Goal: Transaction & Acquisition: Purchase product/service

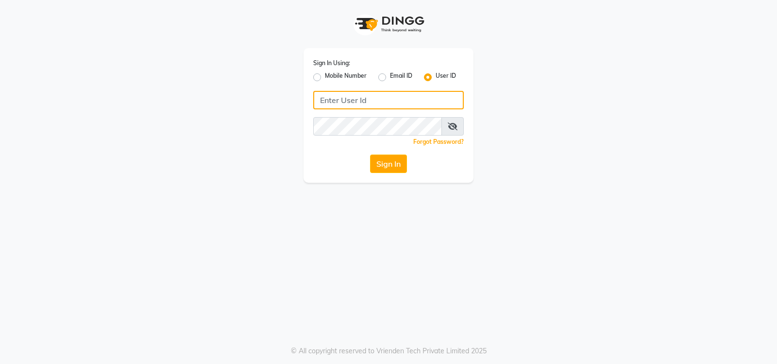
type input "volume123"
click at [204, 174] on div "Sign In Using: Mobile Number Email ID User ID volume123 Remember me Forgot Pass…" at bounding box center [388, 91] width 553 height 183
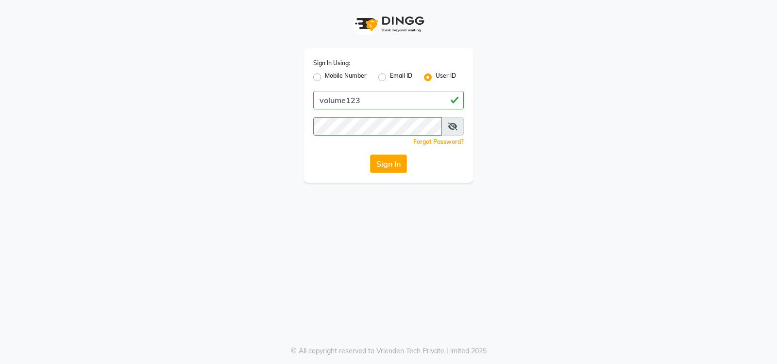
click at [387, 165] on button "Sign In" at bounding box center [388, 163] width 37 height 18
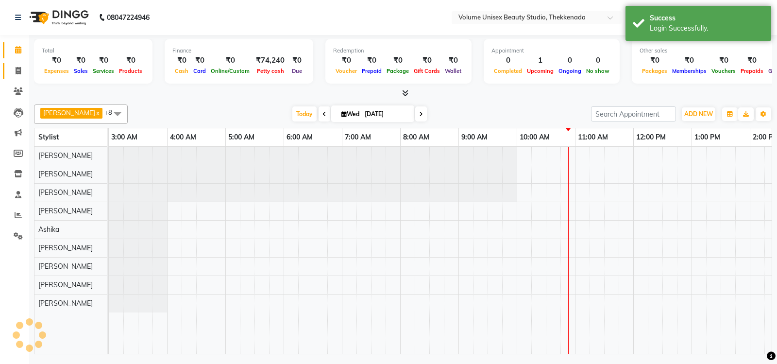
click at [18, 67] on icon at bounding box center [18, 70] width 5 height 7
select select "service"
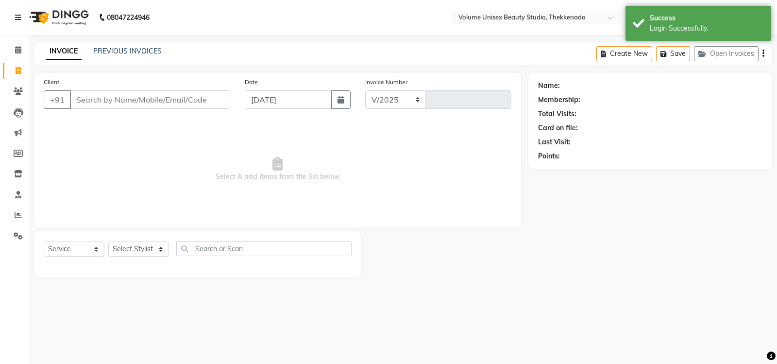
select select "7432"
type input "0820"
click at [129, 100] on input "Client" at bounding box center [150, 99] width 160 height 18
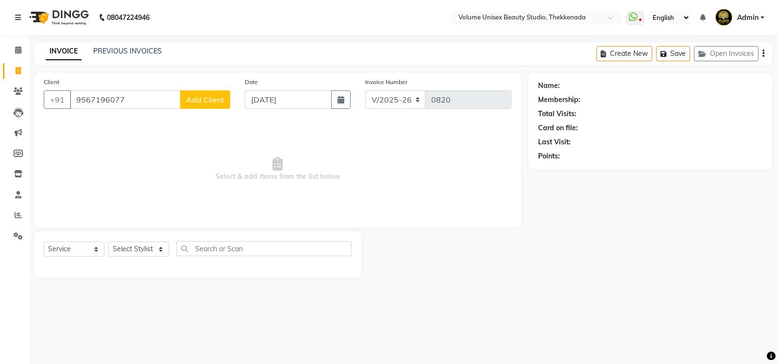
type input "9567196077"
click at [194, 97] on span "Add Client" at bounding box center [205, 100] width 38 height 10
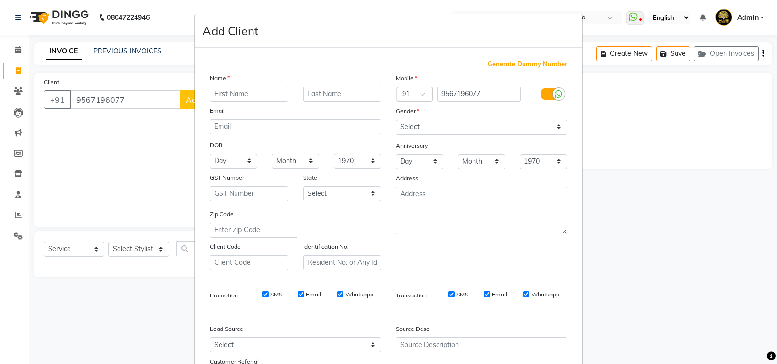
click at [260, 97] on input "text" at bounding box center [249, 93] width 79 height 15
type input "Akhil"
type input "S"
click at [556, 128] on select "Select [DEMOGRAPHIC_DATA] [DEMOGRAPHIC_DATA] Other Prefer Not To Say" at bounding box center [481, 126] width 171 height 15
select select "[DEMOGRAPHIC_DATA]"
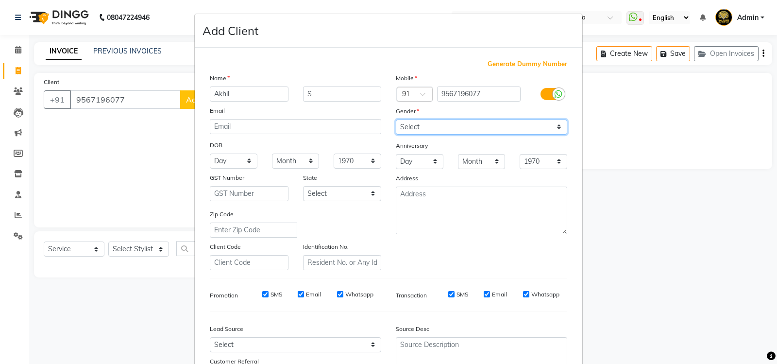
click at [396, 119] on select "Select [DEMOGRAPHIC_DATA] [DEMOGRAPHIC_DATA] Other Prefer Not To Say" at bounding box center [481, 126] width 171 height 15
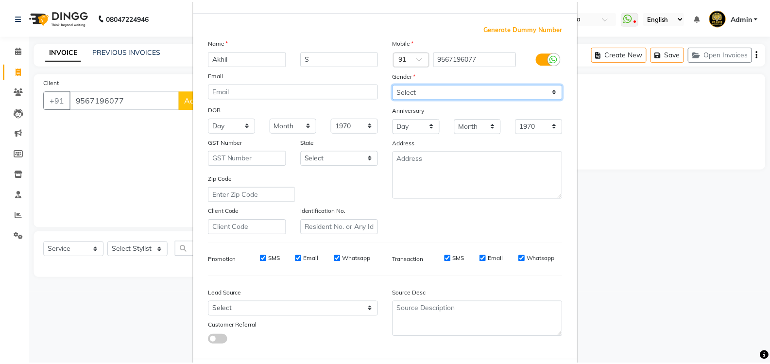
scroll to position [84, 0]
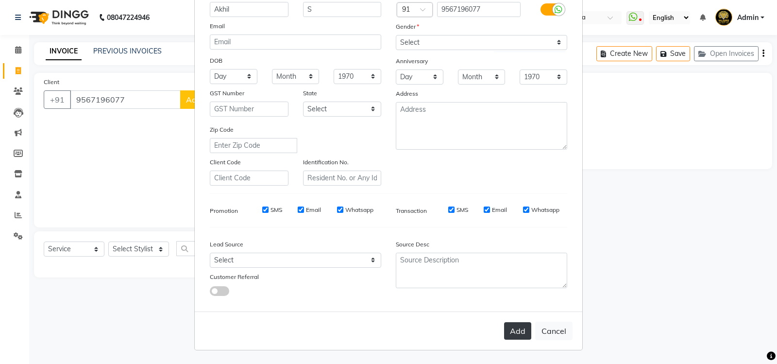
click at [522, 329] on button "Add" at bounding box center [517, 330] width 27 height 17
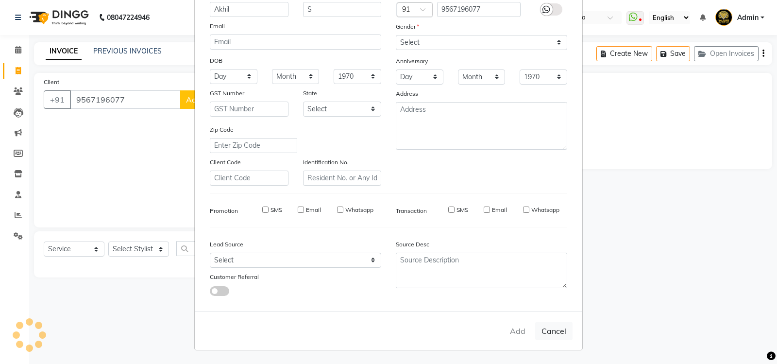
select select
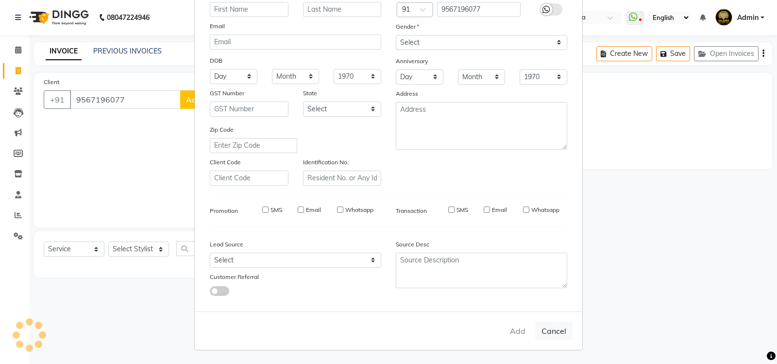
select select
checkbox input "false"
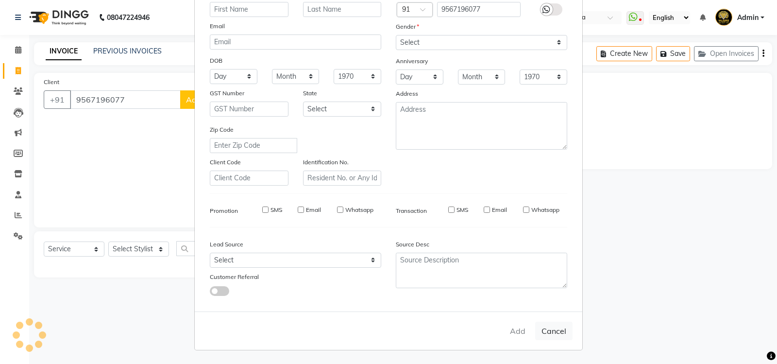
checkbox input "false"
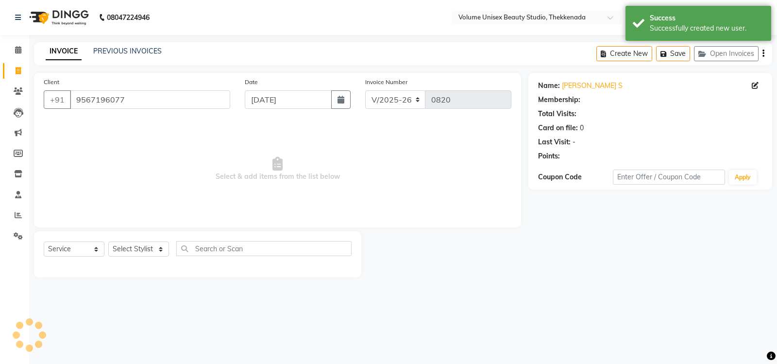
select select "1: Object"
click at [160, 252] on select "Select Stylist [PERSON_NAME] [PERSON_NAME] [PERSON_NAME] [PERSON_NAME] [PERSON_…" at bounding box center [138, 248] width 61 height 15
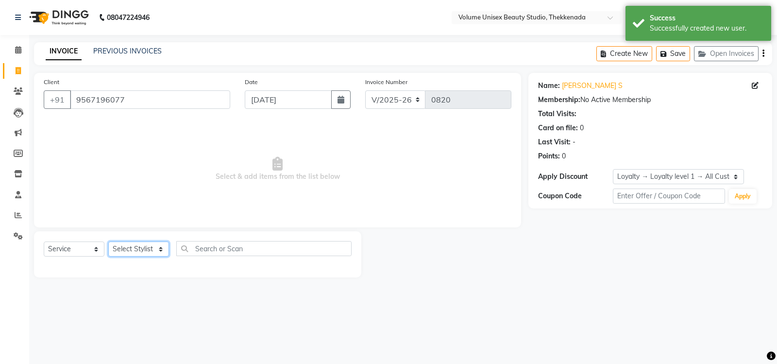
select select "65214"
click at [108, 241] on select "Select Stylist [PERSON_NAME] [PERSON_NAME] [PERSON_NAME] [PERSON_NAME] [PERSON_…" at bounding box center [138, 248] width 61 height 15
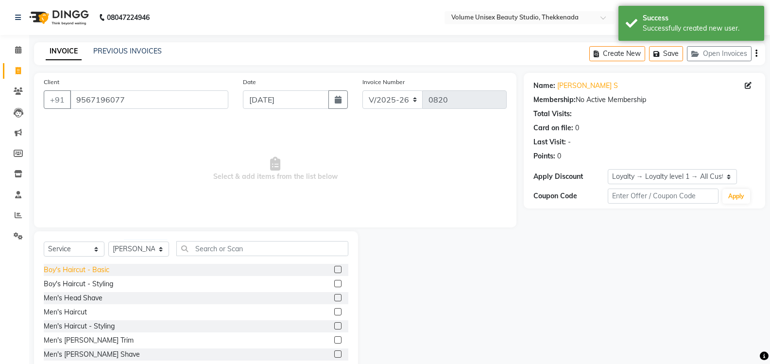
click at [92, 267] on div "Boy's Haircut - Basic" at bounding box center [77, 270] width 66 height 10
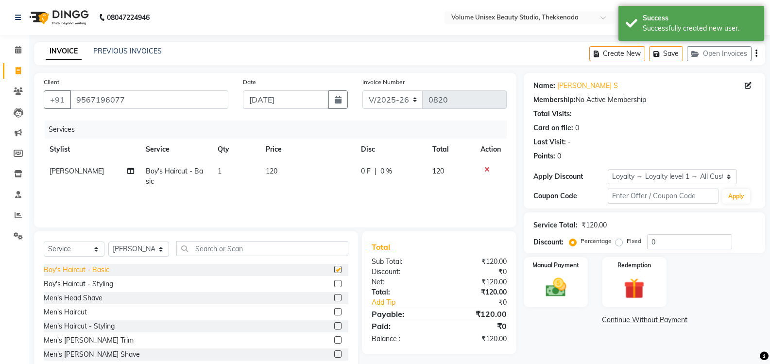
checkbox input "false"
click at [77, 307] on div "Men's Haircut" at bounding box center [65, 312] width 43 height 10
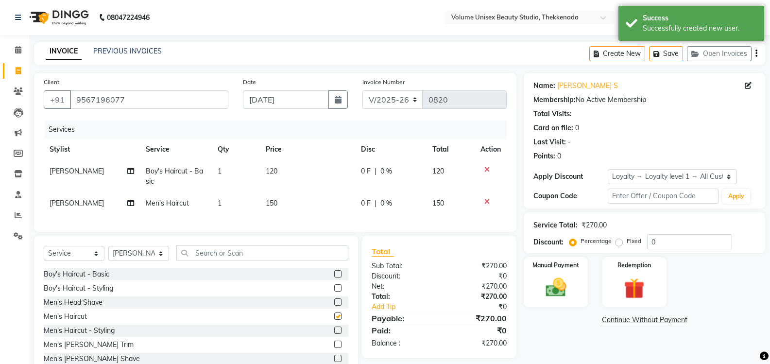
checkbox input "false"
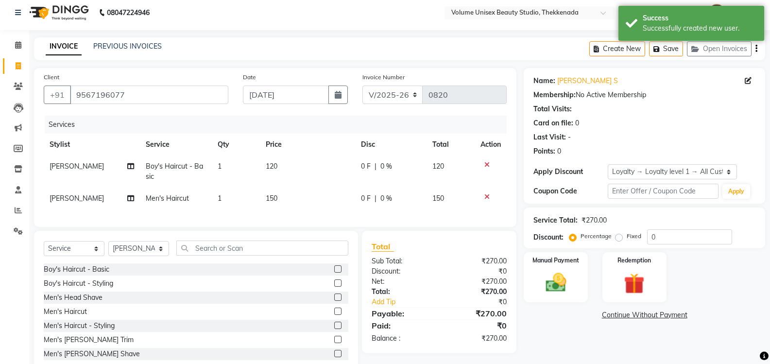
scroll to position [37, 0]
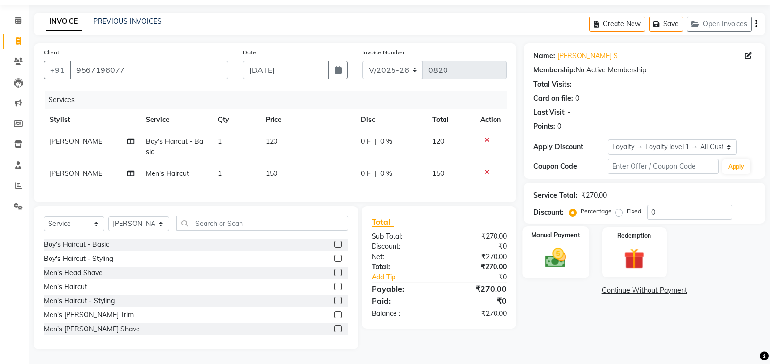
click at [558, 245] on img at bounding box center [555, 257] width 34 height 25
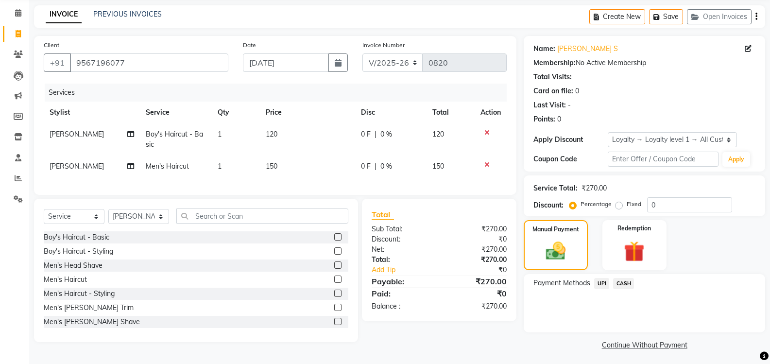
click at [602, 282] on span "UPI" at bounding box center [601, 283] width 15 height 11
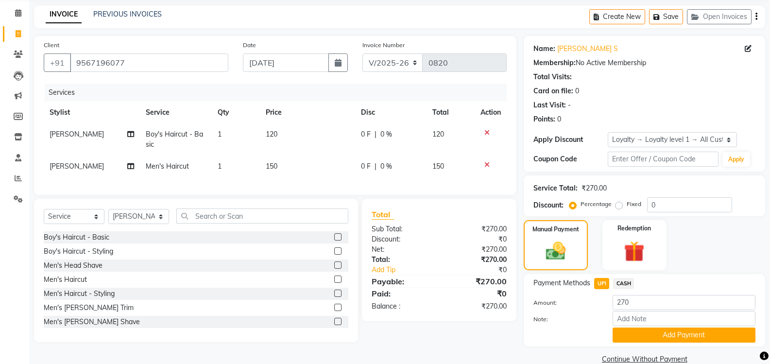
scroll to position [54, 0]
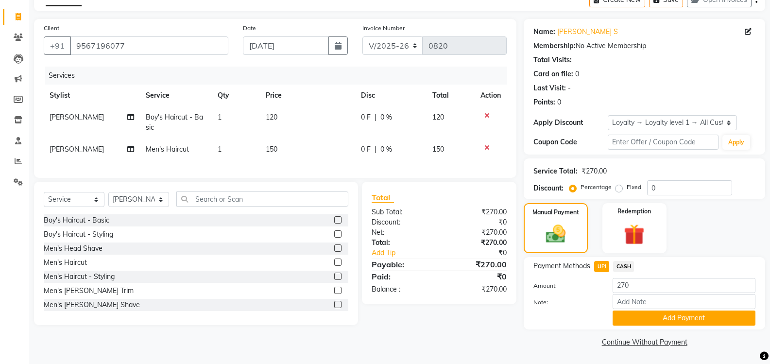
click at [653, 326] on div "Payment Methods UPI CASH Amount: 270 Note: Add Payment" at bounding box center [643, 293] width 241 height 72
click at [654, 321] on button "Add Payment" at bounding box center [683, 317] width 143 height 15
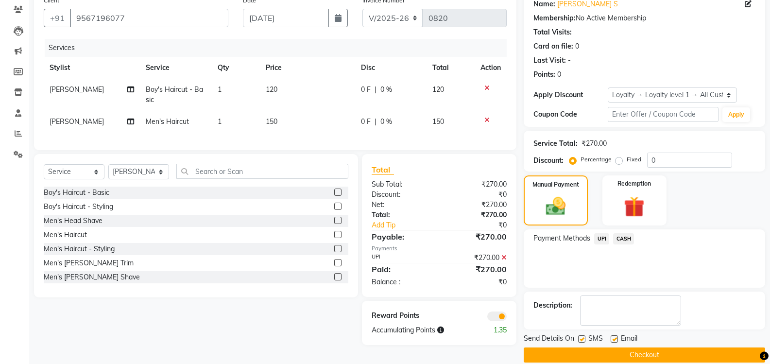
scroll to position [95, 0]
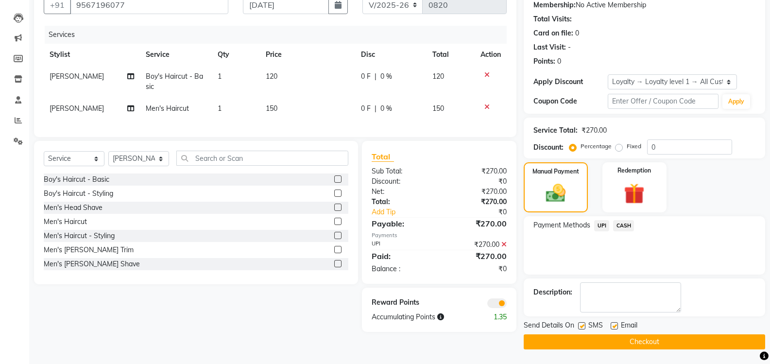
click at [634, 348] on button "Checkout" at bounding box center [643, 341] width 241 height 15
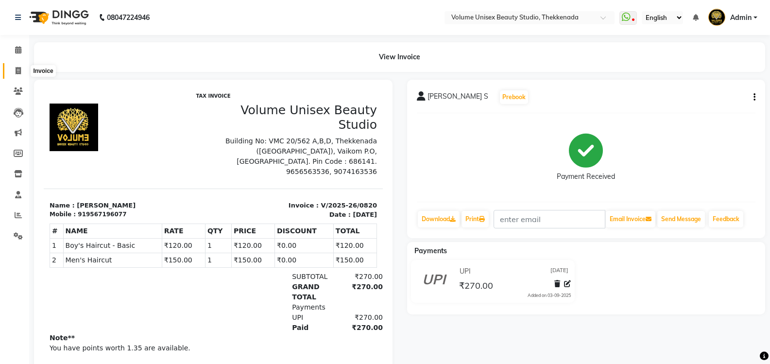
click at [19, 68] on icon at bounding box center [18, 70] width 5 height 7
select select "7432"
select select "service"
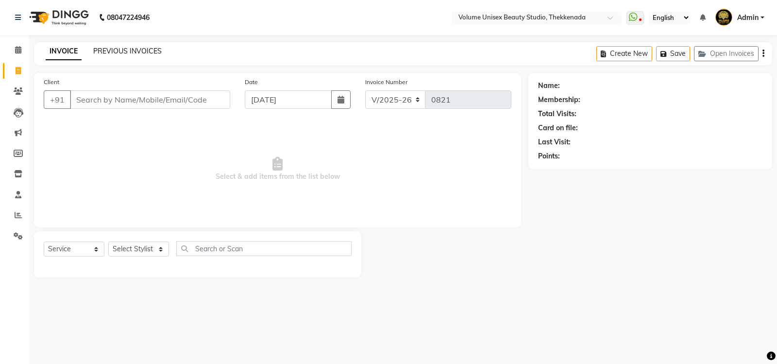
click at [130, 51] on link "PREVIOUS INVOICES" at bounding box center [127, 51] width 68 height 9
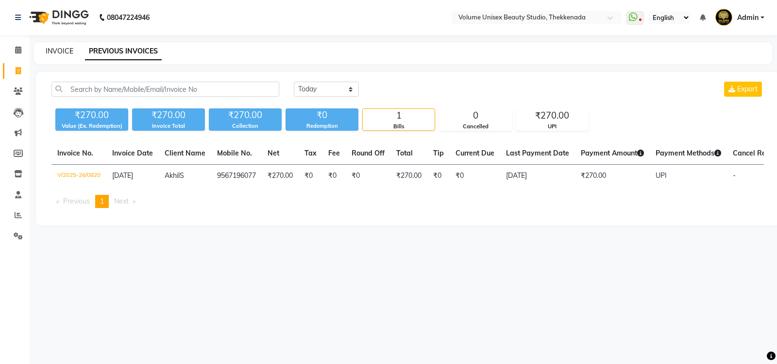
click at [61, 49] on link "INVOICE" at bounding box center [60, 51] width 28 height 9
select select "service"
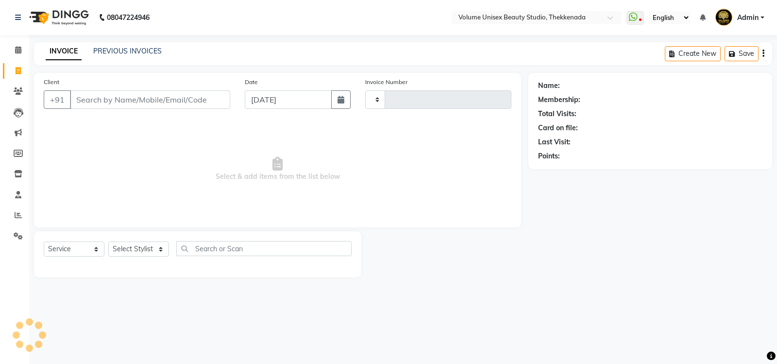
type input "0821"
select select "7432"
click at [100, 102] on input "Client" at bounding box center [150, 99] width 160 height 18
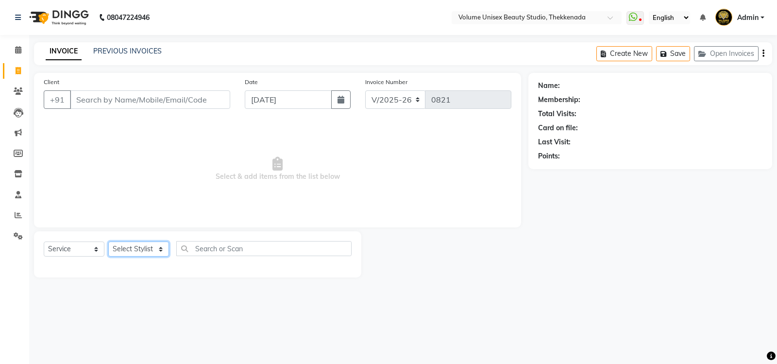
click at [161, 251] on select "Select Stylist [PERSON_NAME] [PERSON_NAME] [PERSON_NAME] [PERSON_NAME] [PERSON_…" at bounding box center [138, 248] width 61 height 15
select select "89481"
click at [108, 241] on select "Select Stylist [PERSON_NAME] [PERSON_NAME] [PERSON_NAME] [PERSON_NAME] [PERSON_…" at bounding box center [138, 248] width 61 height 15
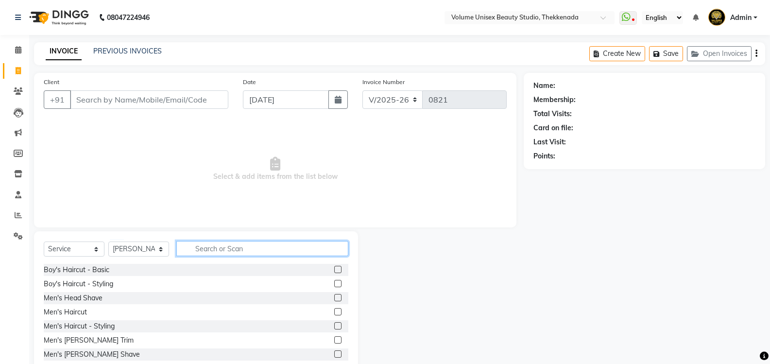
click at [206, 251] on input "text" at bounding box center [262, 248] width 172 height 15
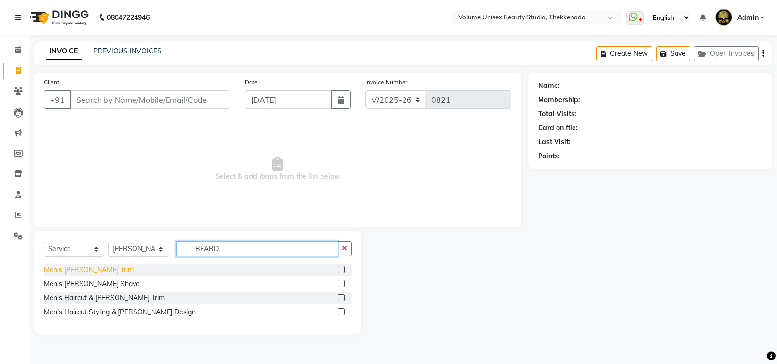
type input "BEARD"
click at [56, 271] on div "Men's [PERSON_NAME] Trim" at bounding box center [89, 270] width 90 height 10
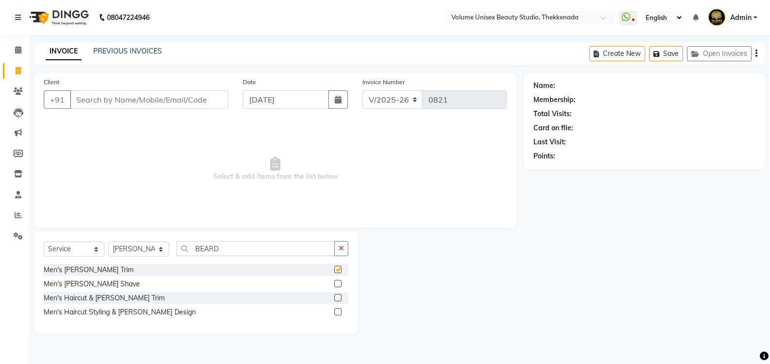
checkbox input "false"
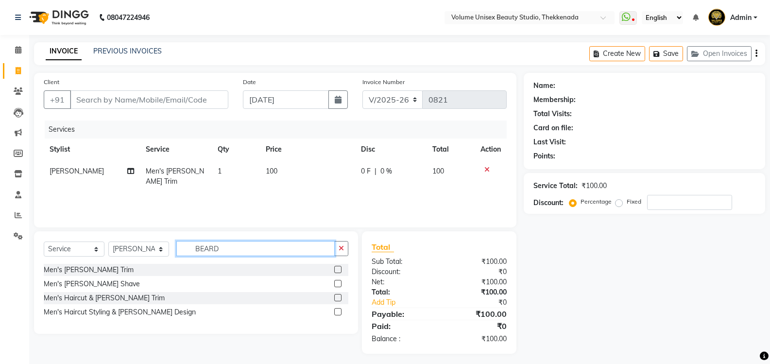
click at [243, 251] on input "BEARD" at bounding box center [255, 248] width 158 height 15
type input "B"
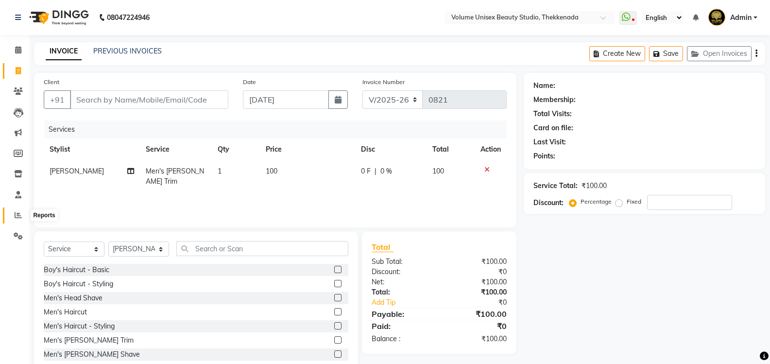
click at [18, 215] on icon at bounding box center [18, 214] width 7 height 7
click at [21, 233] on icon at bounding box center [18, 235] width 9 height 7
click at [671, 53] on button "Save" at bounding box center [666, 53] width 34 height 15
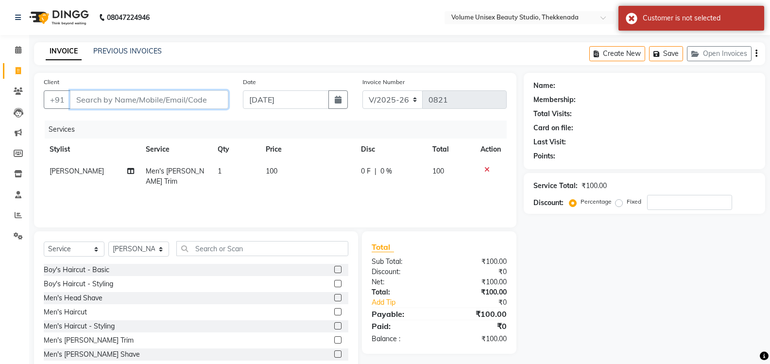
click at [89, 99] on input "Client" at bounding box center [149, 99] width 158 height 18
type input "8"
type input "0"
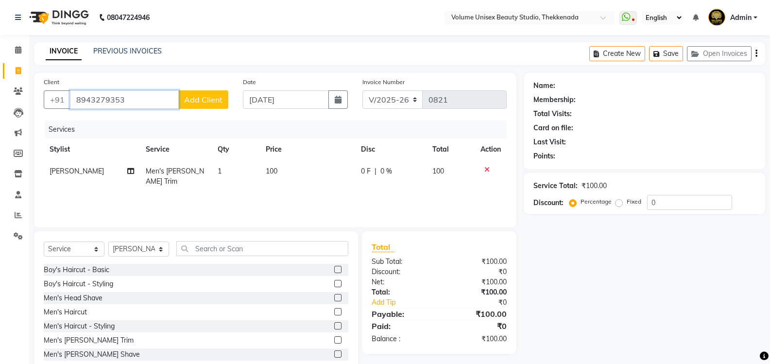
type input "8943279353"
click at [217, 98] on span "Add Client" at bounding box center [203, 100] width 38 height 10
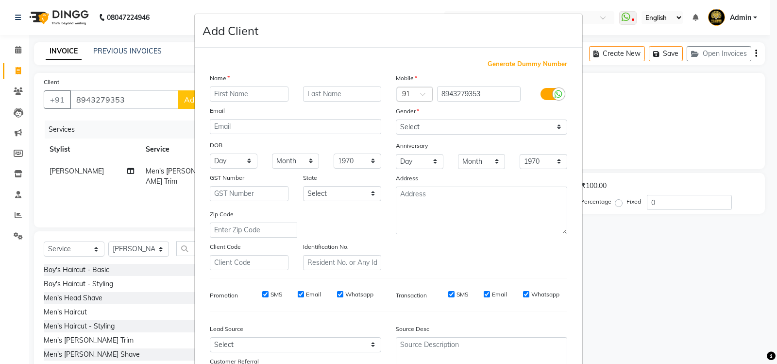
click at [222, 87] on input "text" at bounding box center [249, 93] width 79 height 15
type input "a"
type input "Anil"
type input "Kumar"
click at [557, 129] on select "Select [DEMOGRAPHIC_DATA] [DEMOGRAPHIC_DATA] Other Prefer Not To Say" at bounding box center [481, 126] width 171 height 15
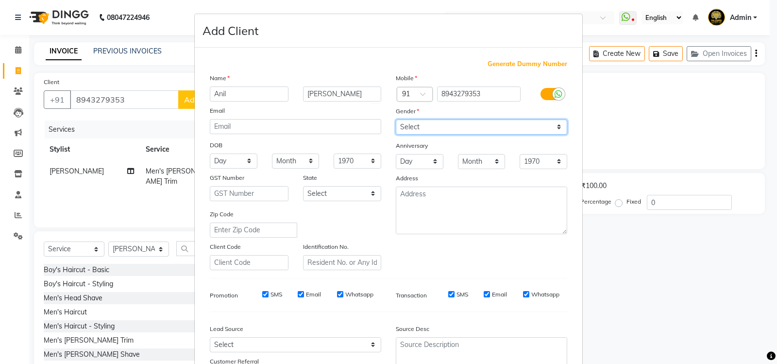
select select "[DEMOGRAPHIC_DATA]"
click at [396, 119] on select "Select [DEMOGRAPHIC_DATA] [DEMOGRAPHIC_DATA] Other Prefer Not To Say" at bounding box center [481, 126] width 171 height 15
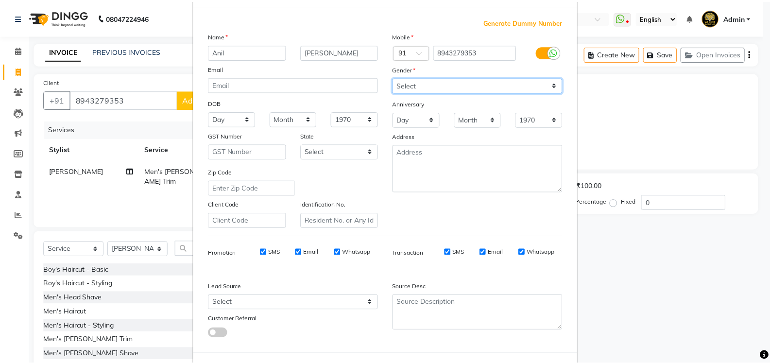
scroll to position [84, 0]
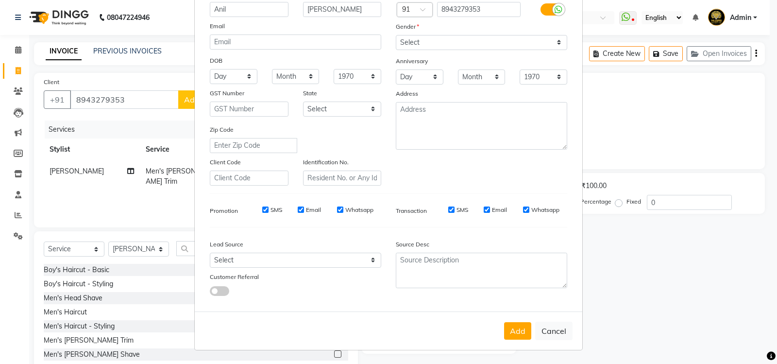
click at [504, 330] on button "Add" at bounding box center [517, 330] width 27 height 17
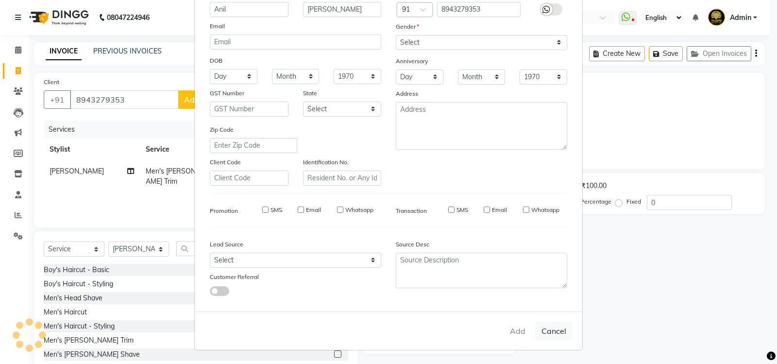
select select
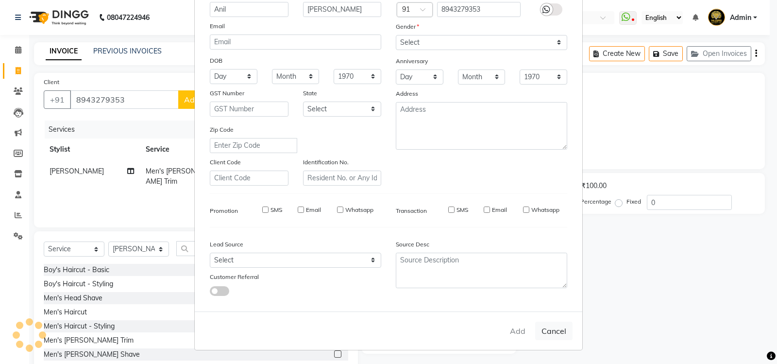
select select
checkbox input "false"
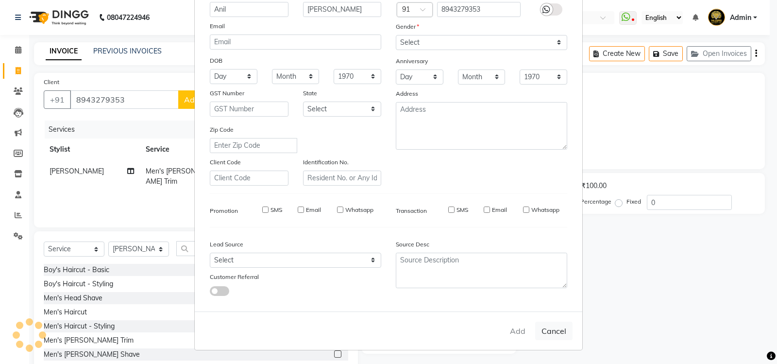
checkbox input "false"
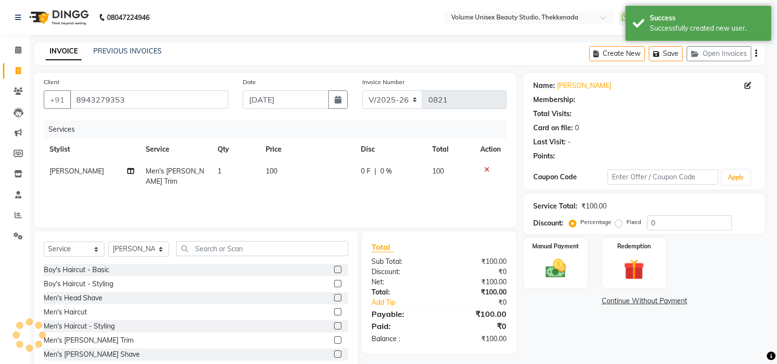
select select "1: Object"
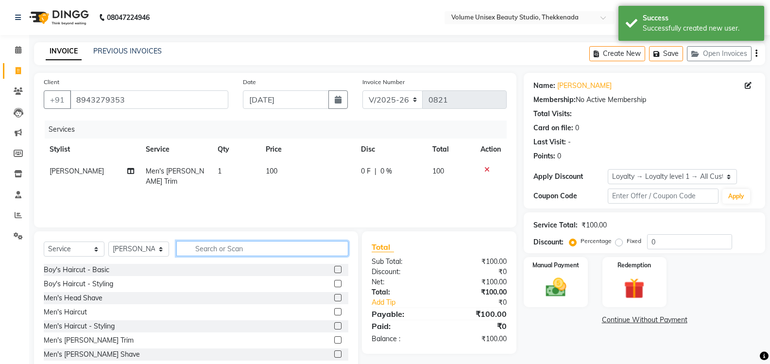
click at [195, 248] on input "text" at bounding box center [262, 248] width 172 height 15
click at [19, 233] on icon at bounding box center [18, 235] width 9 height 7
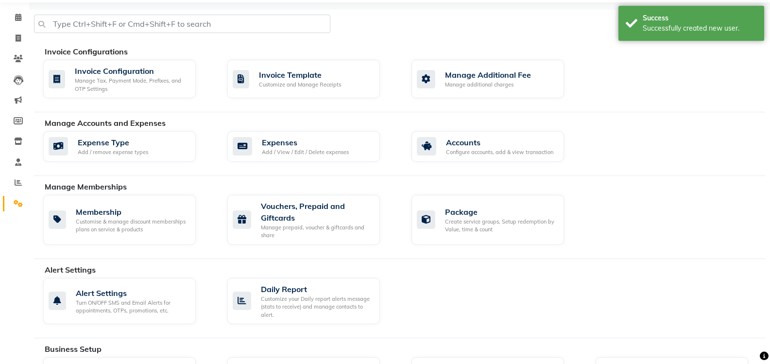
scroll to position [97, 0]
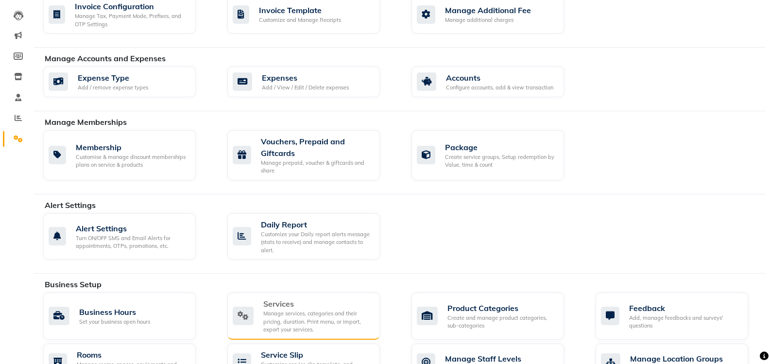
click at [290, 318] on div "Manage services, categories and their pricing, duration. Print menu, or import,…" at bounding box center [317, 321] width 109 height 24
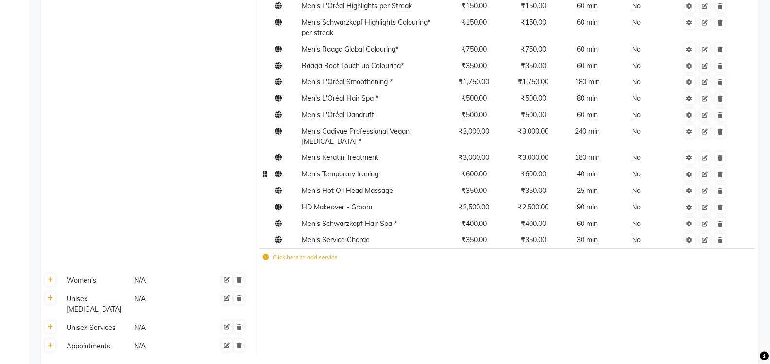
scroll to position [376, 0]
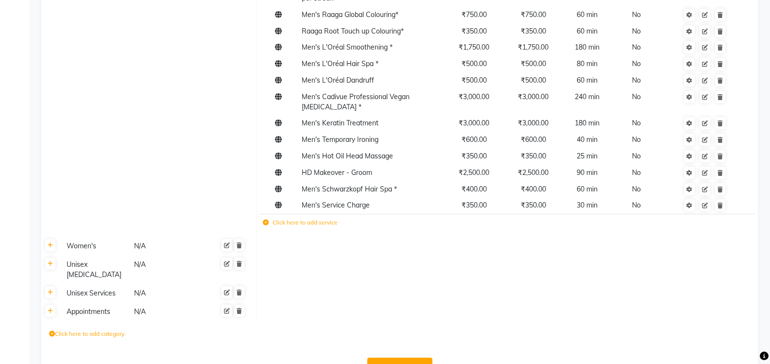
click at [266, 219] on icon at bounding box center [266, 222] width 6 height 6
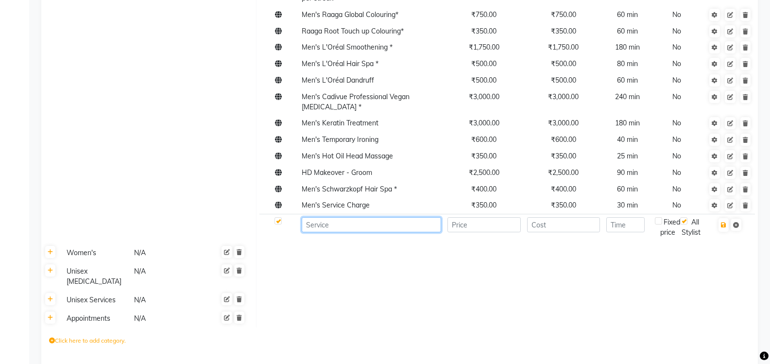
click at [337, 217] on input at bounding box center [371, 224] width 139 height 15
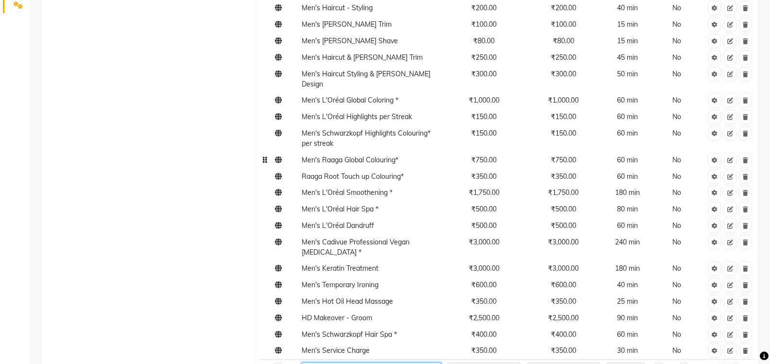
scroll to position [230, 0]
click at [344, 96] on span "Men's L'Oréal Global Coloring *" at bounding box center [350, 100] width 97 height 9
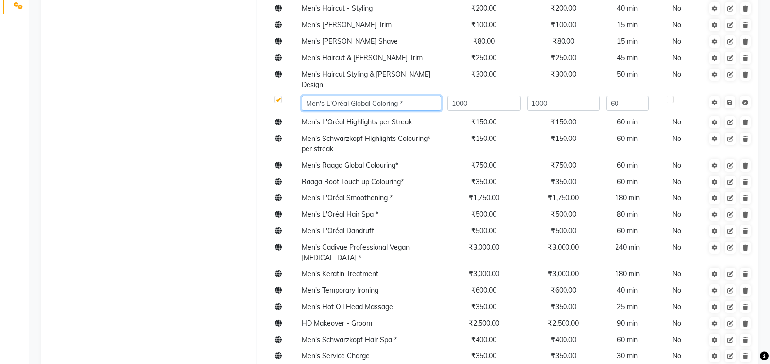
click at [314, 96] on input "Men's L'Oréal Global Coloring *" at bounding box center [371, 103] width 139 height 15
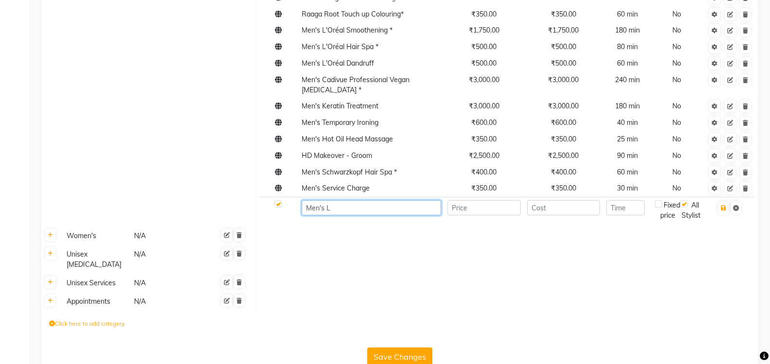
scroll to position [393, 0]
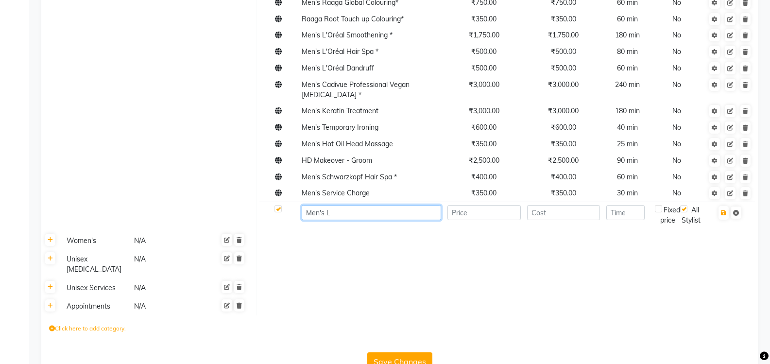
click at [348, 205] on input "Men's L" at bounding box center [371, 212] width 139 height 15
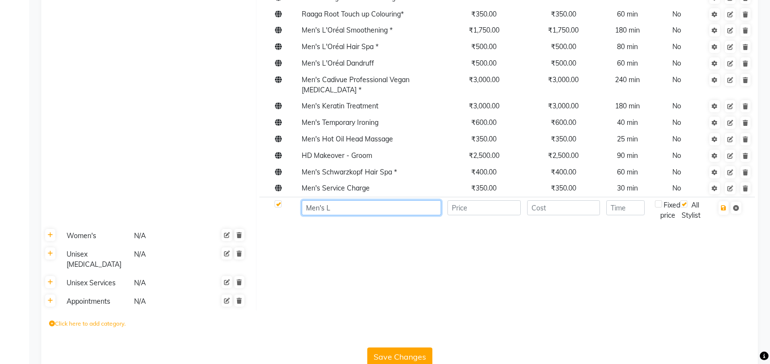
drag, startPoint x: 346, startPoint y: 188, endPoint x: 295, endPoint y: 184, distance: 51.2
click at [295, 197] on tr "Men's L Fixed price All Stylist" at bounding box center [506, 210] width 495 height 27
paste input "'Oréal Global Coloring *"
click at [351, 200] on input "Men's L'Oréal Global Coloring *" at bounding box center [371, 207] width 139 height 15
click at [352, 200] on input "Men's L'Oréal Global Coloring *" at bounding box center [371, 207] width 139 height 15
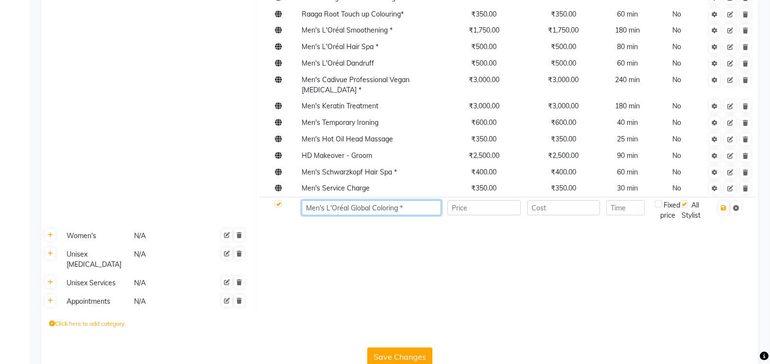
click at [403, 200] on input "Men's L'Oréal Global Coloring *" at bounding box center [371, 207] width 139 height 15
type input "Men's L'Oréal [PERSON_NAME] & Mustache Coloring"
click at [455, 200] on input "number" at bounding box center [483, 207] width 73 height 15
type input "250"
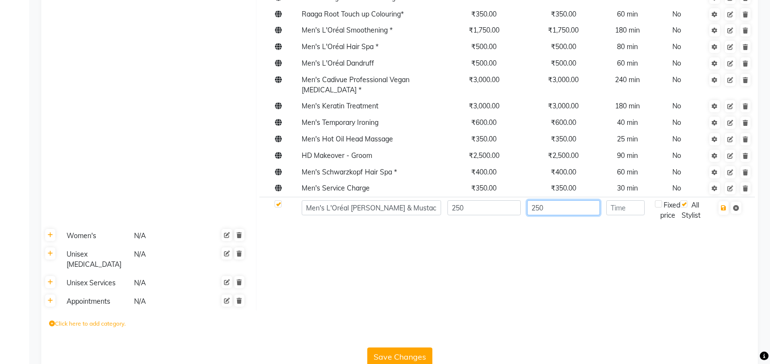
type input "250"
type input "35"
click at [725, 205] on icon "button" at bounding box center [723, 208] width 5 height 6
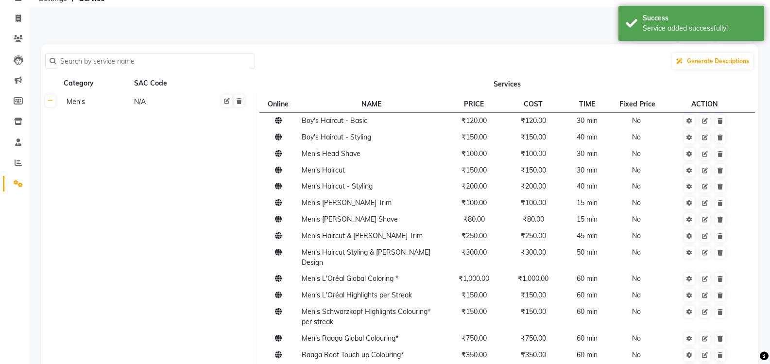
scroll to position [0, 0]
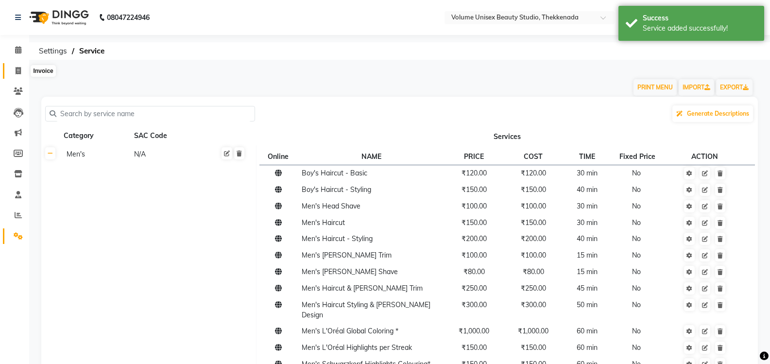
click at [20, 68] on icon at bounding box center [18, 70] width 5 height 7
select select "service"
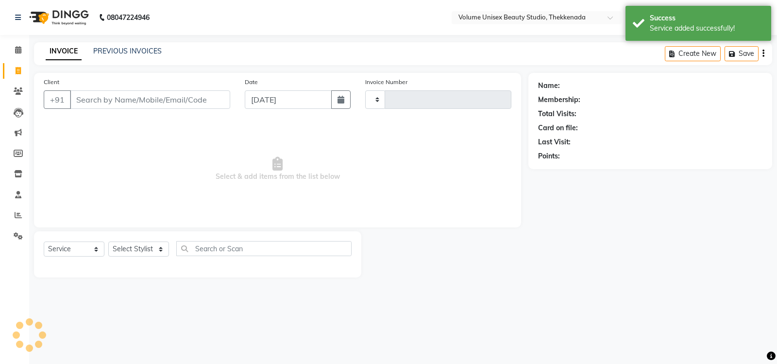
type input "0821"
select select "7432"
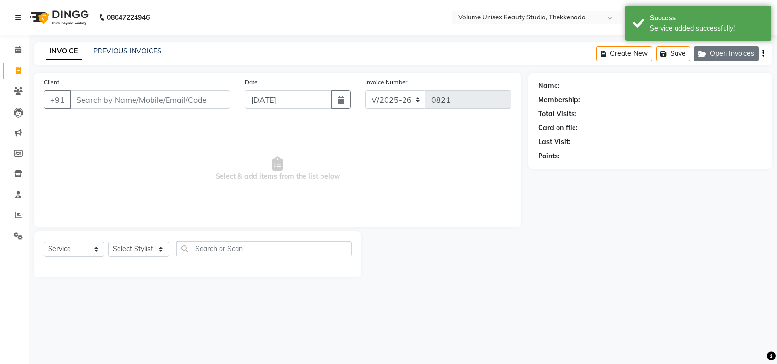
click at [725, 52] on button "Open Invoices" at bounding box center [726, 53] width 65 height 15
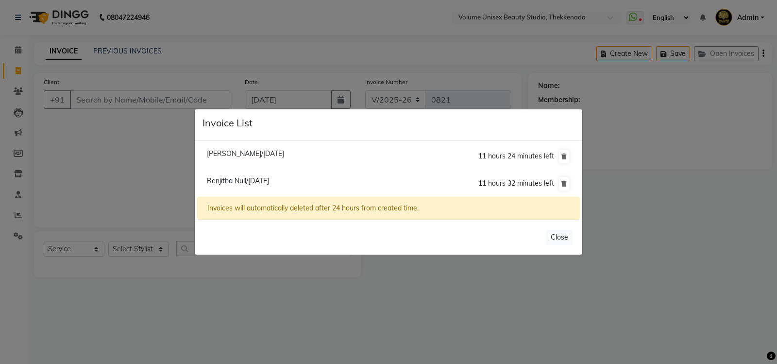
click at [249, 152] on span "Anandu Ravi/02 September 2025" at bounding box center [245, 153] width 77 height 9
type input "7356717040"
type input "02-09-2025"
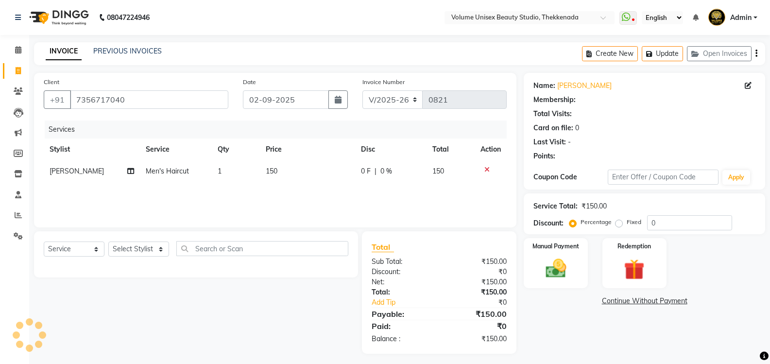
select select "1: Object"
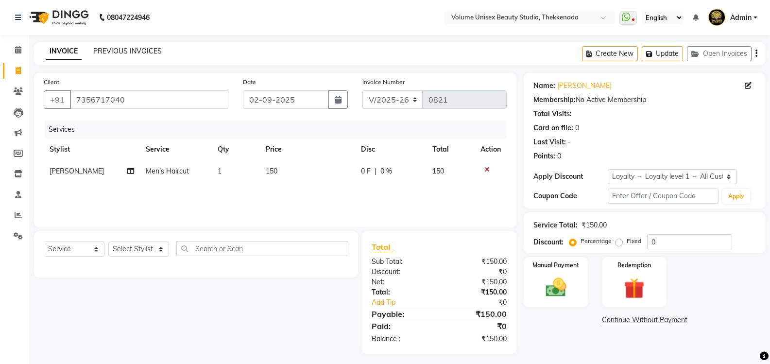
click at [122, 50] on link "PREVIOUS INVOICES" at bounding box center [127, 51] width 68 height 9
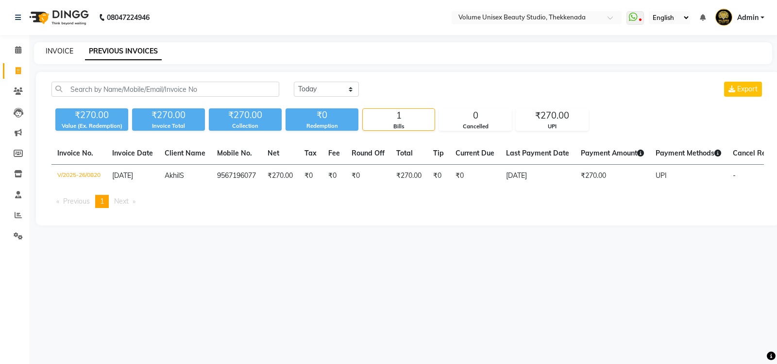
click at [46, 51] on link "INVOICE" at bounding box center [60, 51] width 28 height 9
select select "service"
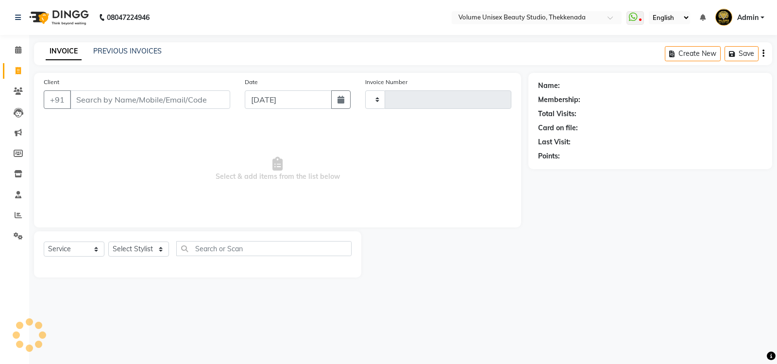
type input "0821"
select select "7432"
click at [123, 103] on input "Client" at bounding box center [150, 99] width 160 height 18
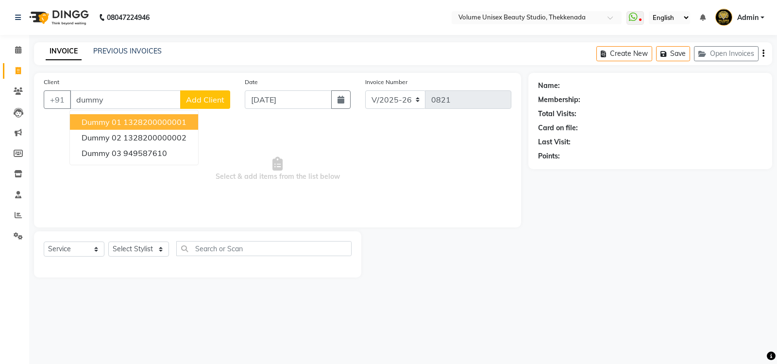
click at [121, 117] on button "Dummy 01 1328200000001" at bounding box center [134, 122] width 128 height 16
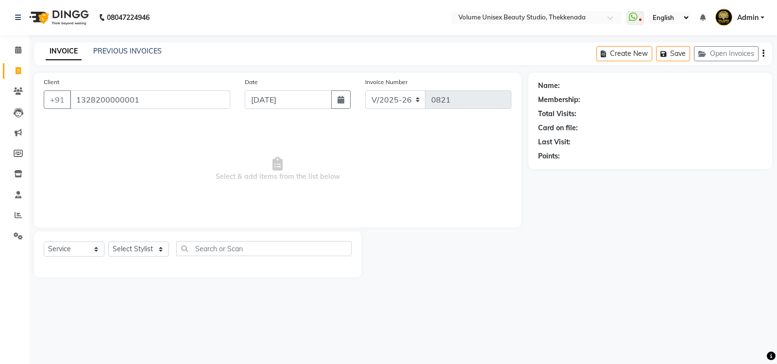
type input "1328200000001"
select select "1: Object"
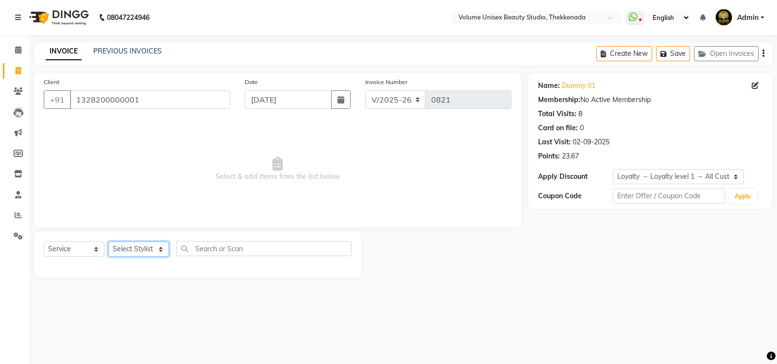
click at [160, 247] on select "Select Stylist [PERSON_NAME] [PERSON_NAME] [PERSON_NAME] [PERSON_NAME] [PERSON_…" at bounding box center [138, 248] width 61 height 15
select select "89481"
click at [108, 241] on select "Select Stylist [PERSON_NAME] [PERSON_NAME] [PERSON_NAME] [PERSON_NAME] [PERSON_…" at bounding box center [138, 248] width 61 height 15
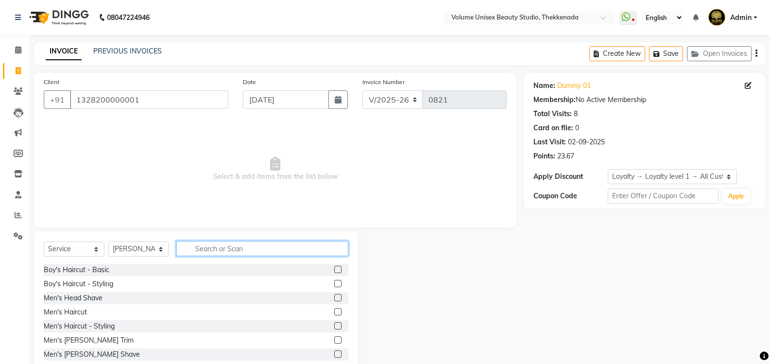
click at [204, 251] on input "text" at bounding box center [262, 248] width 172 height 15
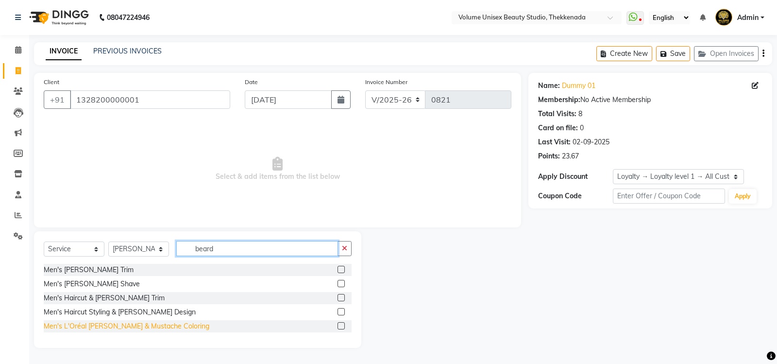
type input "beard"
click at [117, 325] on div "Men's L'Oréal [PERSON_NAME] & Mustache Coloring" at bounding box center [127, 326] width 166 height 10
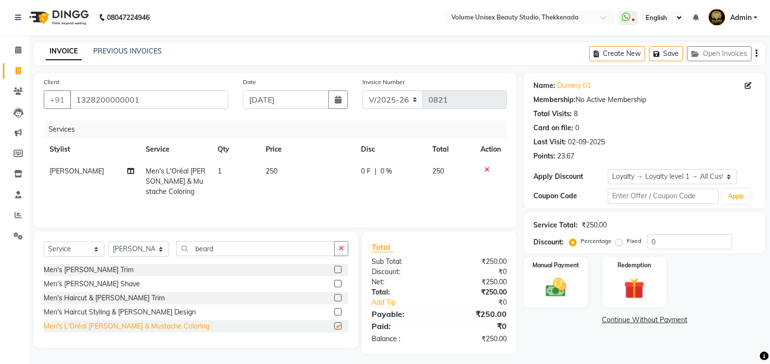
checkbox input "false"
click at [85, 266] on div "Men's [PERSON_NAME] Trim" at bounding box center [89, 270] width 90 height 10
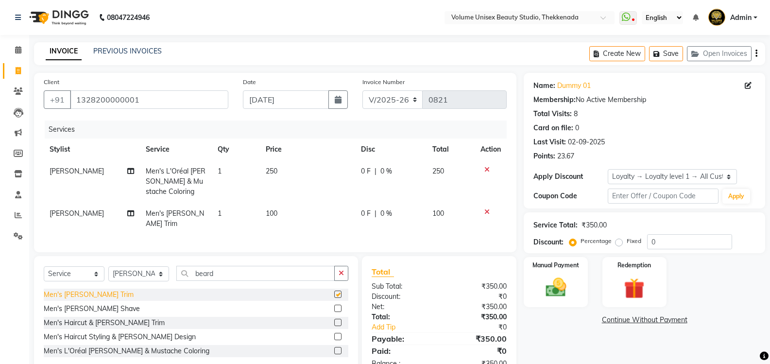
checkbox input "false"
click at [555, 290] on img at bounding box center [555, 287] width 34 height 25
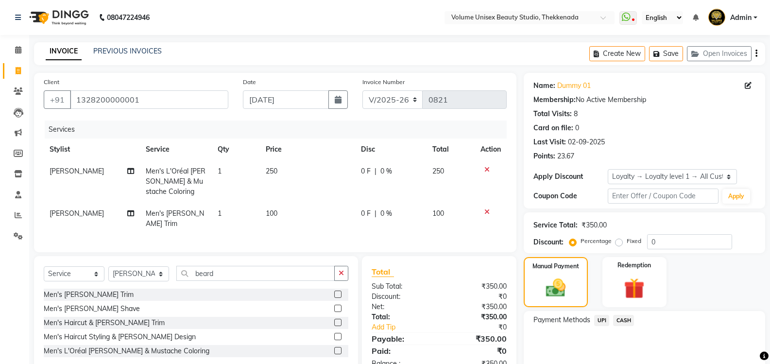
click at [598, 322] on span "UPI" at bounding box center [601, 320] width 15 height 11
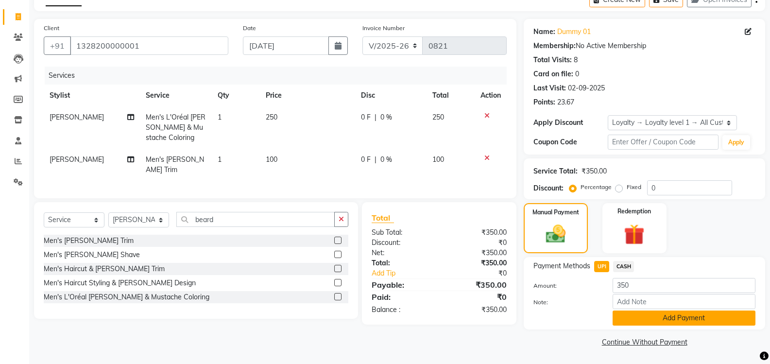
click at [625, 320] on button "Add Payment" at bounding box center [683, 317] width 143 height 15
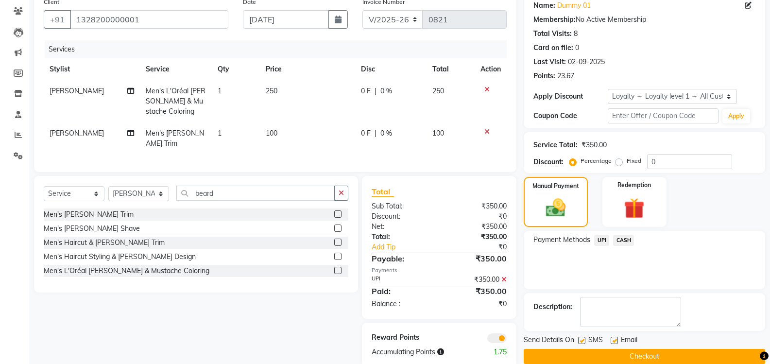
scroll to position [95, 0]
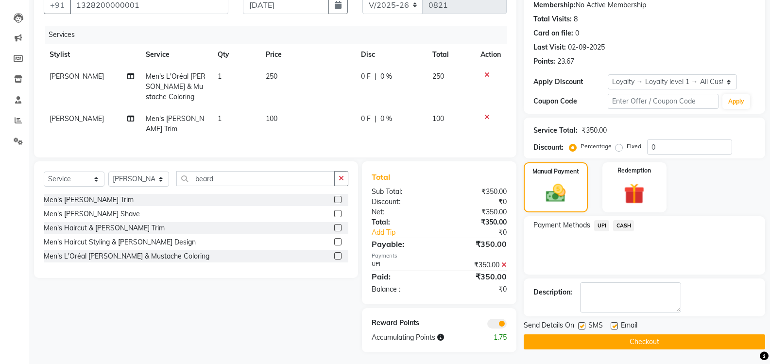
click at [615, 340] on button "Checkout" at bounding box center [643, 341] width 241 height 15
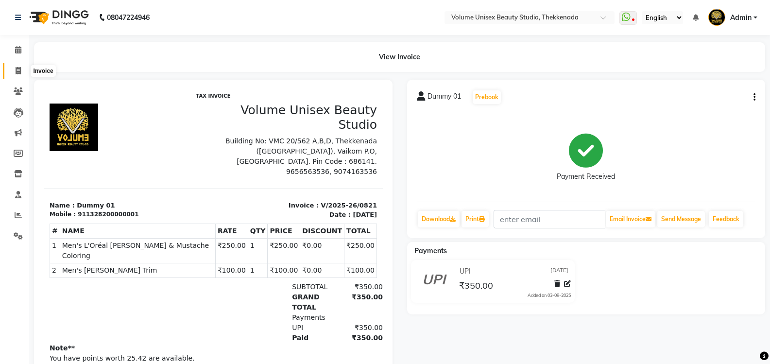
click at [17, 73] on icon at bounding box center [18, 70] width 5 height 7
select select "service"
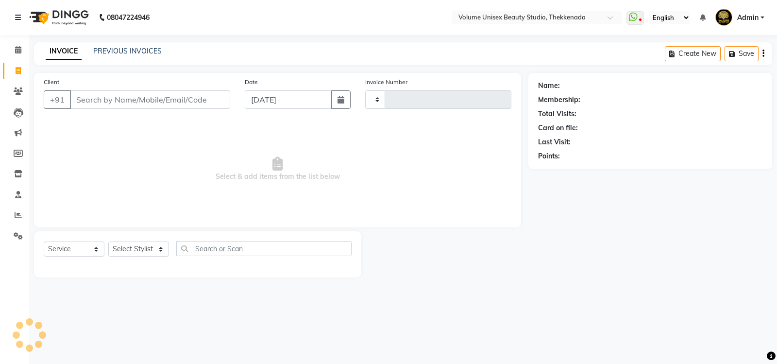
type input "0822"
select select "7432"
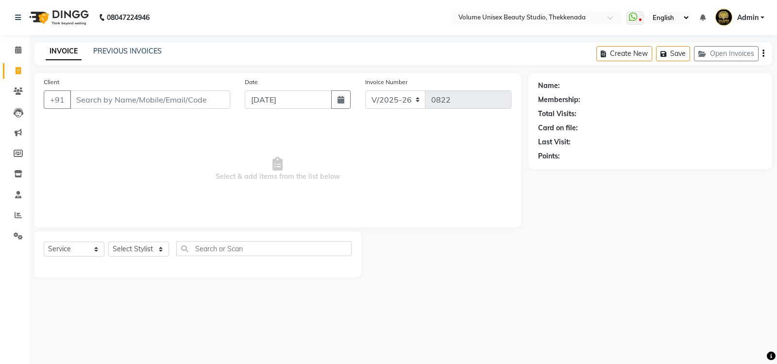
click at [129, 103] on input "Client" at bounding box center [150, 99] width 160 height 18
type input "9778264896"
click at [199, 105] on button "Add Client" at bounding box center [205, 99] width 50 height 18
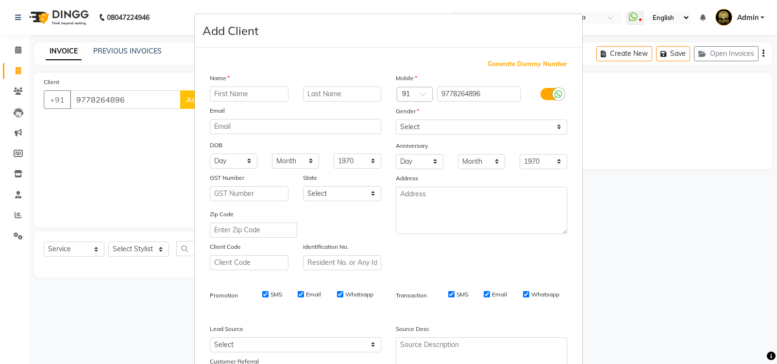
drag, startPoint x: 238, startPoint y: 97, endPoint x: 233, endPoint y: 94, distance: 6.5
click at [238, 96] on input "text" at bounding box center [249, 93] width 79 height 15
type input "[PERSON_NAME]"
click at [320, 91] on input "text" at bounding box center [342, 93] width 79 height 15
type input "R Prasad"
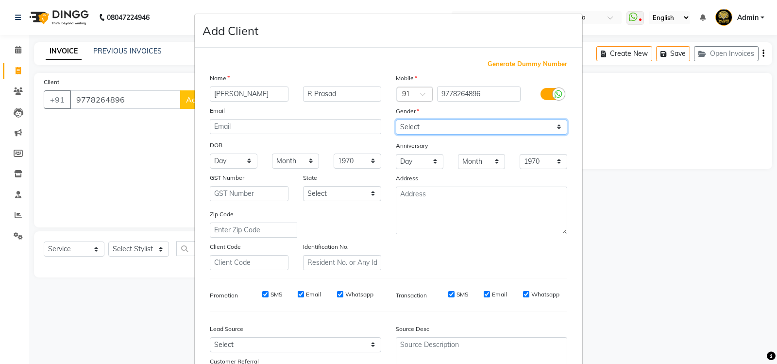
click at [552, 129] on select "Select [DEMOGRAPHIC_DATA] [DEMOGRAPHIC_DATA] Other Prefer Not To Say" at bounding box center [481, 126] width 171 height 15
select select "[DEMOGRAPHIC_DATA]"
click at [396, 119] on select "Select [DEMOGRAPHIC_DATA] [DEMOGRAPHIC_DATA] Other Prefer Not To Say" at bounding box center [481, 126] width 171 height 15
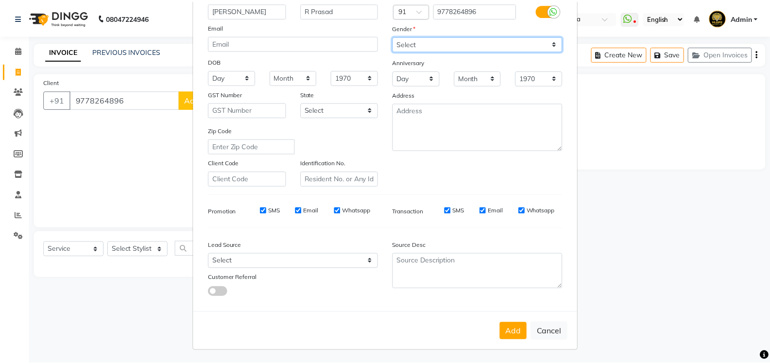
scroll to position [84, 0]
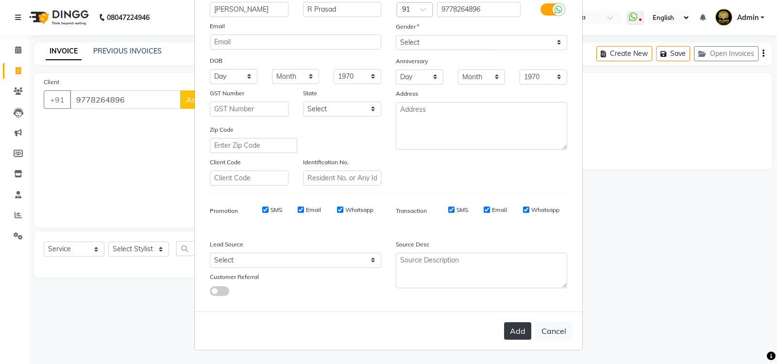
click at [514, 335] on button "Add" at bounding box center [517, 330] width 27 height 17
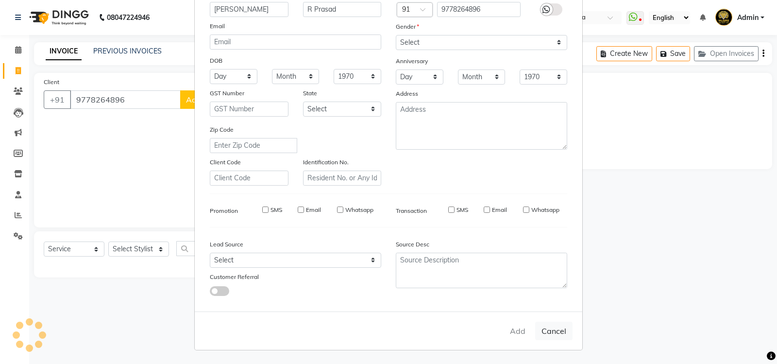
select select
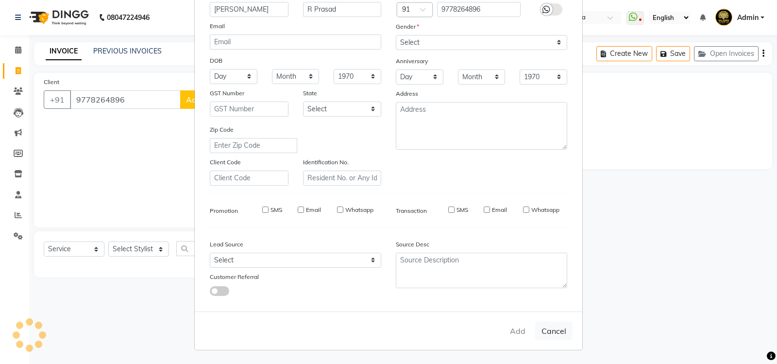
select select
checkbox input "false"
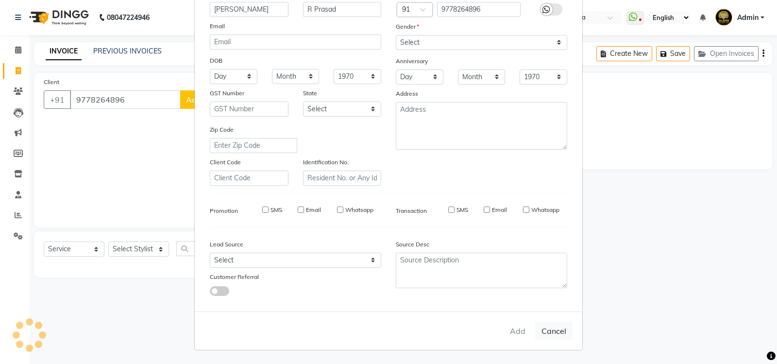
checkbox input "false"
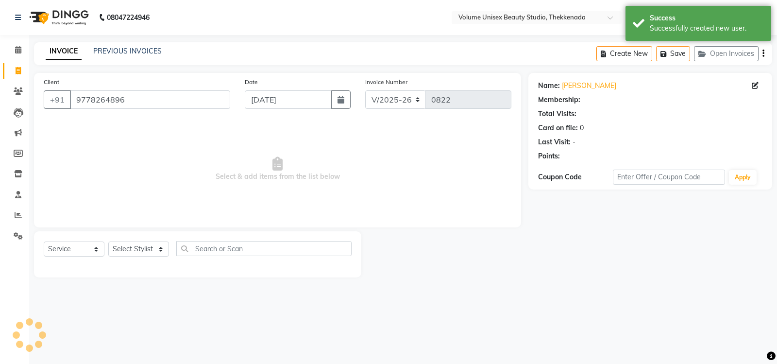
select select "1: Object"
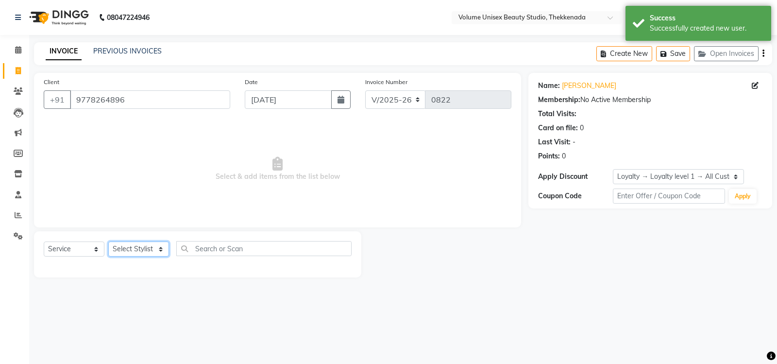
click at [161, 249] on select "Select Stylist [PERSON_NAME] [PERSON_NAME] [PERSON_NAME] [PERSON_NAME] [PERSON_…" at bounding box center [138, 248] width 61 height 15
select select "89910"
click at [108, 241] on select "Select Stylist [PERSON_NAME] [PERSON_NAME] [PERSON_NAME] [PERSON_NAME] [PERSON_…" at bounding box center [138, 248] width 61 height 15
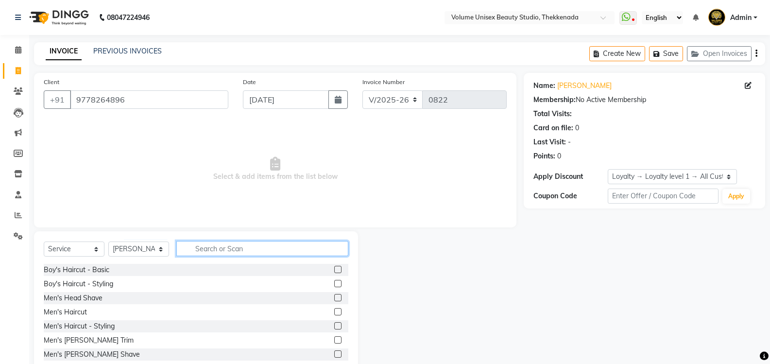
click at [209, 250] on input "text" at bounding box center [262, 248] width 172 height 15
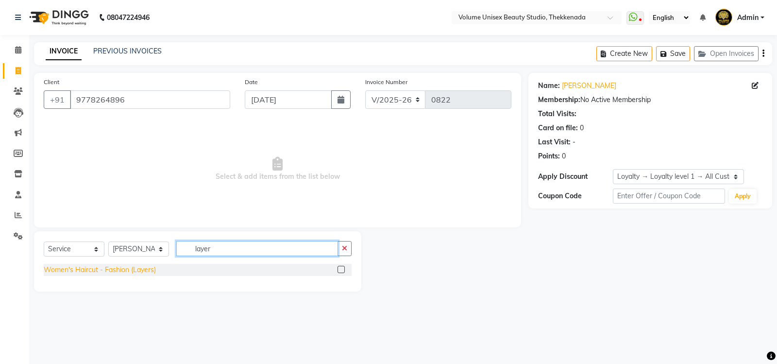
type input "layer"
click at [145, 268] on div "Women's Haircut - Fashion (Layers)" at bounding box center [100, 270] width 112 height 10
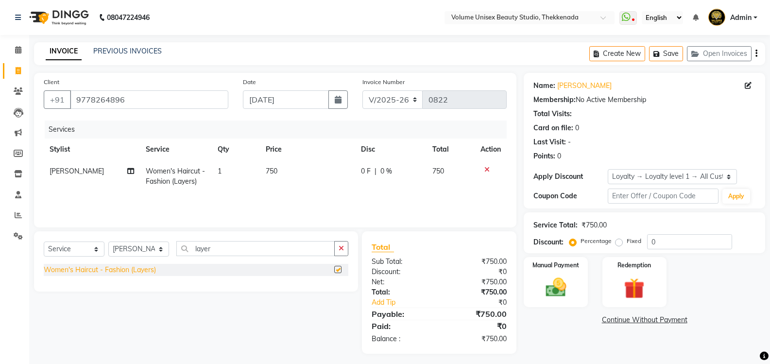
checkbox input "false"
click at [562, 285] on img at bounding box center [555, 287] width 34 height 25
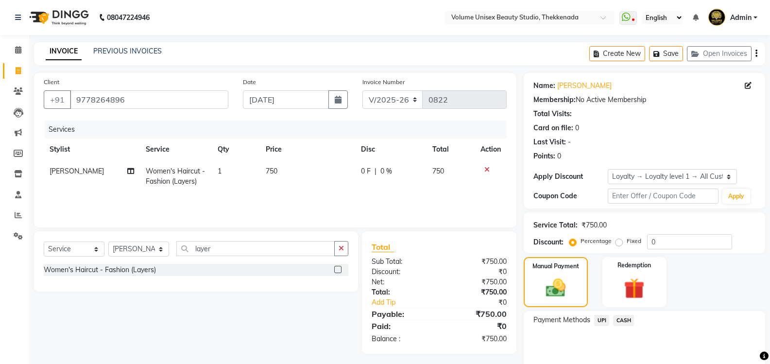
click at [605, 319] on span "UPI" at bounding box center [601, 320] width 15 height 11
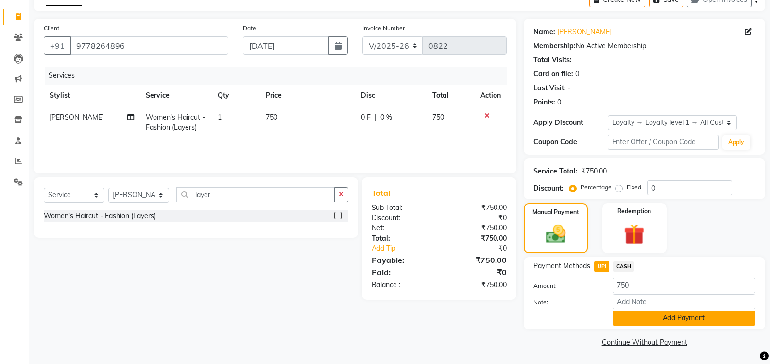
click at [639, 312] on button "Add Payment" at bounding box center [683, 317] width 143 height 15
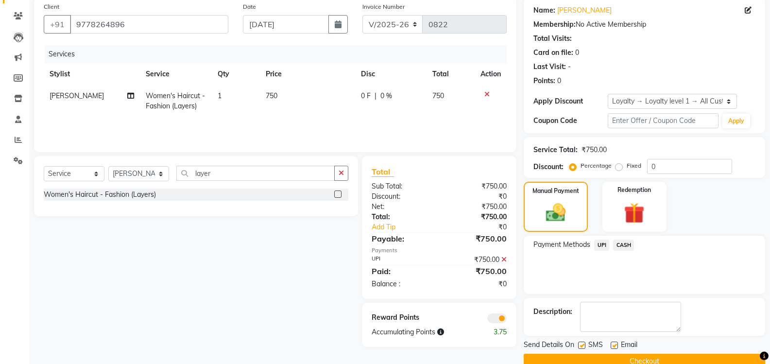
scroll to position [95, 0]
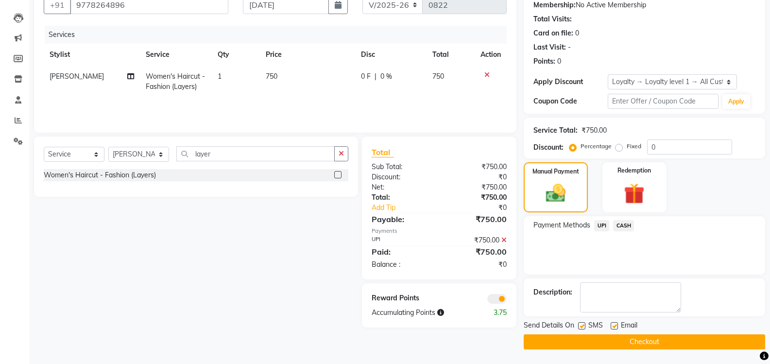
click at [630, 340] on button "Checkout" at bounding box center [643, 341] width 241 height 15
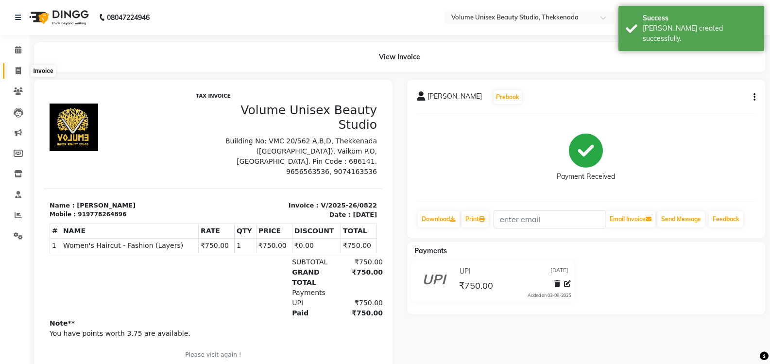
click at [21, 72] on span at bounding box center [18, 71] width 17 height 11
select select "7432"
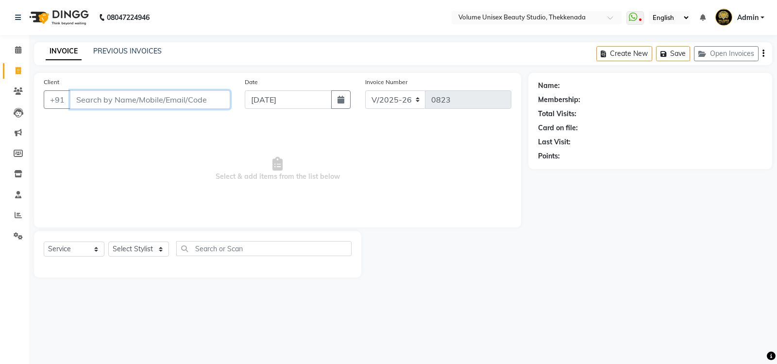
click at [115, 100] on input "Client" at bounding box center [150, 99] width 160 height 18
click at [95, 250] on select "Select Service Product Membership Package Voucher Prepaid Gift Card" at bounding box center [74, 248] width 61 height 15
select select "product"
click at [44, 241] on select "Select Service Product Membership Package Voucher Prepaid Gift Card" at bounding box center [74, 248] width 61 height 15
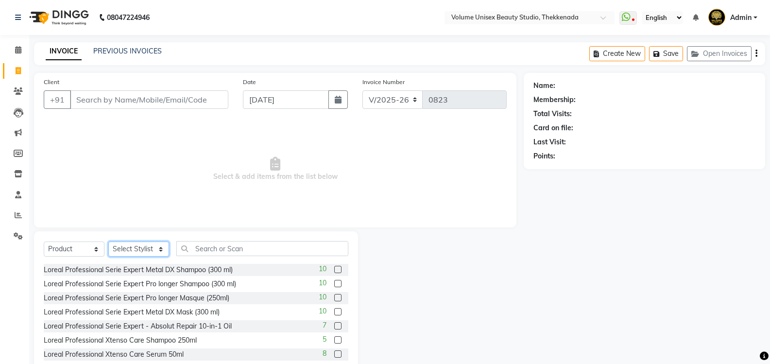
click at [160, 251] on select "Select Stylist [PERSON_NAME] [PERSON_NAME] [PERSON_NAME] [PERSON_NAME] [PERSON_…" at bounding box center [138, 248] width 61 height 15
click at [217, 253] on input "text" at bounding box center [262, 248] width 172 height 15
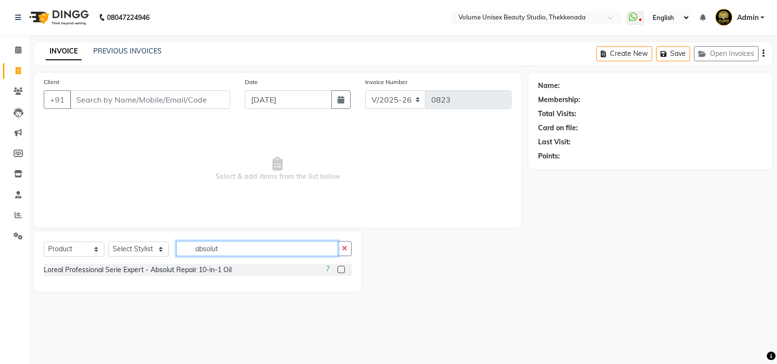
type input "absolut"
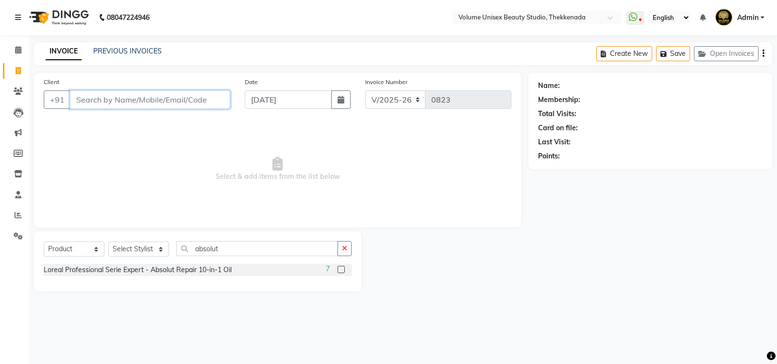
click at [125, 105] on input "Client" at bounding box center [150, 99] width 160 height 18
type input "9061955781"
click at [204, 98] on span "Add Client" at bounding box center [205, 100] width 38 height 10
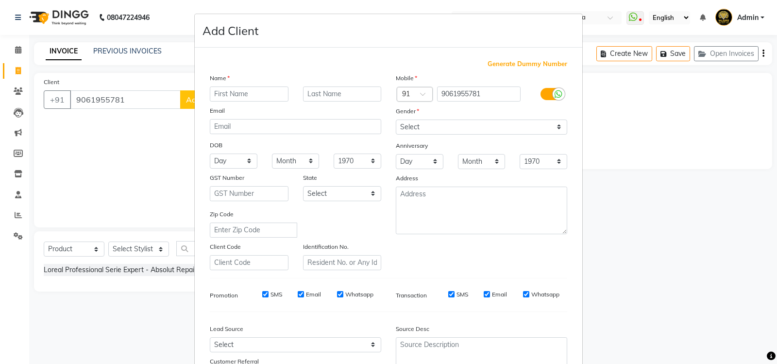
click at [223, 94] on input "text" at bounding box center [249, 93] width 79 height 15
type input "Amal"
click at [318, 92] on input "text" at bounding box center [342, 93] width 79 height 15
drag, startPoint x: 318, startPoint y: 95, endPoint x: 300, endPoint y: 93, distance: 17.6
click at [303, 93] on input "jOSE" at bounding box center [342, 93] width 79 height 15
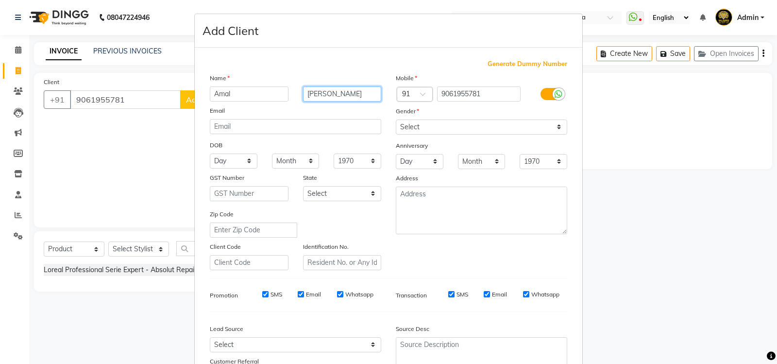
type input "[PERSON_NAME]"
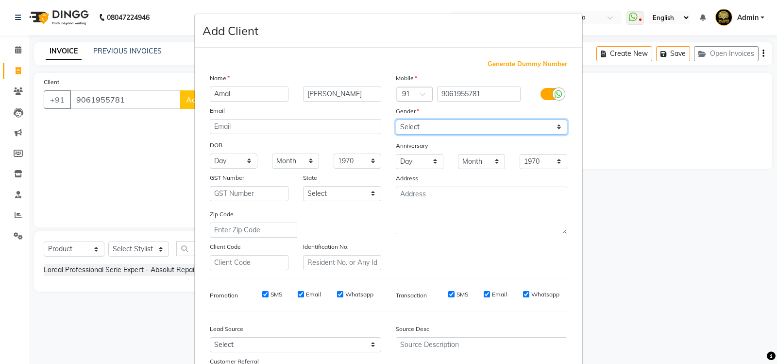
click at [555, 129] on select "Select [DEMOGRAPHIC_DATA] [DEMOGRAPHIC_DATA] Other Prefer Not To Say" at bounding box center [481, 126] width 171 height 15
select select "[DEMOGRAPHIC_DATA]"
click at [396, 119] on select "Select [DEMOGRAPHIC_DATA] [DEMOGRAPHIC_DATA] Other Prefer Not To Say" at bounding box center [481, 126] width 171 height 15
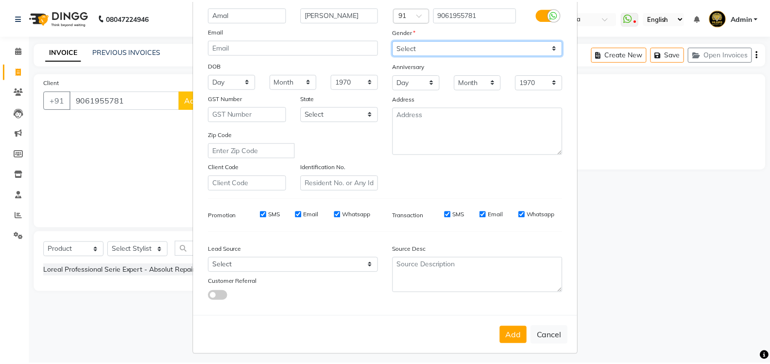
scroll to position [84, 0]
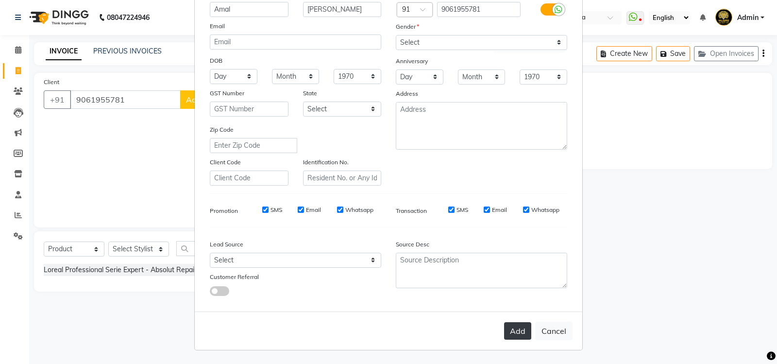
click at [509, 329] on button "Add" at bounding box center [517, 330] width 27 height 17
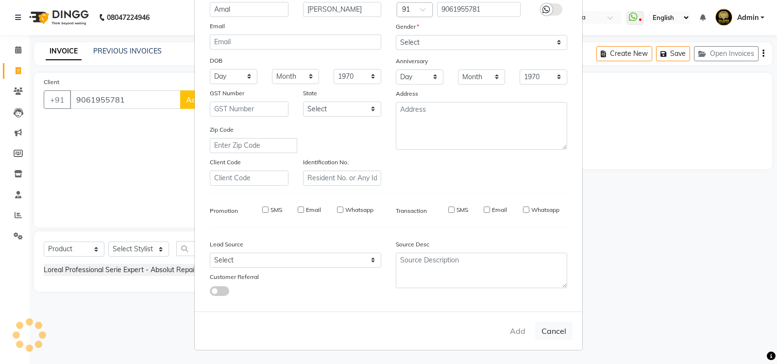
select select
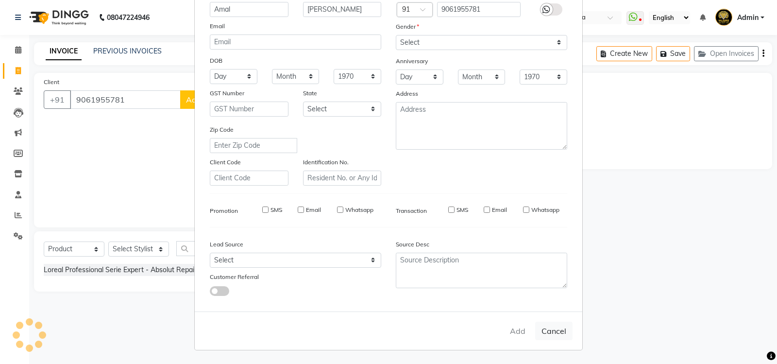
select select
checkbox input "false"
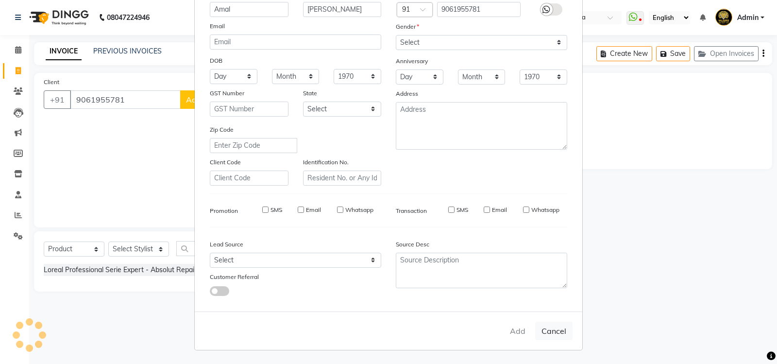
checkbox input "false"
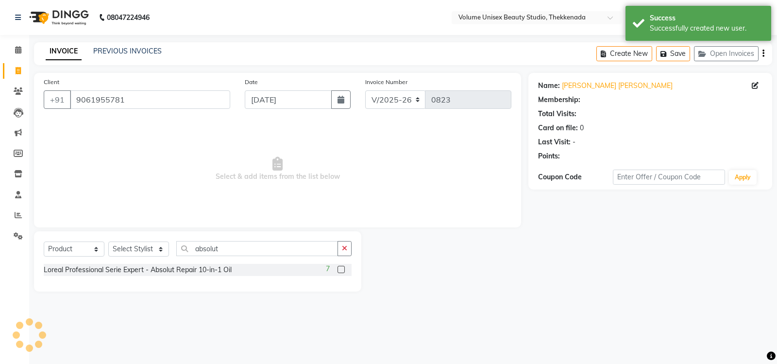
select select "1: Object"
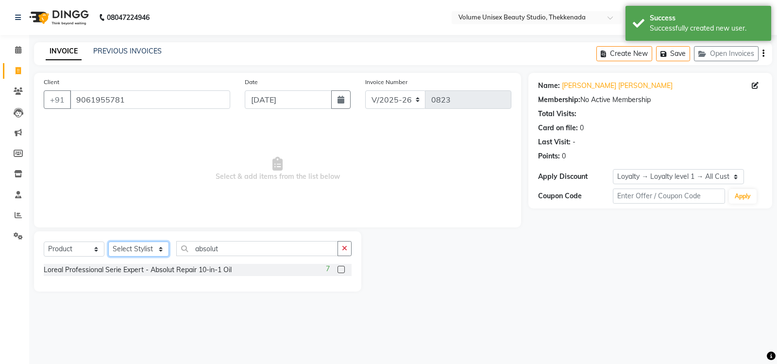
click at [160, 251] on select "Select Stylist [PERSON_NAME] [PERSON_NAME] [PERSON_NAME] [PERSON_NAME] [PERSON_…" at bounding box center [138, 248] width 61 height 15
select select "89481"
click at [108, 241] on select "Select Stylist [PERSON_NAME] [PERSON_NAME] [PERSON_NAME] [PERSON_NAME] [PERSON_…" at bounding box center [138, 248] width 61 height 15
click at [224, 245] on input "absolut" at bounding box center [257, 248] width 162 height 15
drag, startPoint x: 228, startPoint y: 248, endPoint x: 178, endPoint y: 237, distance: 51.2
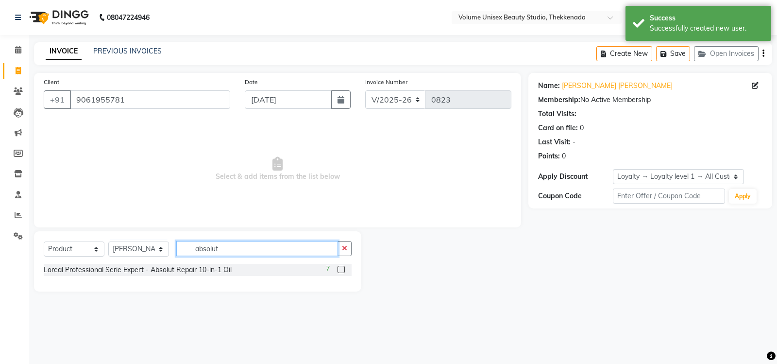
click at [185, 243] on input "absolut" at bounding box center [257, 248] width 162 height 15
click at [97, 250] on select "Select Service Product Membership Package Voucher Prepaid Gift Card" at bounding box center [74, 248] width 61 height 15
select select "service"
click at [44, 241] on select "Select Service Product Membership Package Voucher Prepaid Gift Card" at bounding box center [74, 248] width 61 height 15
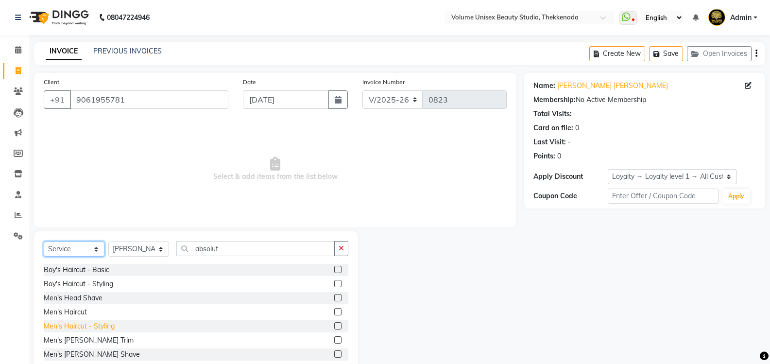
scroll to position [49, 0]
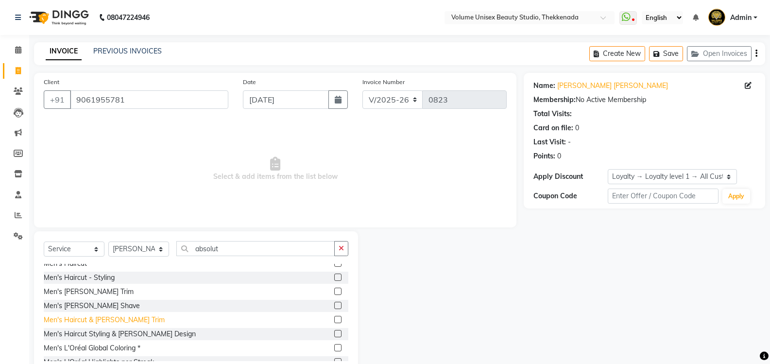
click at [103, 321] on div "Men's Haircut & [PERSON_NAME] Trim" at bounding box center [104, 320] width 121 height 10
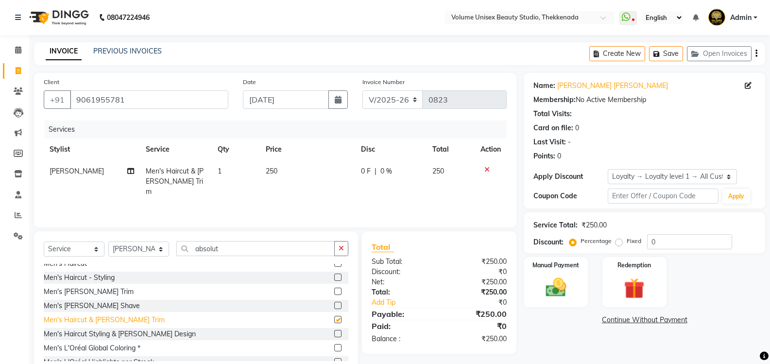
checkbox input "false"
click at [231, 246] on input "absolut" at bounding box center [255, 248] width 158 height 15
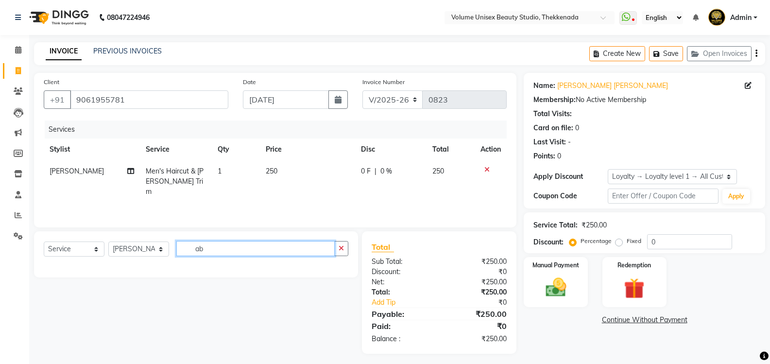
type input "a"
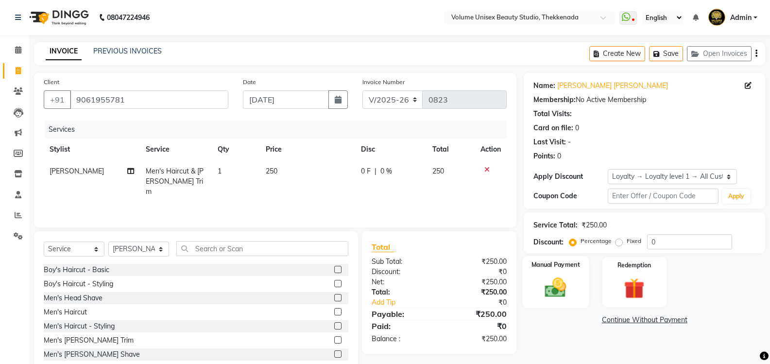
click at [550, 291] on img at bounding box center [555, 287] width 34 height 25
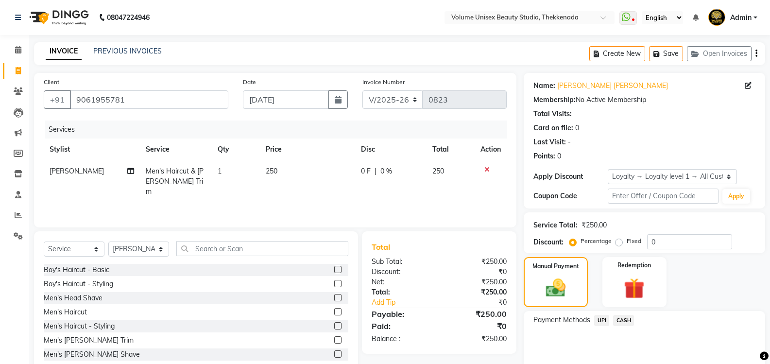
click at [601, 321] on span "UPI" at bounding box center [601, 320] width 15 height 11
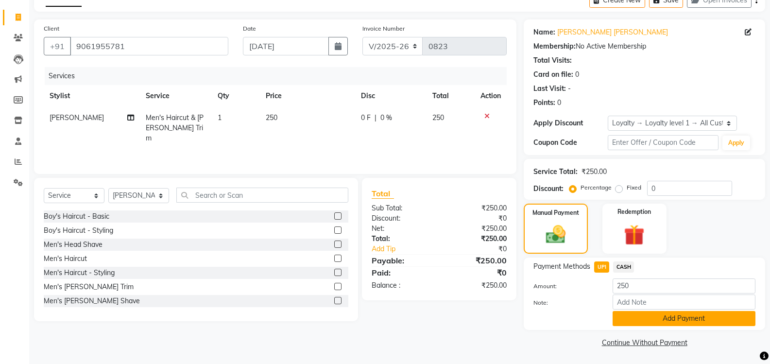
scroll to position [54, 0]
click at [629, 315] on button "Add Payment" at bounding box center [683, 317] width 143 height 15
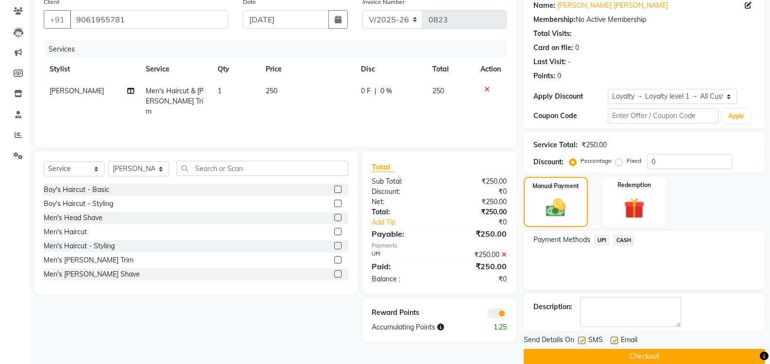
scroll to position [95, 0]
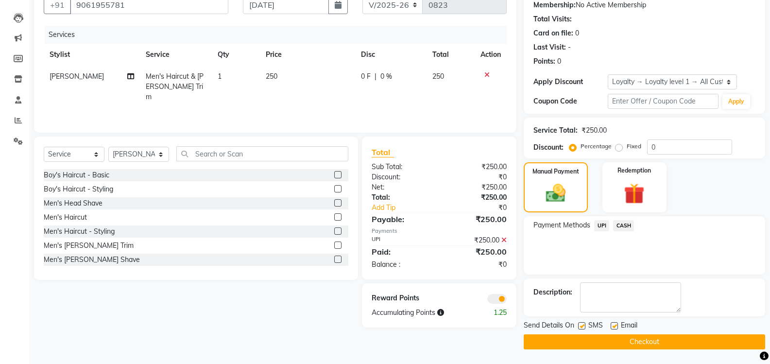
click at [615, 342] on button "Checkout" at bounding box center [643, 341] width 241 height 15
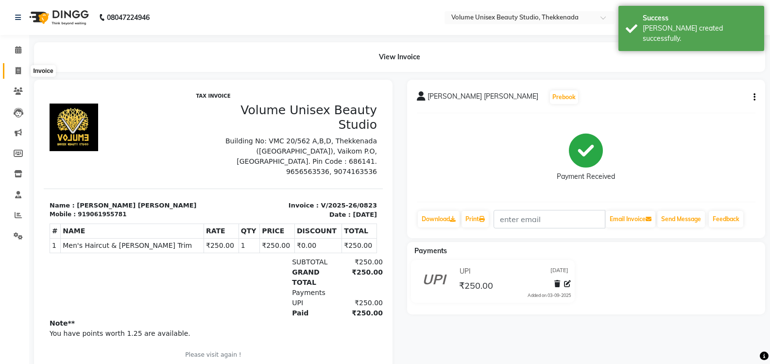
click at [17, 69] on icon at bounding box center [18, 70] width 5 height 7
select select "7432"
select select "service"
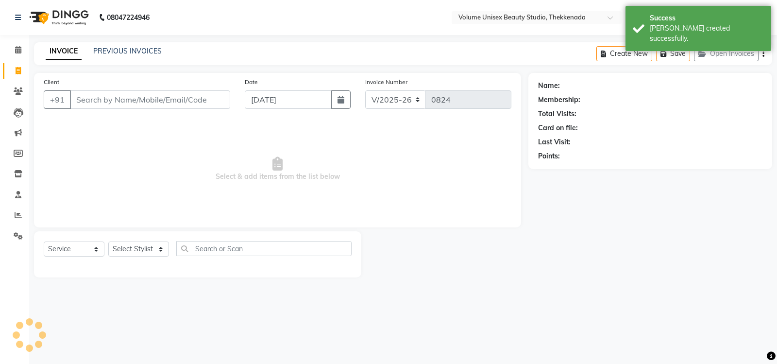
click at [168, 97] on input "Client" at bounding box center [150, 99] width 160 height 18
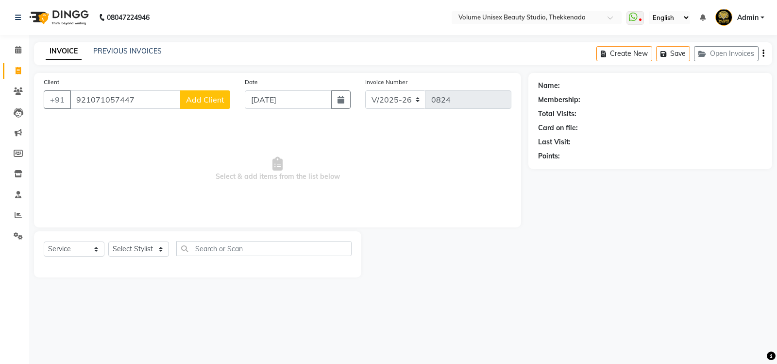
type input "921071057447"
click at [218, 99] on span "Add Client" at bounding box center [205, 100] width 38 height 10
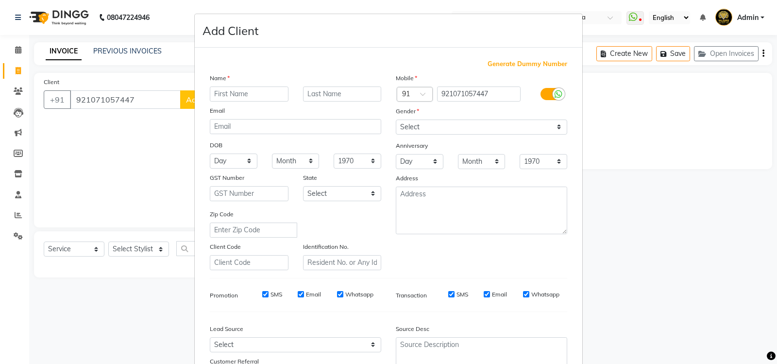
click at [222, 97] on input "text" at bounding box center [249, 93] width 79 height 15
type input "Mahesh"
click at [104, 97] on ngb-modal-window "Add Client Generate Dummy Number Name Mahesh Email DOB Day 01 02 03 04 05 06 07…" at bounding box center [388, 182] width 777 height 364
click at [463, 93] on input "921071057447" at bounding box center [479, 93] width 84 height 15
drag, startPoint x: 490, startPoint y: 93, endPoint x: 484, endPoint y: 91, distance: 6.6
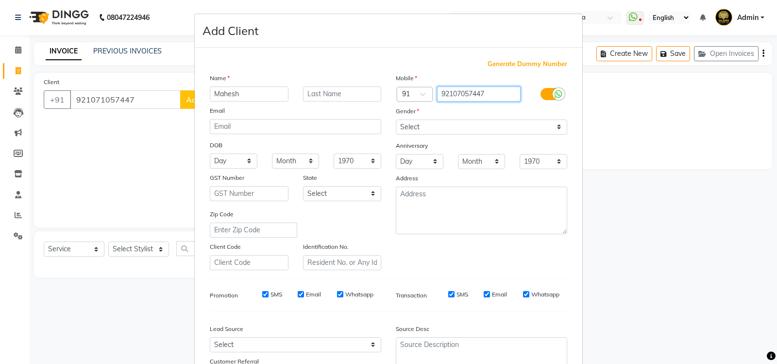
click at [488, 92] on input "92107057447" at bounding box center [479, 93] width 84 height 15
type input "9207057447"
drag, startPoint x: 315, startPoint y: 98, endPoint x: 310, endPoint y: 97, distance: 5.4
click at [314, 97] on input "text" at bounding box center [342, 93] width 79 height 15
click at [329, 93] on input "text" at bounding box center [342, 93] width 79 height 15
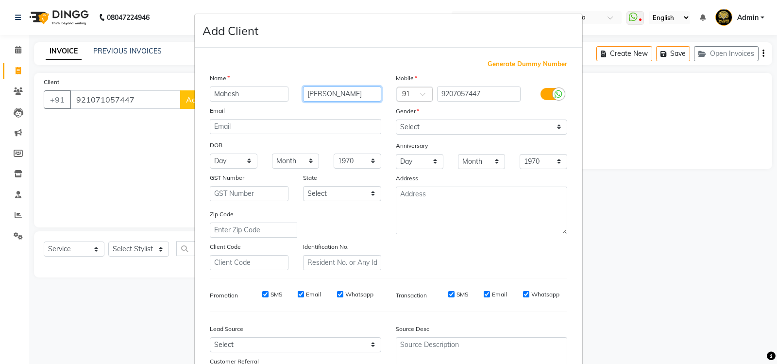
type input "[PERSON_NAME]"
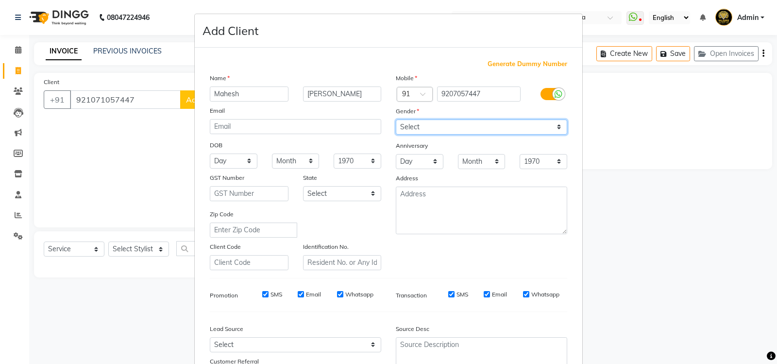
drag, startPoint x: 555, startPoint y: 130, endPoint x: 503, endPoint y: 127, distance: 51.5
click at [553, 130] on select "Select [DEMOGRAPHIC_DATA] [DEMOGRAPHIC_DATA] Other Prefer Not To Say" at bounding box center [481, 126] width 171 height 15
select select "[DEMOGRAPHIC_DATA]"
click at [396, 119] on select "Select [DEMOGRAPHIC_DATA] [DEMOGRAPHIC_DATA] Other Prefer Not To Say" at bounding box center [481, 126] width 171 height 15
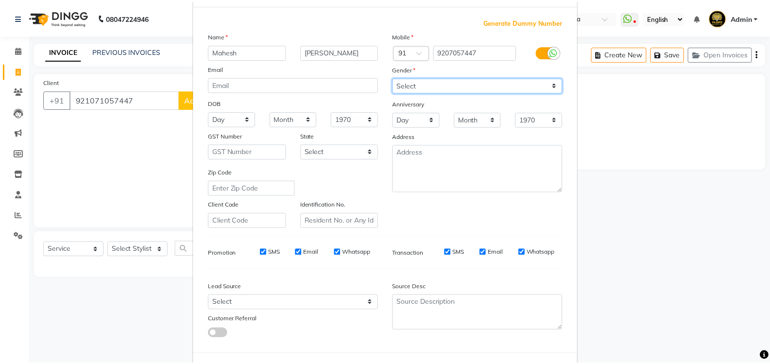
scroll to position [84, 0]
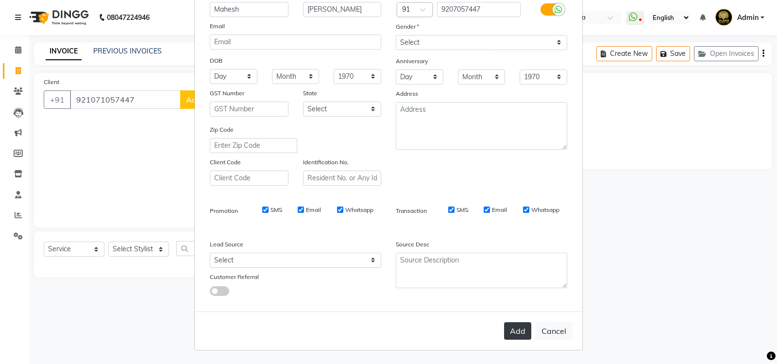
click at [514, 332] on button "Add" at bounding box center [517, 330] width 27 height 17
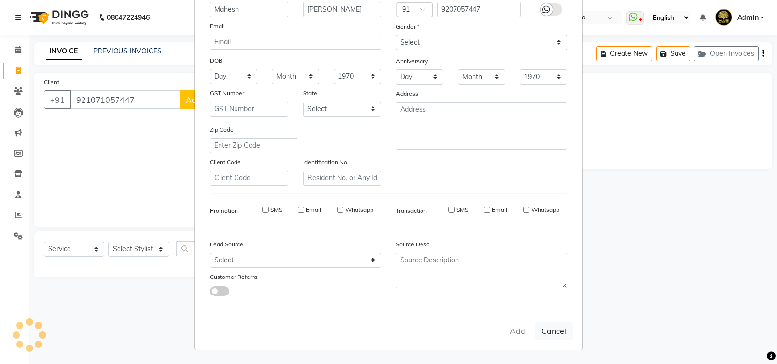
type input "9207057447"
select select
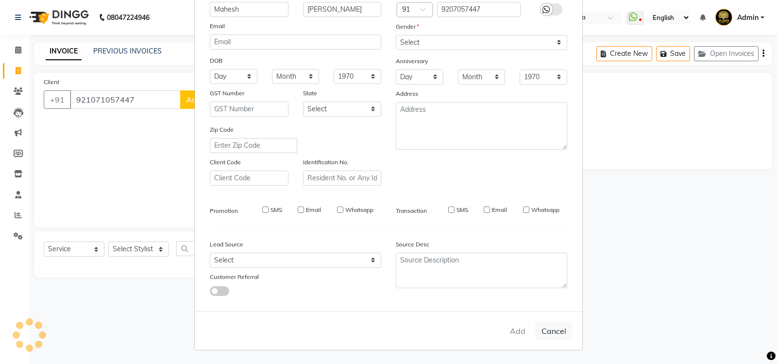
select select
checkbox input "false"
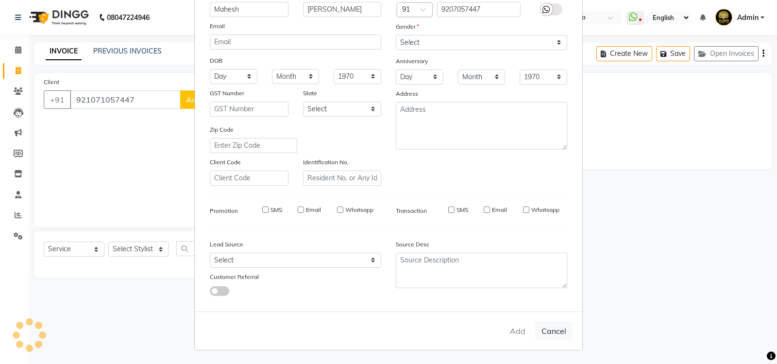
checkbox input "false"
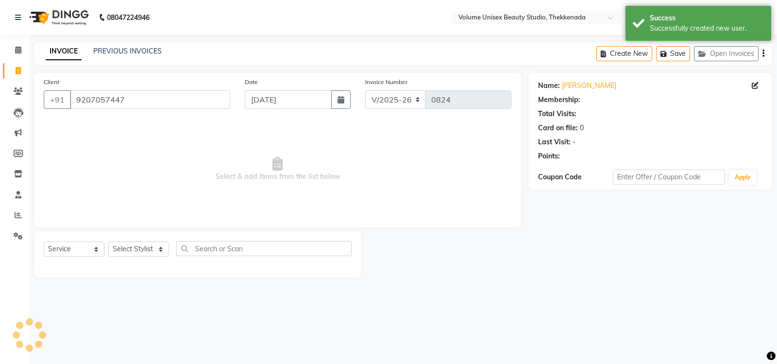
select select "1: Object"
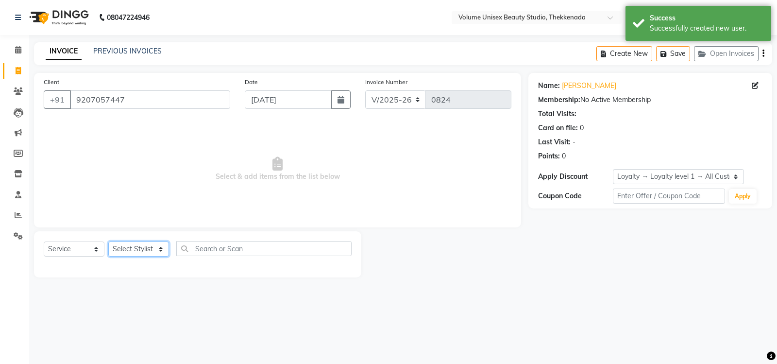
click at [159, 246] on select "Select Stylist [PERSON_NAME] [PERSON_NAME] [PERSON_NAME] [PERSON_NAME] [PERSON_…" at bounding box center [138, 248] width 61 height 15
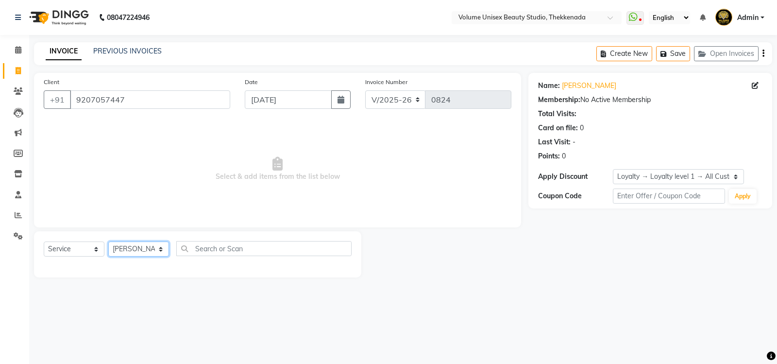
click at [108, 241] on select "Select Stylist [PERSON_NAME] [PERSON_NAME] [PERSON_NAME] [PERSON_NAME] [PERSON_…" at bounding box center [138, 248] width 61 height 15
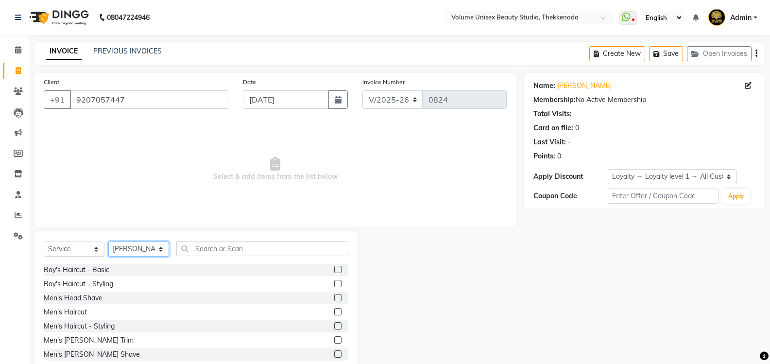
click at [162, 249] on select "Select Stylist [PERSON_NAME] [PERSON_NAME] [PERSON_NAME] [PERSON_NAME] [PERSON_…" at bounding box center [138, 248] width 61 height 15
select select "65214"
click at [108, 241] on select "Select Stylist [PERSON_NAME] [PERSON_NAME] [PERSON_NAME] [PERSON_NAME] [PERSON_…" at bounding box center [138, 248] width 61 height 15
click at [201, 245] on input "text" at bounding box center [262, 248] width 172 height 15
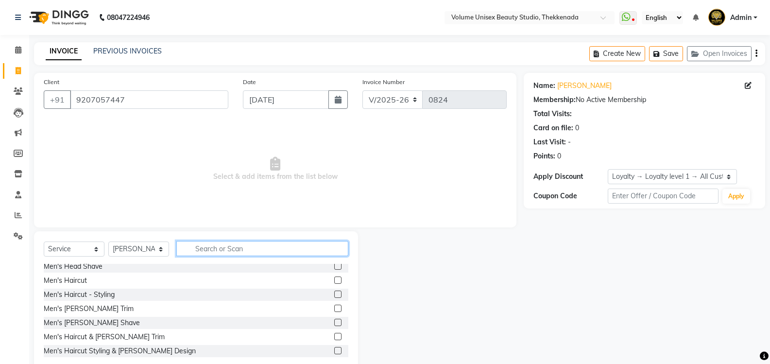
scroll to position [49, 0]
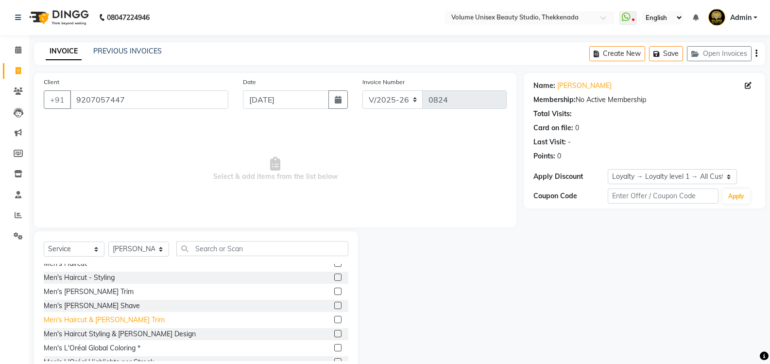
click at [102, 319] on div "Men's Haircut & [PERSON_NAME] Trim" at bounding box center [104, 320] width 121 height 10
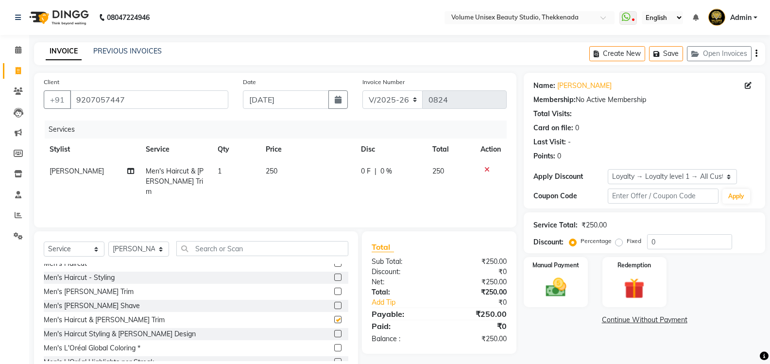
checkbox input "false"
drag, startPoint x: 564, startPoint y: 287, endPoint x: 570, endPoint y: 289, distance: 6.0
click at [564, 287] on img at bounding box center [555, 287] width 34 height 25
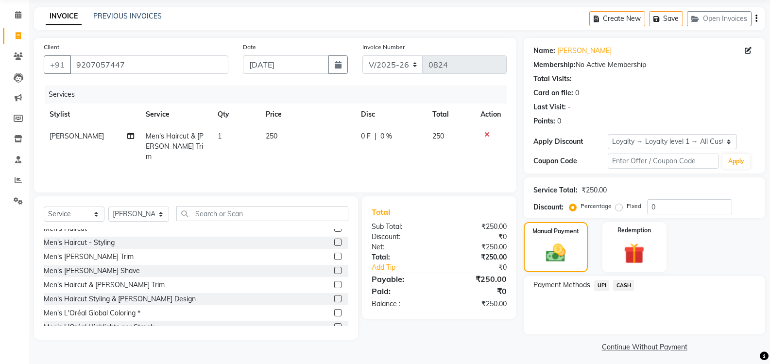
scroll to position [40, 0]
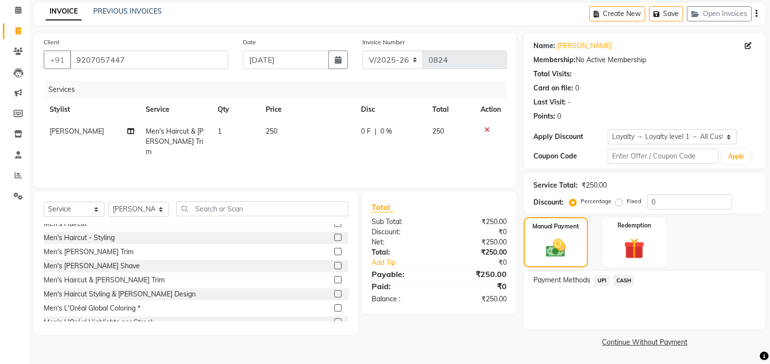
click at [601, 277] on span "UPI" at bounding box center [601, 280] width 15 height 11
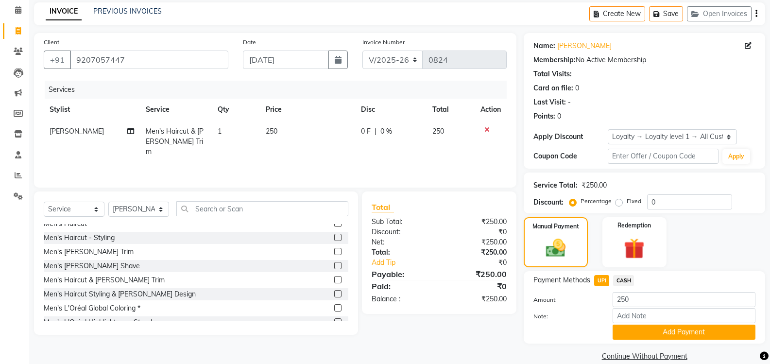
click at [683, 326] on button "Add Payment" at bounding box center [683, 331] width 143 height 15
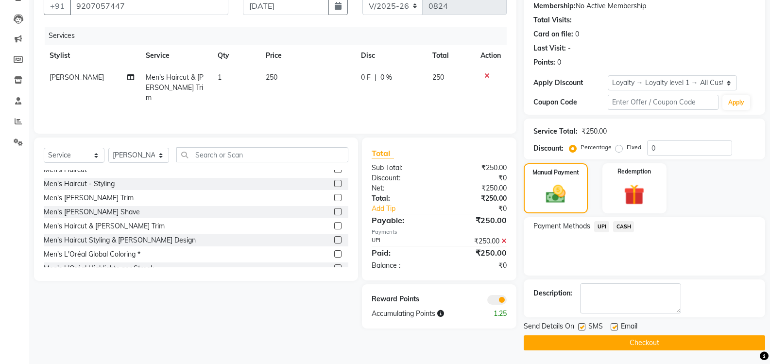
scroll to position [95, 0]
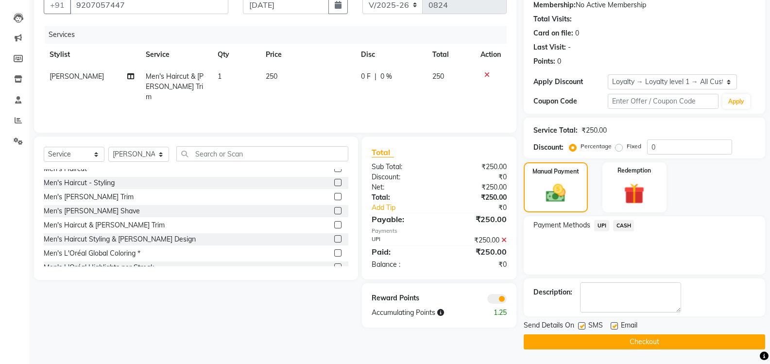
click at [614, 338] on button "Checkout" at bounding box center [643, 341] width 241 height 15
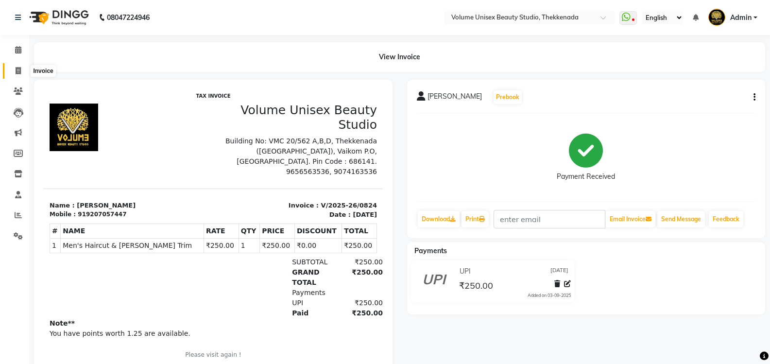
click at [18, 69] on icon at bounding box center [18, 70] width 5 height 7
select select "service"
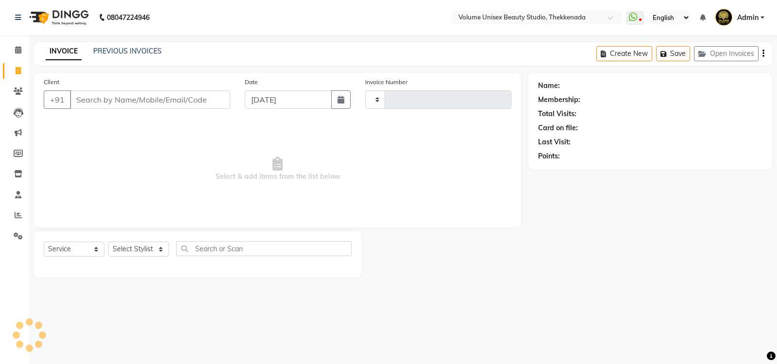
type input "0825"
select select "7432"
click at [162, 104] on input "Client" at bounding box center [150, 99] width 160 height 18
click at [157, 95] on input "Client" at bounding box center [150, 99] width 160 height 18
click at [163, 101] on input "Client" at bounding box center [150, 99] width 160 height 18
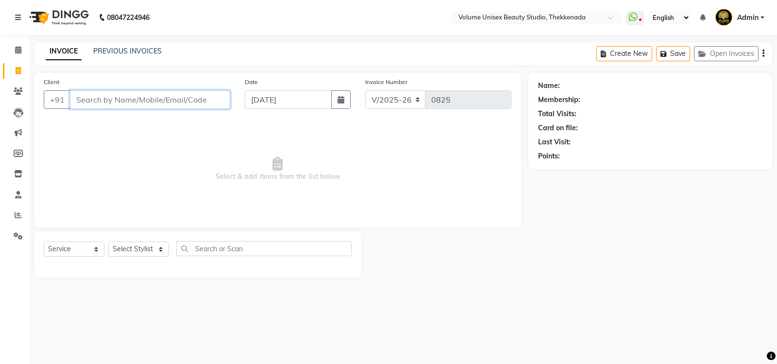
click at [97, 101] on input "Client" at bounding box center [150, 99] width 160 height 18
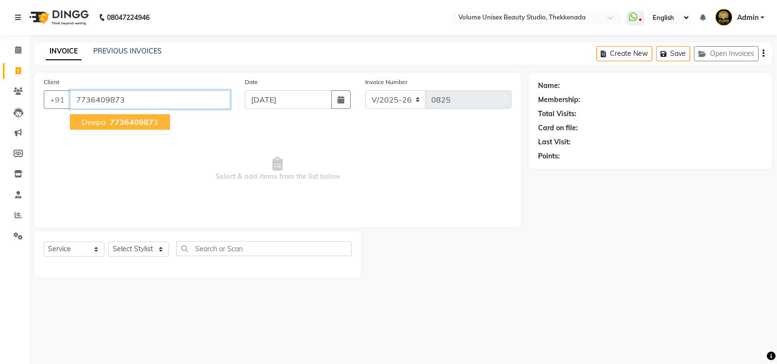
type input "7736409873"
select select "1: Object"
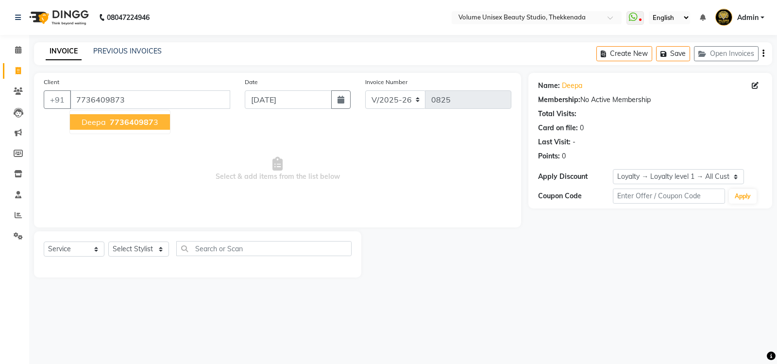
click at [118, 122] on span "773640987" at bounding box center [132, 122] width 44 height 10
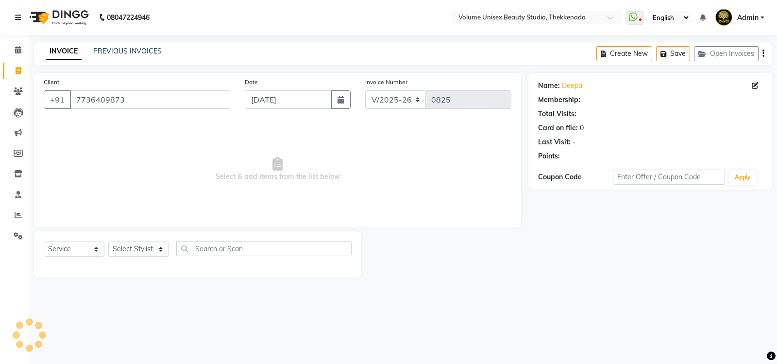
select select "1: Object"
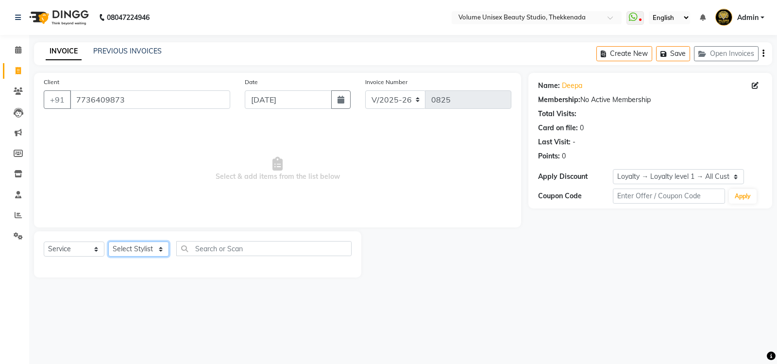
click at [157, 252] on select "Select Stylist [PERSON_NAME] [PERSON_NAME] [PERSON_NAME] [PERSON_NAME] [PERSON_…" at bounding box center [138, 248] width 61 height 15
select select "89555"
click at [108, 241] on select "Select Stylist [PERSON_NAME] [PERSON_NAME] [PERSON_NAME] [PERSON_NAME] [PERSON_…" at bounding box center [138, 248] width 61 height 15
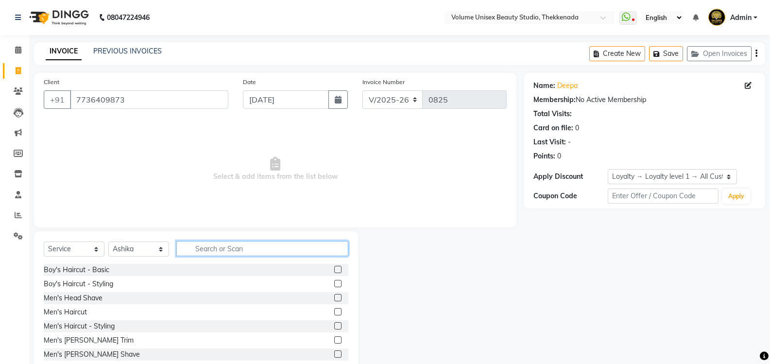
click at [203, 249] on input "text" at bounding box center [262, 248] width 172 height 15
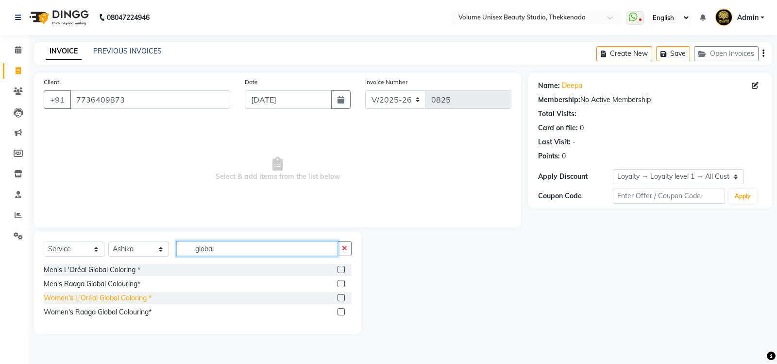
type input "global"
click at [127, 298] on div "Women's L'Oréal Global Coloring *" at bounding box center [98, 298] width 108 height 10
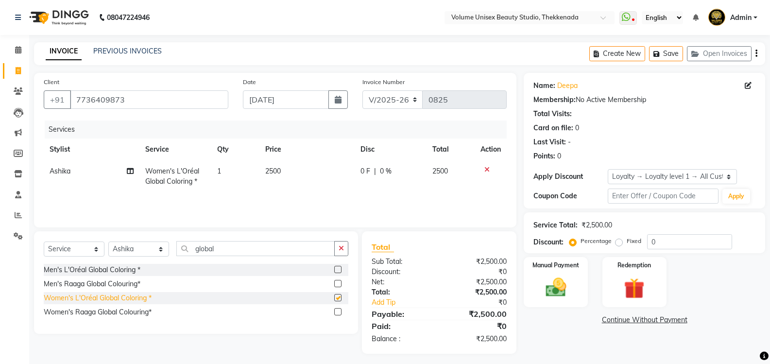
checkbox input "false"
click at [276, 170] on span "2500" at bounding box center [273, 171] width 16 height 9
select select "89555"
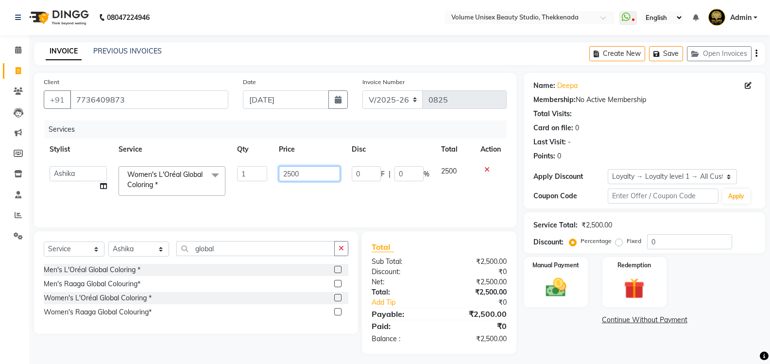
click at [290, 174] on input "2500" at bounding box center [309, 173] width 61 height 15
type input "2200"
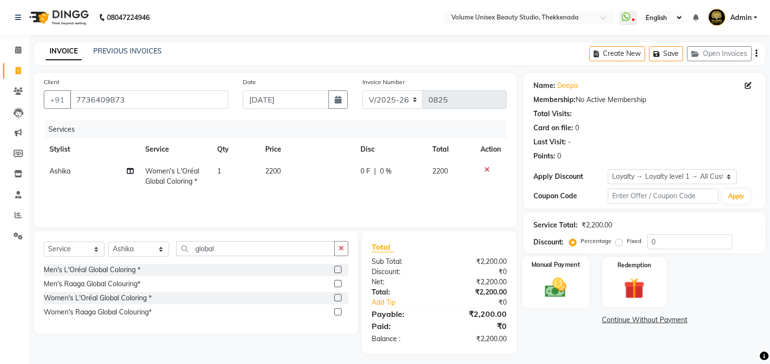
click at [556, 299] on img at bounding box center [555, 287] width 34 height 25
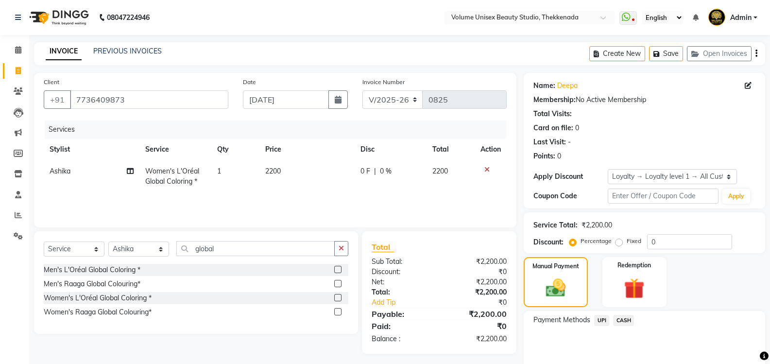
click at [602, 319] on span "UPI" at bounding box center [601, 320] width 15 height 11
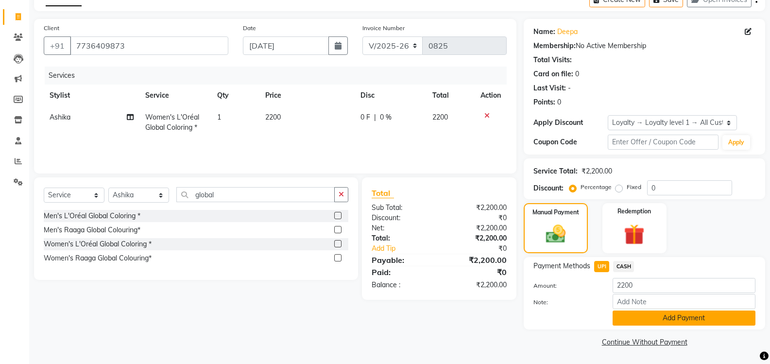
click at [631, 317] on button "Add Payment" at bounding box center [683, 317] width 143 height 15
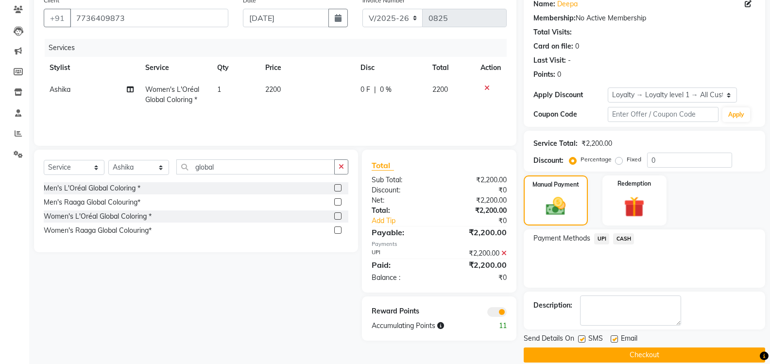
scroll to position [95, 0]
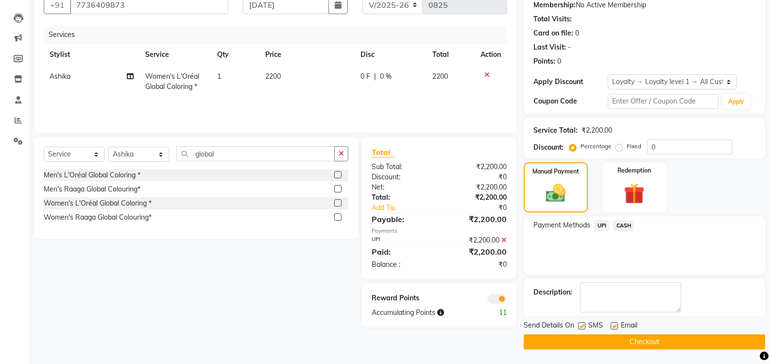
click at [620, 343] on button "Checkout" at bounding box center [643, 341] width 241 height 15
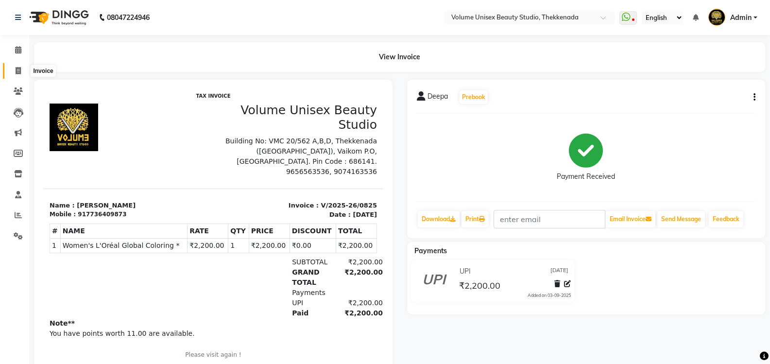
click at [21, 69] on span at bounding box center [18, 71] width 17 height 11
select select "service"
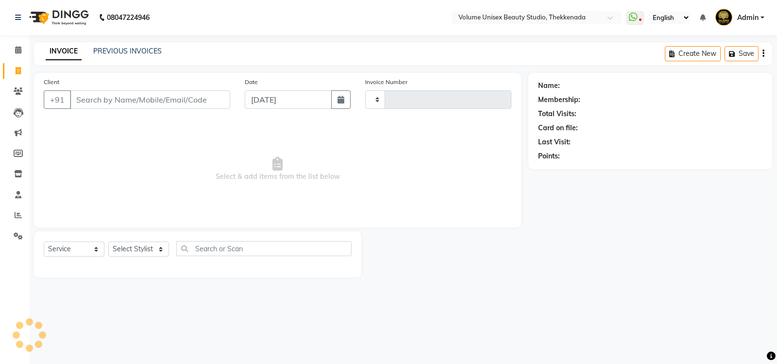
type input "0826"
select select "7432"
click at [123, 48] on link "PREVIOUS INVOICES" at bounding box center [127, 51] width 68 height 9
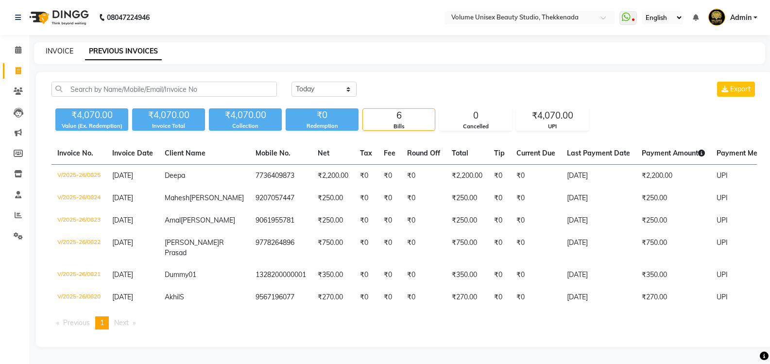
click at [62, 54] on link "INVOICE" at bounding box center [60, 51] width 28 height 9
select select "service"
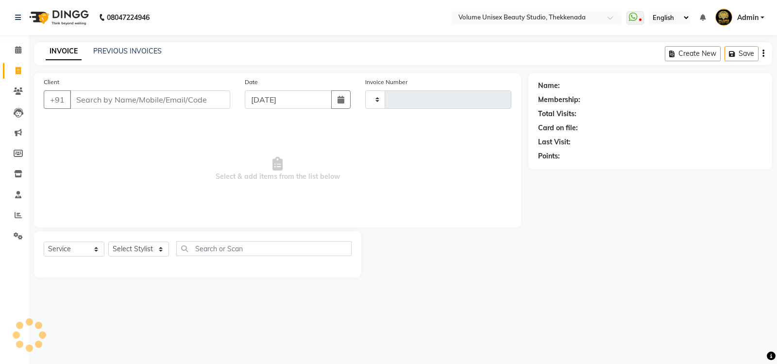
type input "0826"
select select "7432"
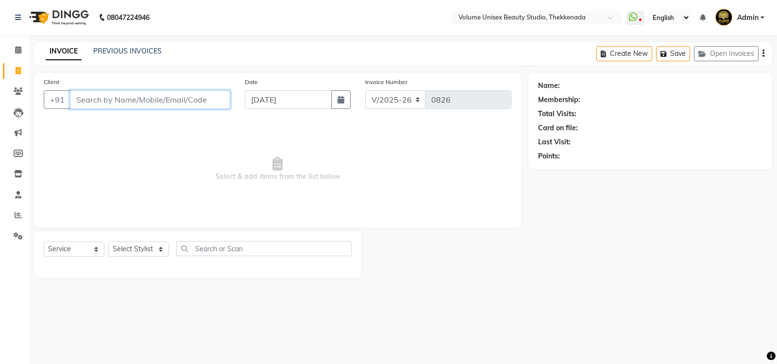
click at [112, 99] on input "Client" at bounding box center [150, 99] width 160 height 18
click at [162, 250] on select "Select Stylist [PERSON_NAME] [PERSON_NAME] [PERSON_NAME] [PERSON_NAME] [PERSON_…" at bounding box center [138, 248] width 61 height 15
select select "89481"
click at [108, 241] on select "Select Stylist [PERSON_NAME] [PERSON_NAME] [PERSON_NAME] [PERSON_NAME] [PERSON_…" at bounding box center [138, 248] width 61 height 15
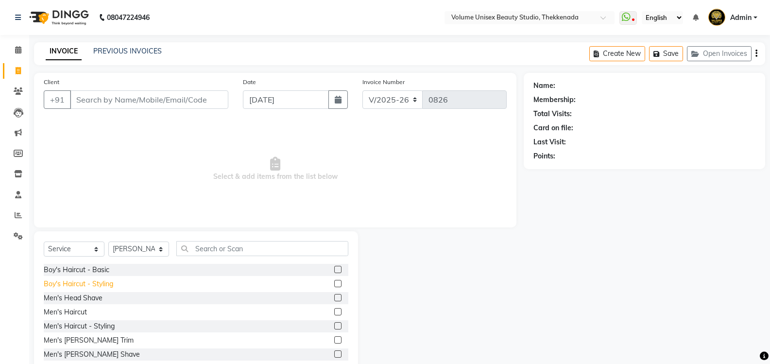
click at [91, 286] on div "Boy's Haircut - Styling" at bounding box center [78, 284] width 69 height 10
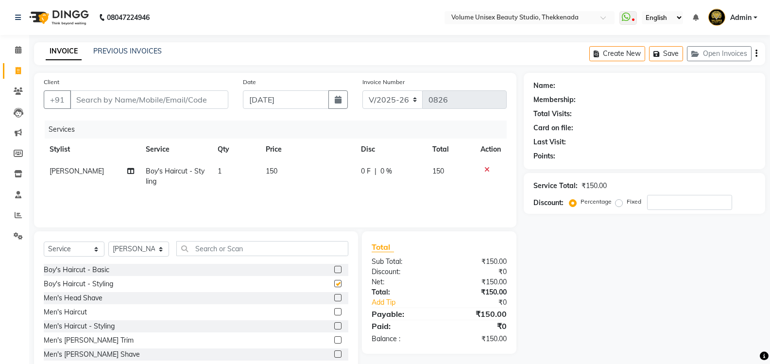
checkbox input "false"
click at [123, 100] on input "Client" at bounding box center [149, 99] width 158 height 18
type input "8"
type input "0"
type input "8089615456"
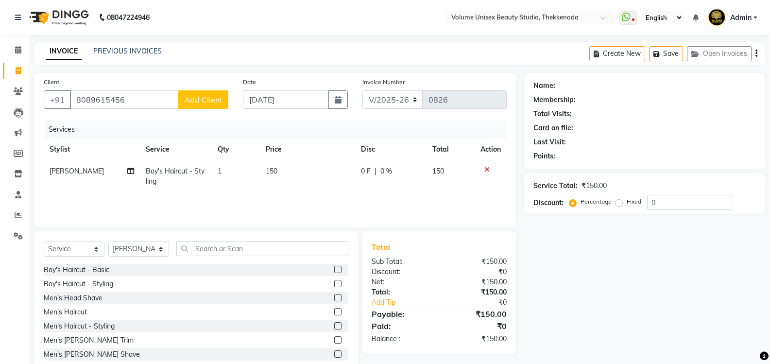
click at [194, 99] on span "Add Client" at bounding box center [203, 100] width 38 height 10
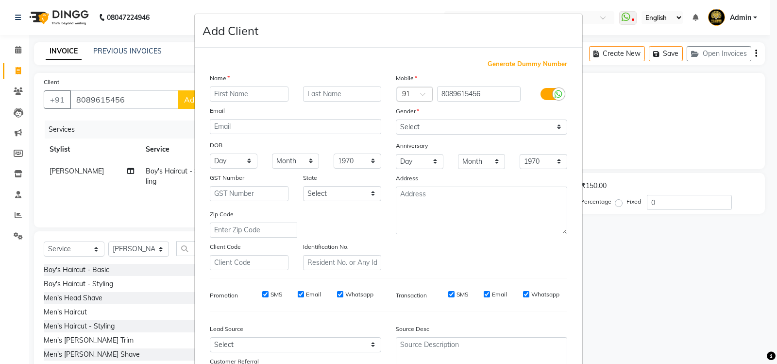
click at [222, 95] on input "text" at bounding box center [249, 93] width 79 height 15
type input "Arav"
type input "[PERSON_NAME]"
click at [558, 129] on select "Select [DEMOGRAPHIC_DATA] [DEMOGRAPHIC_DATA] Other Prefer Not To Say" at bounding box center [481, 126] width 171 height 15
select select "[DEMOGRAPHIC_DATA]"
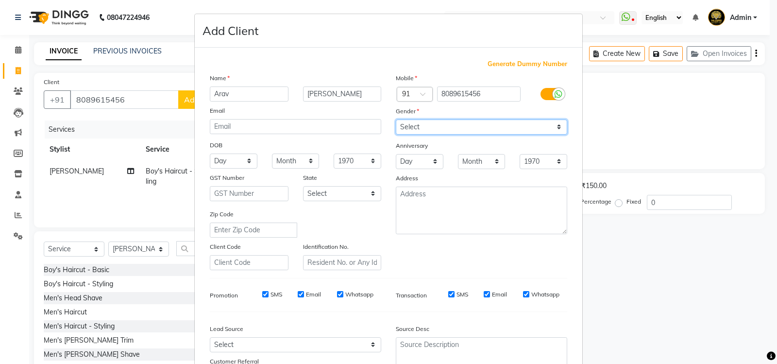
click at [396, 119] on select "Select [DEMOGRAPHIC_DATA] [DEMOGRAPHIC_DATA] Other Prefer Not To Say" at bounding box center [481, 126] width 171 height 15
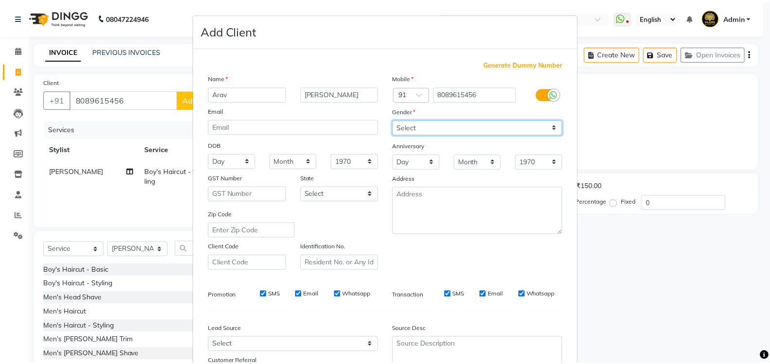
scroll to position [84, 0]
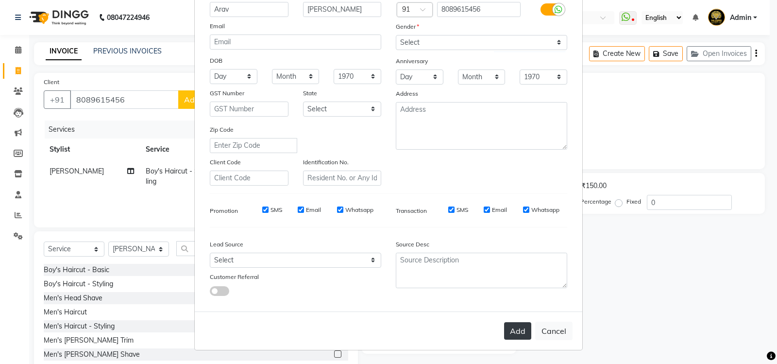
click at [517, 335] on button "Add" at bounding box center [517, 330] width 27 height 17
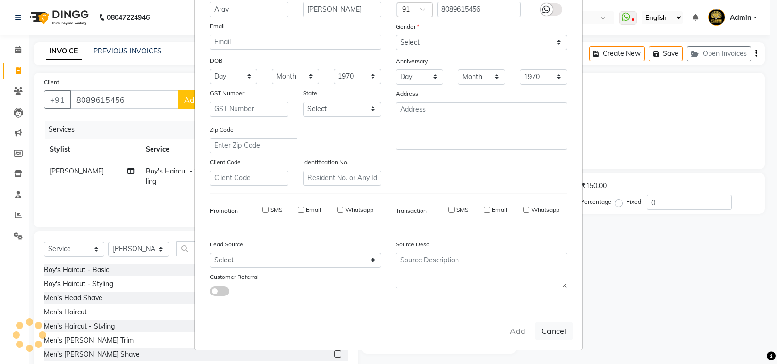
select select
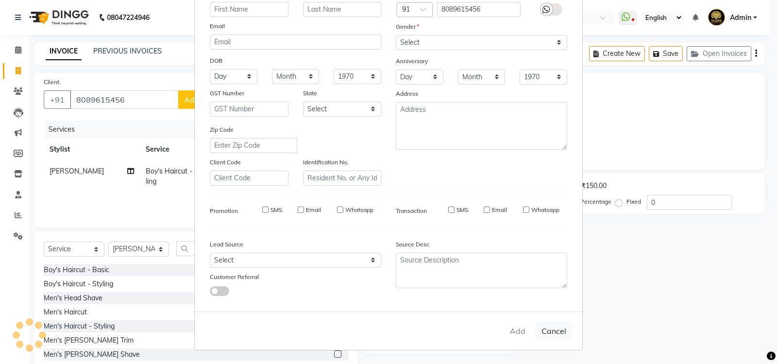
select select
checkbox input "false"
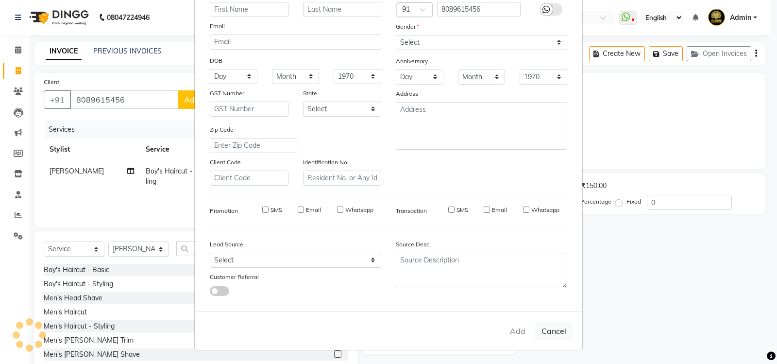
checkbox input "false"
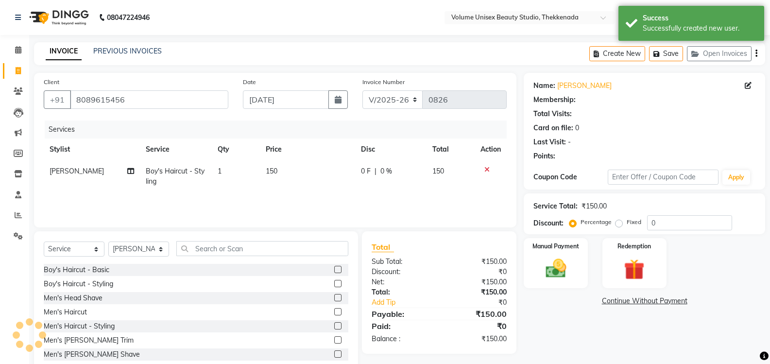
select select "1: Object"
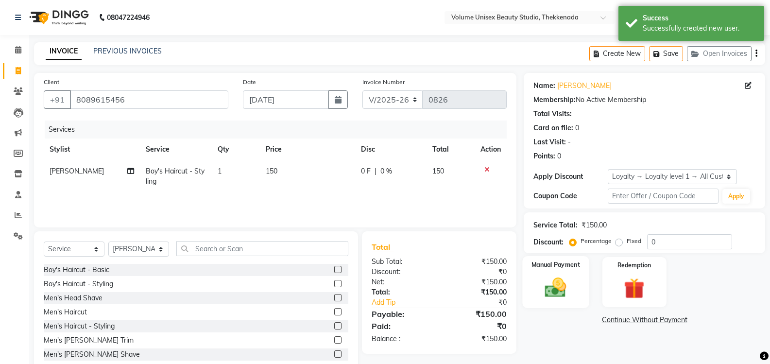
drag, startPoint x: 539, startPoint y: 294, endPoint x: 545, endPoint y: 294, distance: 6.3
click at [538, 294] on img at bounding box center [555, 287] width 34 height 25
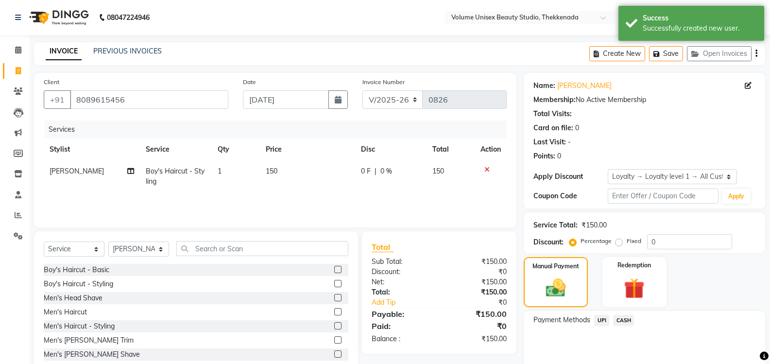
click at [603, 318] on span "UPI" at bounding box center [601, 320] width 15 height 11
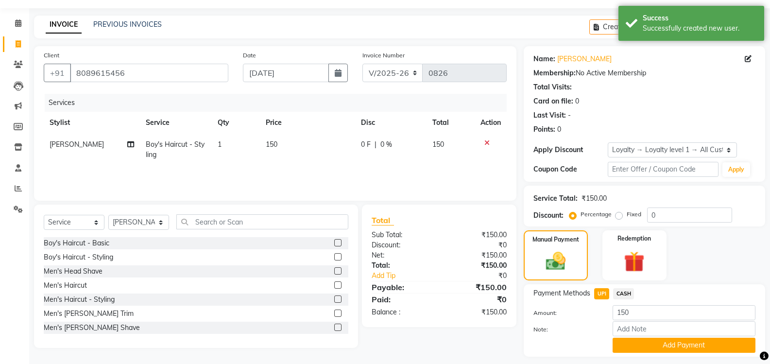
scroll to position [54, 0]
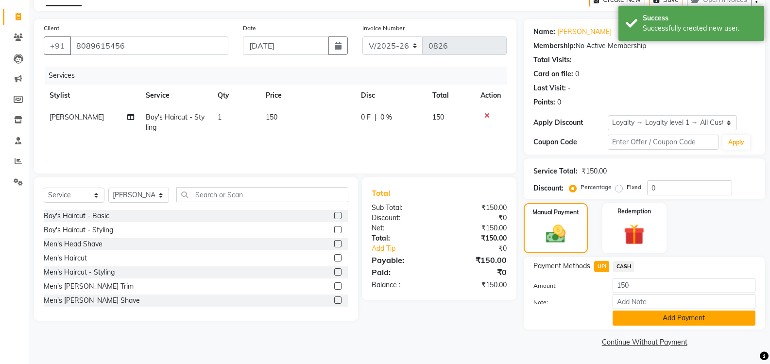
click at [643, 322] on button "Add Payment" at bounding box center [683, 317] width 143 height 15
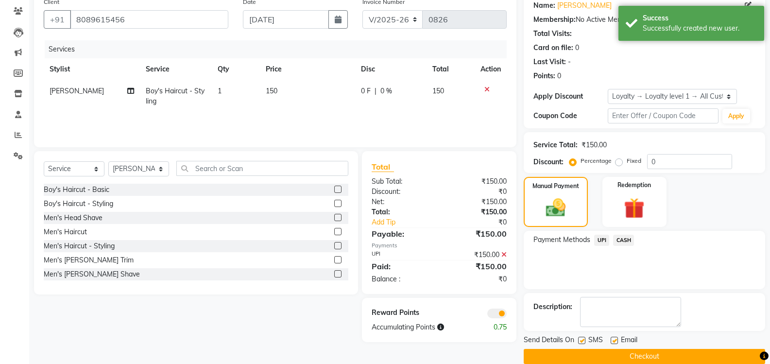
scroll to position [95, 0]
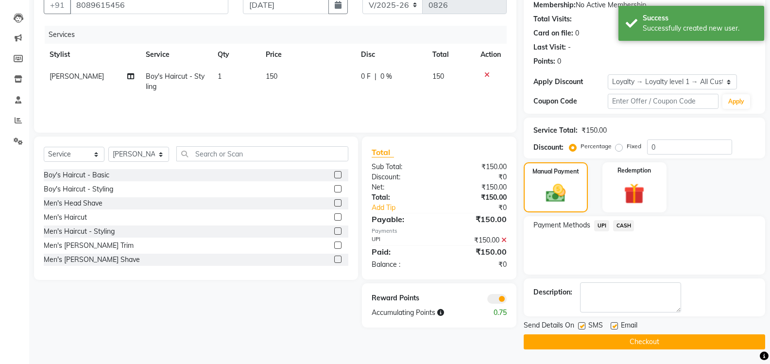
click at [639, 345] on button "Checkout" at bounding box center [643, 341] width 241 height 15
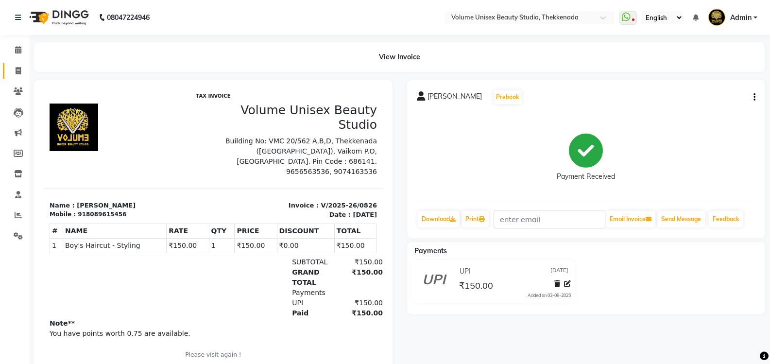
click at [21, 71] on span at bounding box center [18, 71] width 17 height 11
select select "7432"
select select "service"
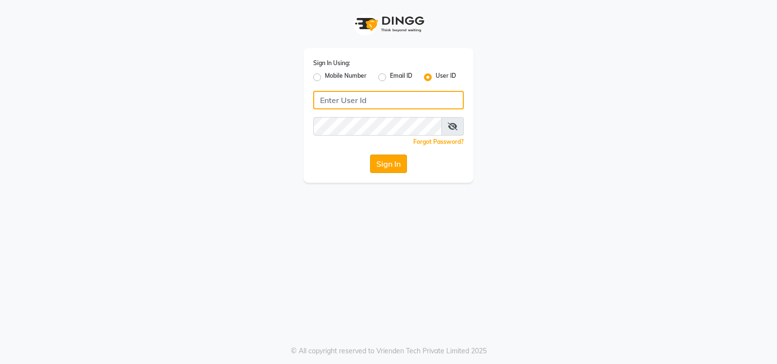
type input "volume123"
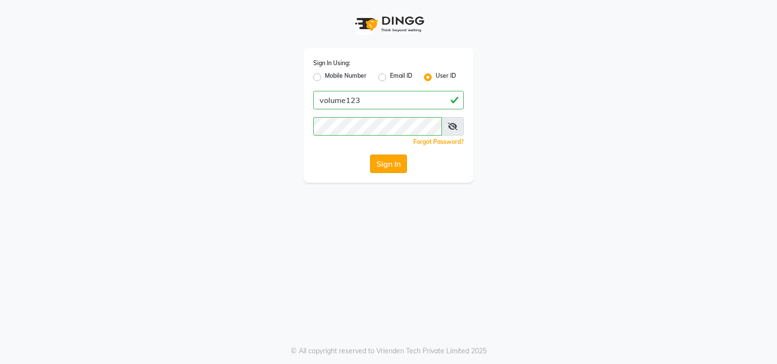
click at [389, 166] on button "Sign In" at bounding box center [388, 163] width 37 height 18
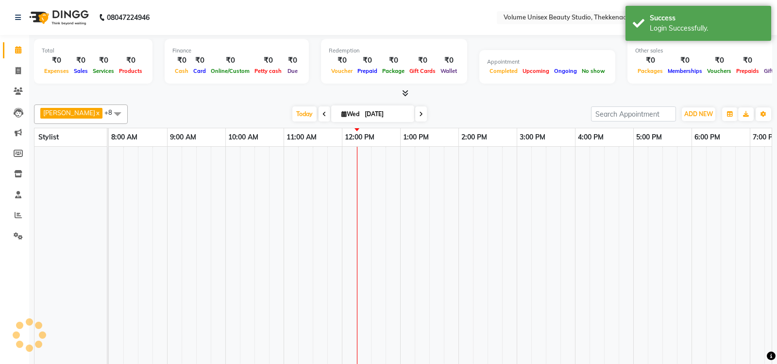
select select "en"
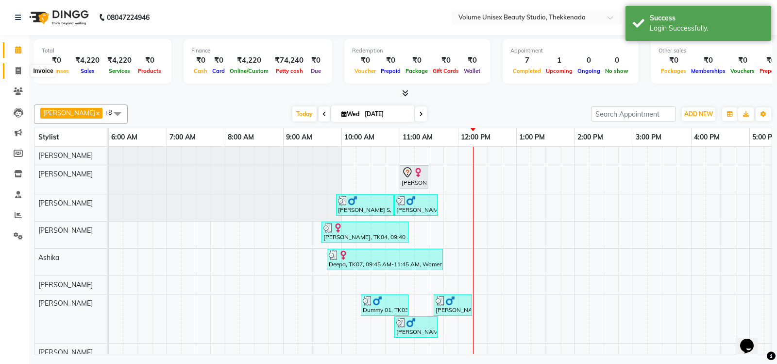
click at [20, 66] on span at bounding box center [18, 71] width 17 height 11
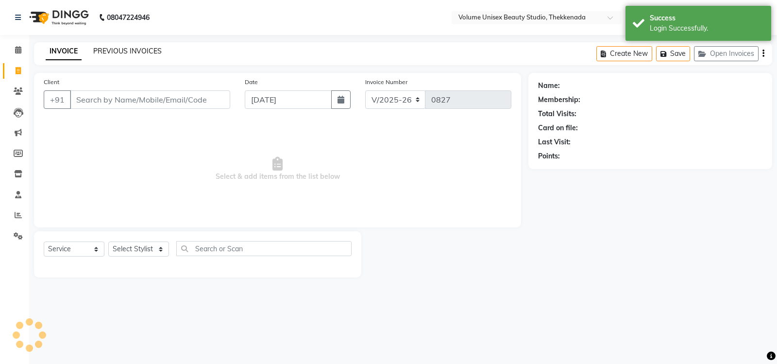
click at [132, 53] on link "PREVIOUS INVOICES" at bounding box center [127, 51] width 68 height 9
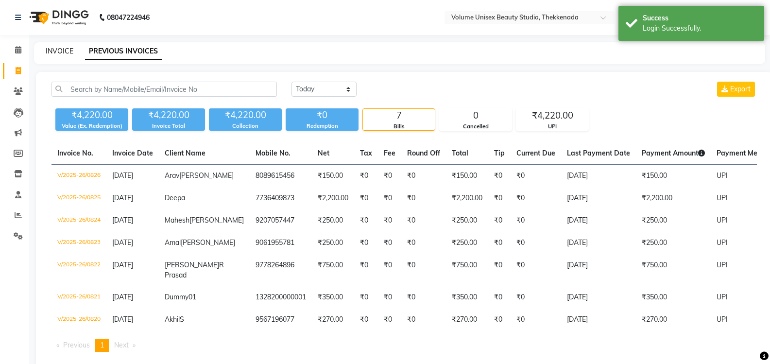
click at [53, 51] on link "INVOICE" at bounding box center [60, 51] width 28 height 9
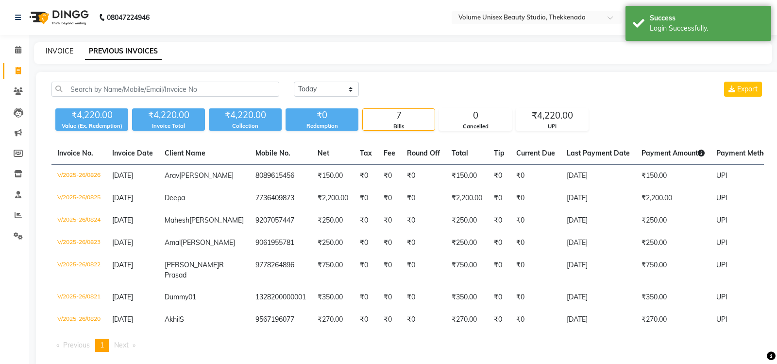
select select "7432"
select select "service"
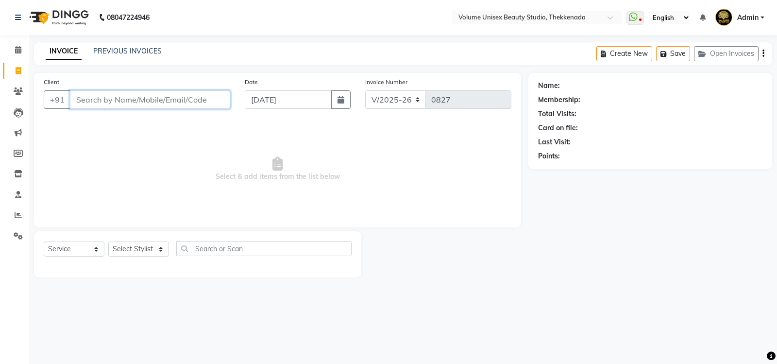
click at [102, 99] on input "Client" at bounding box center [150, 99] width 160 height 18
type input "808947221"
click at [201, 107] on button "Add Client" at bounding box center [205, 99] width 50 height 18
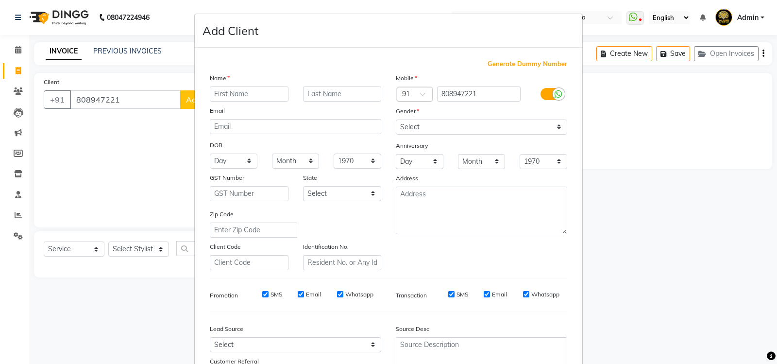
click at [234, 95] on input "text" at bounding box center [249, 93] width 79 height 15
type input "[PERSON_NAME]"
type input "S"
click at [553, 126] on select "Select [DEMOGRAPHIC_DATA] [DEMOGRAPHIC_DATA] Other Prefer Not To Say" at bounding box center [481, 126] width 171 height 15
select select "[DEMOGRAPHIC_DATA]"
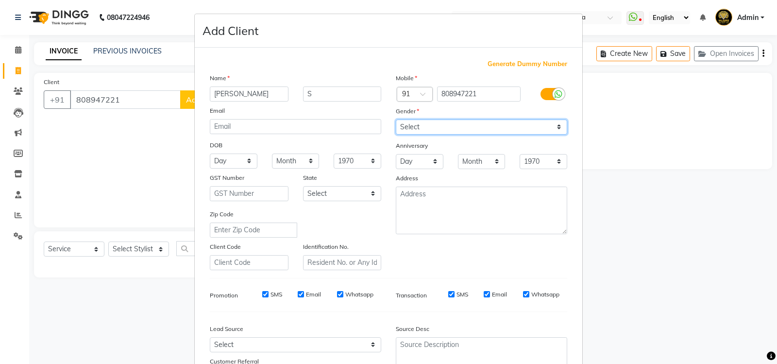
click at [396, 119] on select "Select [DEMOGRAPHIC_DATA] [DEMOGRAPHIC_DATA] Other Prefer Not To Say" at bounding box center [481, 126] width 171 height 15
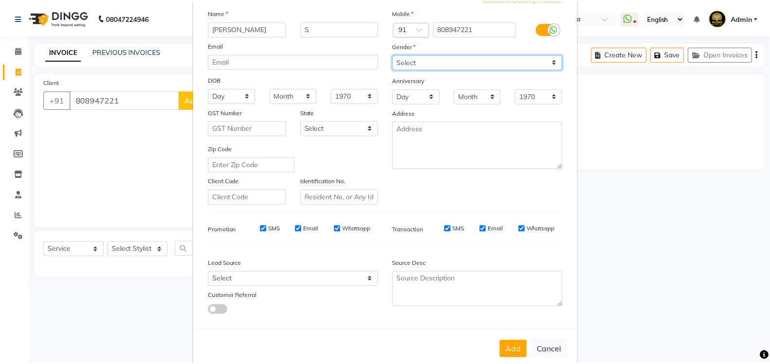
scroll to position [84, 0]
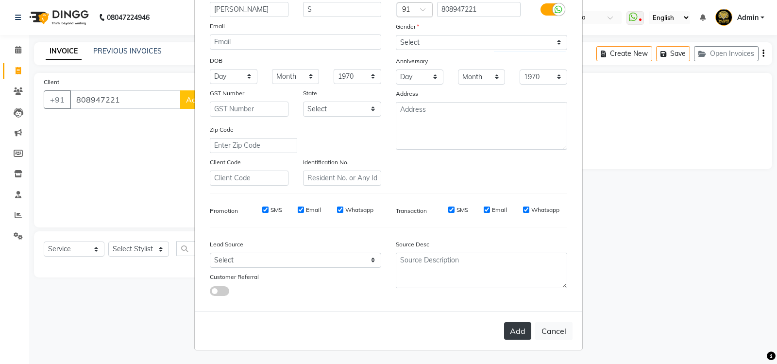
click at [516, 333] on button "Add" at bounding box center [517, 330] width 27 height 17
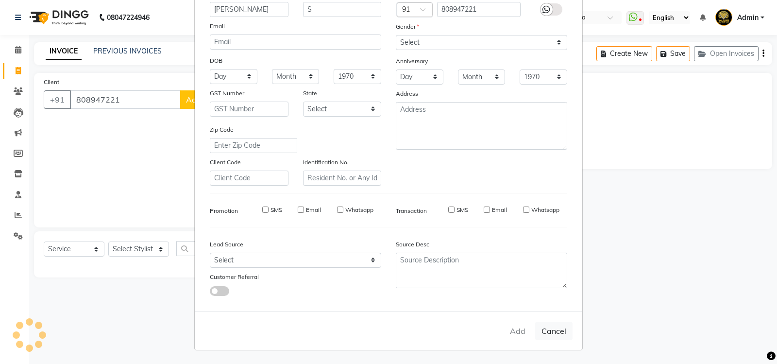
select select
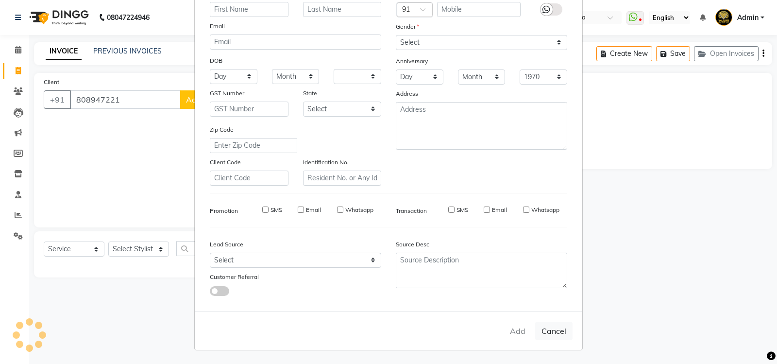
select select
checkbox input "false"
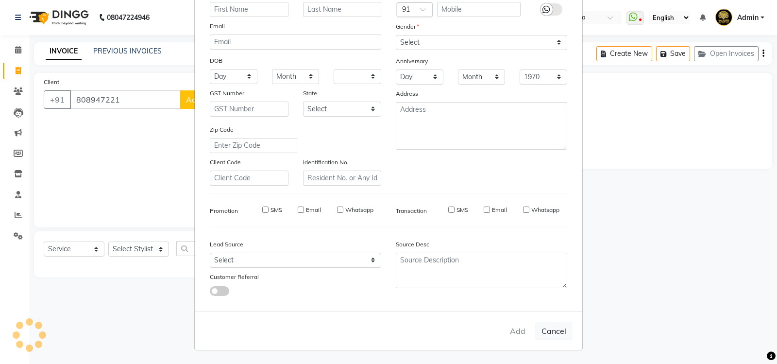
checkbox input "false"
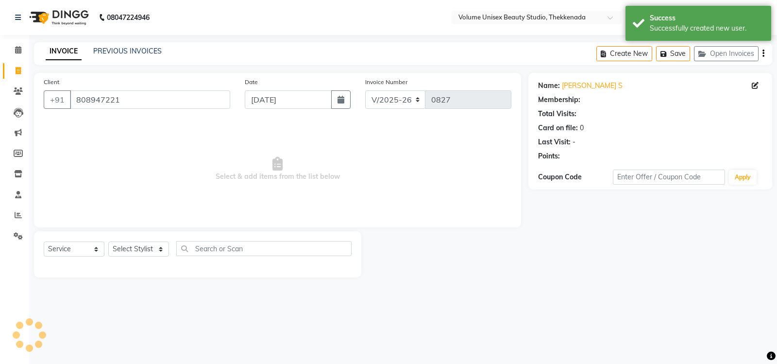
select select "1: Object"
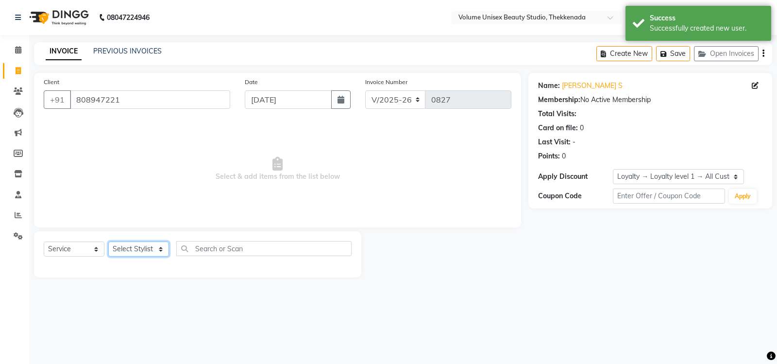
click at [159, 252] on select "Select Stylist [PERSON_NAME] [PERSON_NAME] [PERSON_NAME] [PERSON_NAME] [PERSON_…" at bounding box center [138, 248] width 61 height 15
select select "65214"
click at [108, 241] on select "Select Stylist [PERSON_NAME] [PERSON_NAME] [PERSON_NAME] [PERSON_NAME] [PERSON_…" at bounding box center [138, 248] width 61 height 15
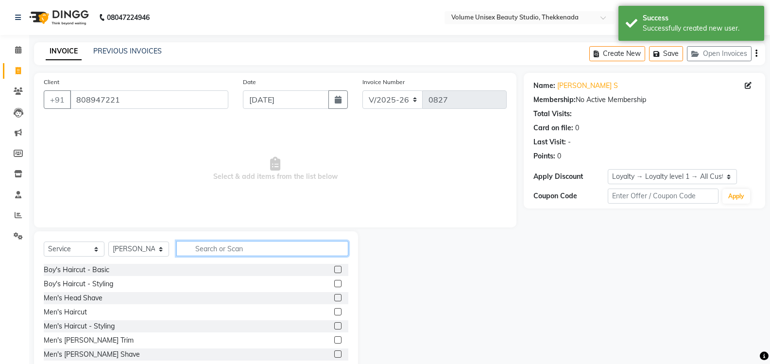
click at [235, 250] on input "text" at bounding box center [262, 248] width 172 height 15
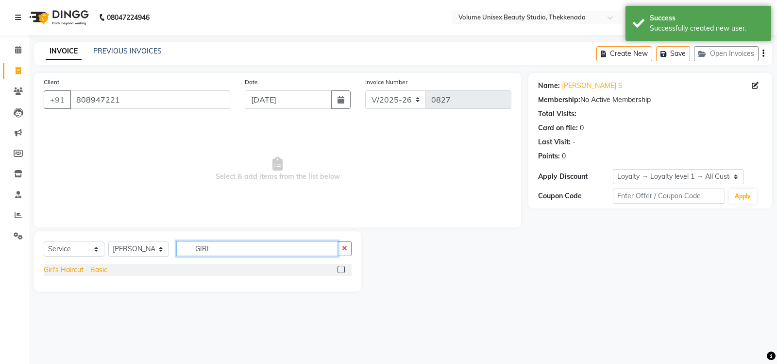
type input "GIRL"
click at [105, 270] on div "Girl's Haircut - Basic" at bounding box center [76, 270] width 64 height 10
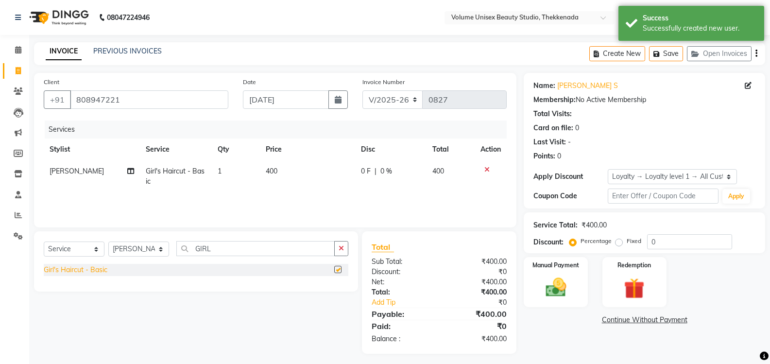
checkbox input "false"
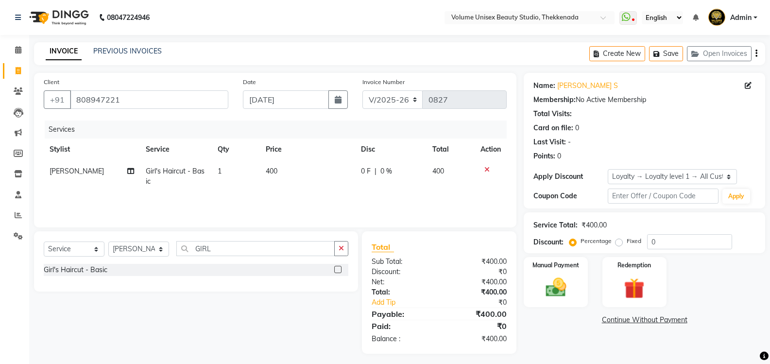
click at [274, 168] on span "400" at bounding box center [272, 171] width 12 height 9
select select "65214"
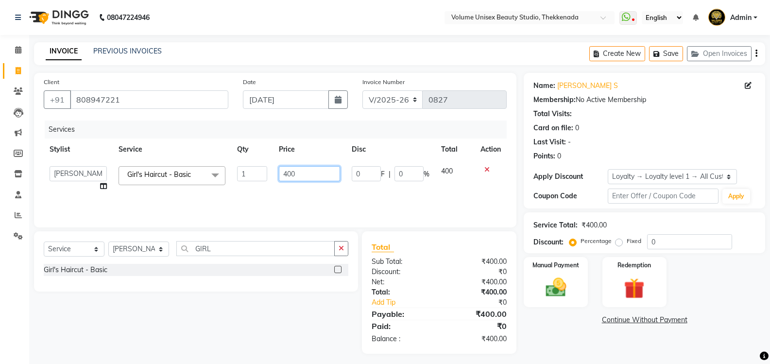
drag, startPoint x: 295, startPoint y: 173, endPoint x: 279, endPoint y: 169, distance: 16.9
click at [279, 169] on input "400" at bounding box center [309, 173] width 61 height 15
type input "250"
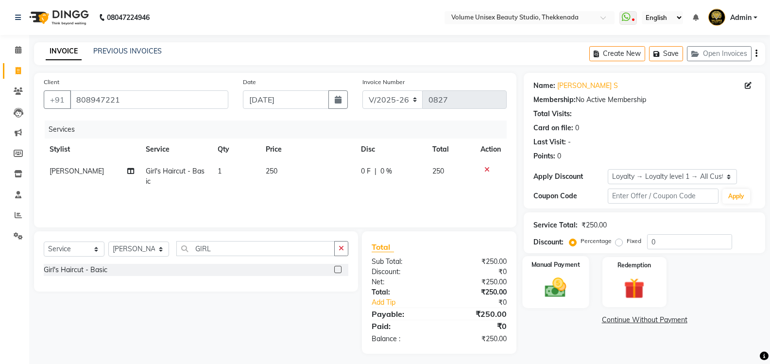
click at [560, 290] on img at bounding box center [555, 287] width 34 height 25
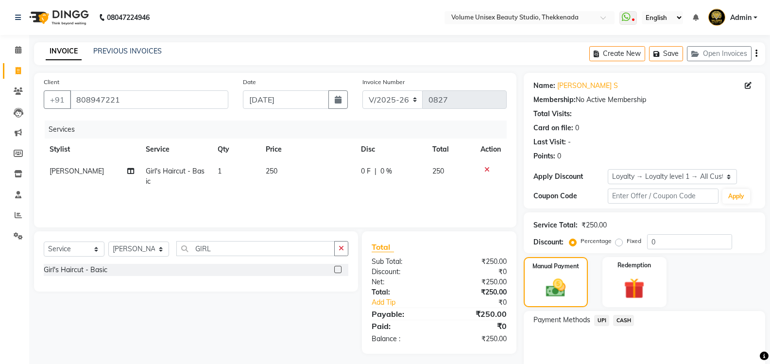
click at [607, 319] on span "UPI" at bounding box center [601, 320] width 15 height 11
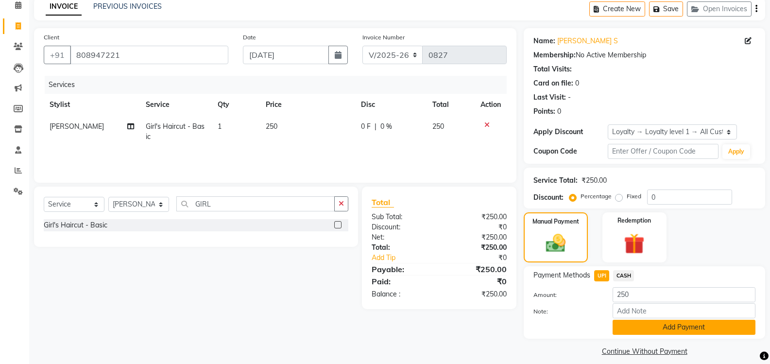
scroll to position [54, 0]
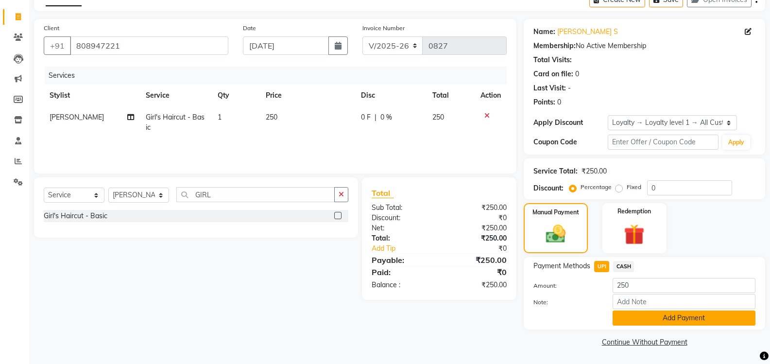
click at [635, 323] on button "Add Payment" at bounding box center [683, 317] width 143 height 15
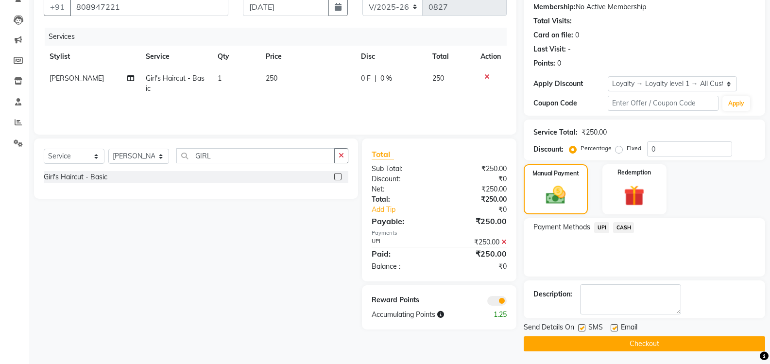
scroll to position [95, 0]
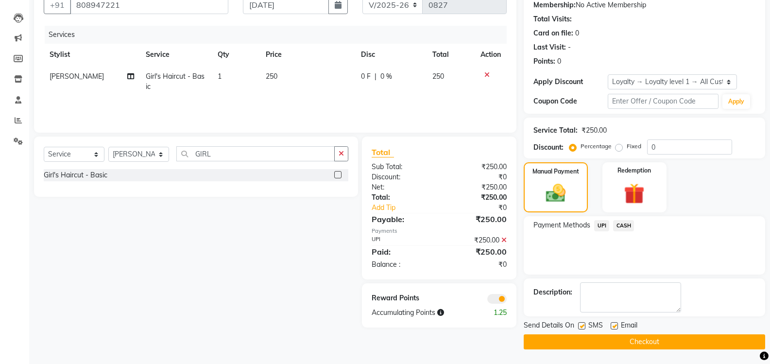
click at [627, 347] on button "Checkout" at bounding box center [643, 341] width 241 height 15
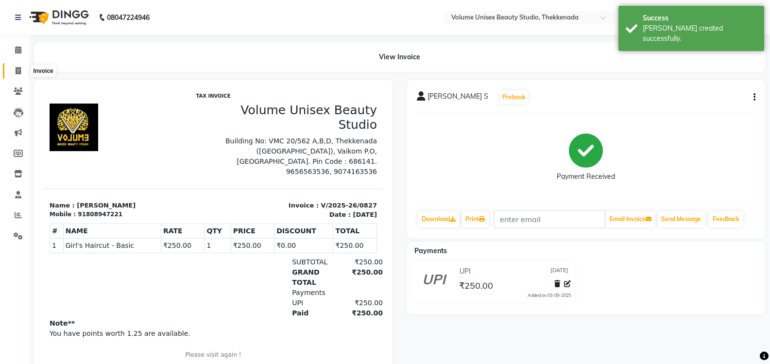
click at [20, 71] on icon at bounding box center [18, 70] width 5 height 7
select select "service"
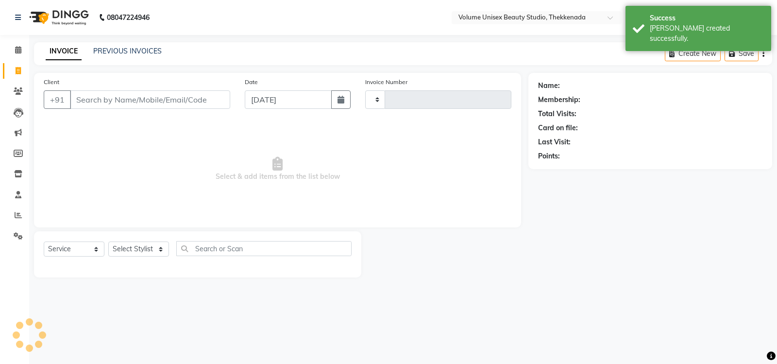
type input "0828"
select select "7432"
click at [119, 49] on link "PREVIOUS INVOICES" at bounding box center [127, 51] width 68 height 9
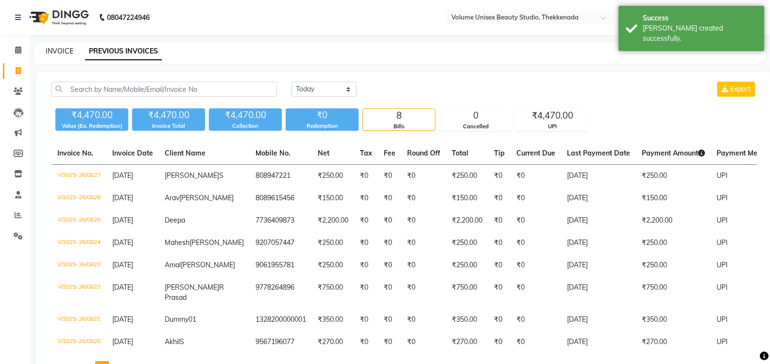
click at [55, 49] on link "INVOICE" at bounding box center [60, 51] width 28 height 9
select select "service"
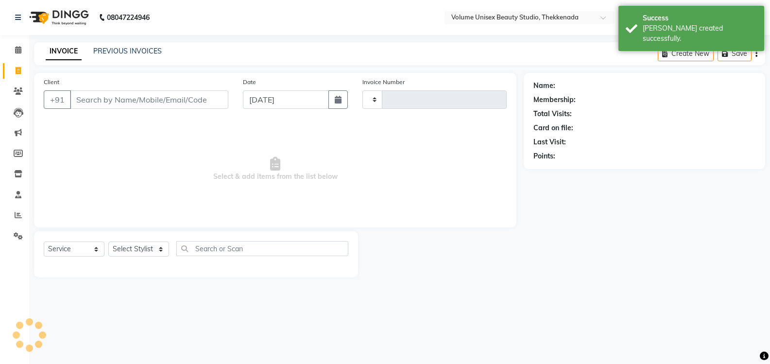
type input "0828"
select select "7432"
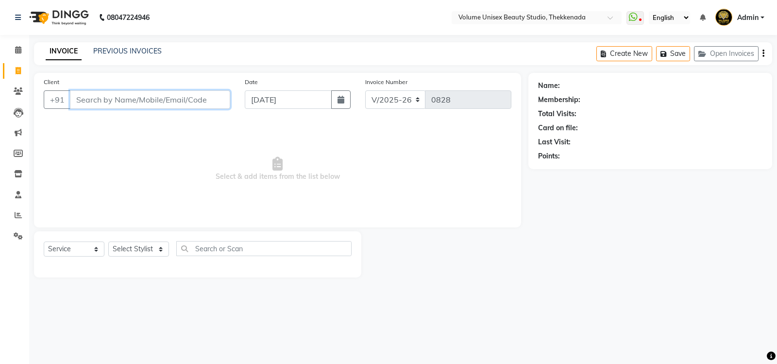
drag, startPoint x: 98, startPoint y: 95, endPoint x: 98, endPoint y: 87, distance: 7.8
click at [98, 89] on div "Client +91" at bounding box center [136, 97] width 201 height 40
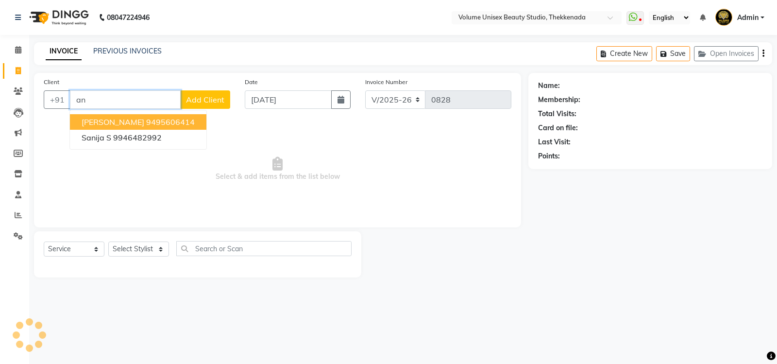
type input "a"
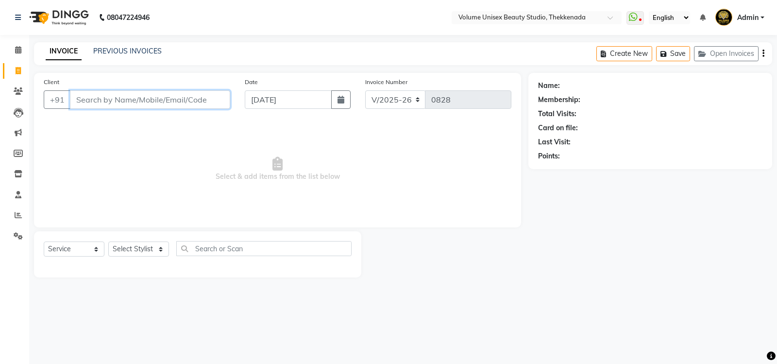
click at [91, 97] on input "Client" at bounding box center [150, 99] width 160 height 18
type input "9995080150"
click at [207, 93] on button "Add Client" at bounding box center [205, 99] width 50 height 18
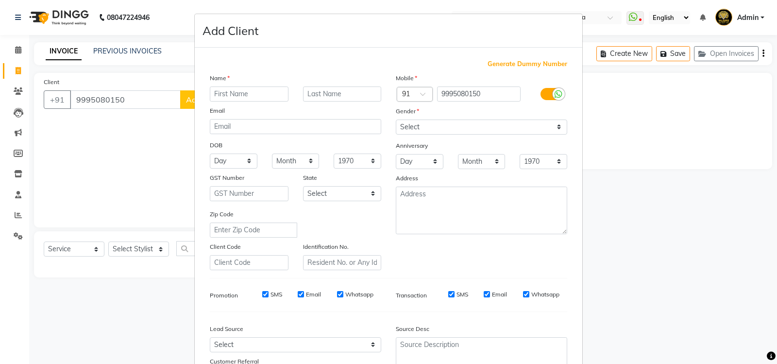
click at [251, 95] on input "text" at bounding box center [249, 93] width 79 height 15
type input "[PERSON_NAME]"
click at [552, 129] on select "Select [DEMOGRAPHIC_DATA] [DEMOGRAPHIC_DATA] Other Prefer Not To Say" at bounding box center [481, 126] width 171 height 15
select select "[DEMOGRAPHIC_DATA]"
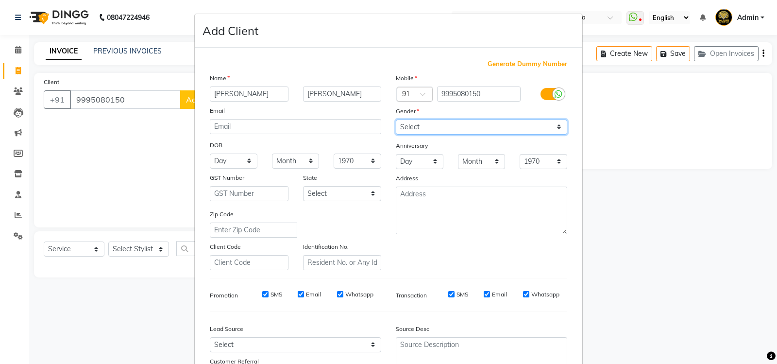
click at [396, 119] on select "Select [DEMOGRAPHIC_DATA] [DEMOGRAPHIC_DATA] Other Prefer Not To Say" at bounding box center [481, 126] width 171 height 15
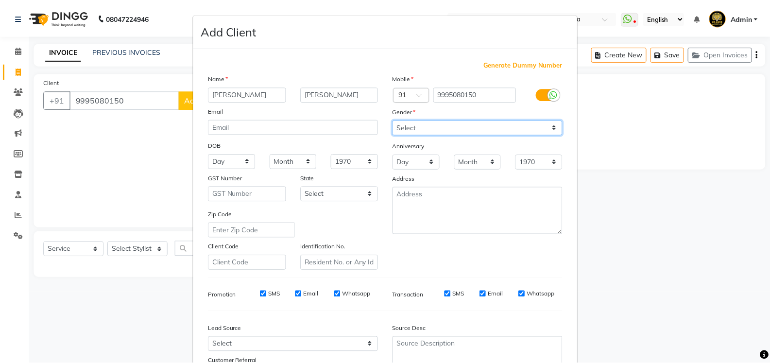
scroll to position [84, 0]
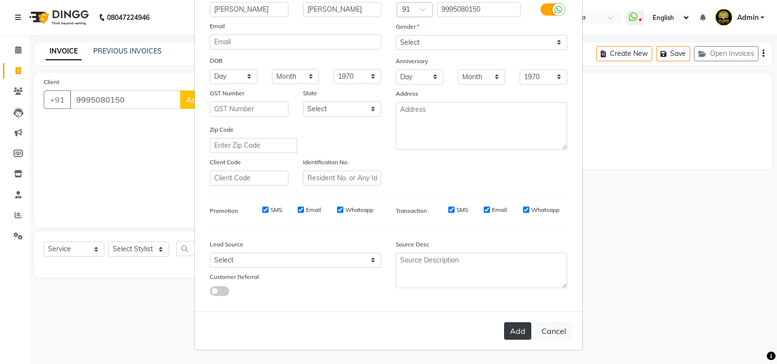
click at [514, 329] on button "Add" at bounding box center [517, 330] width 27 height 17
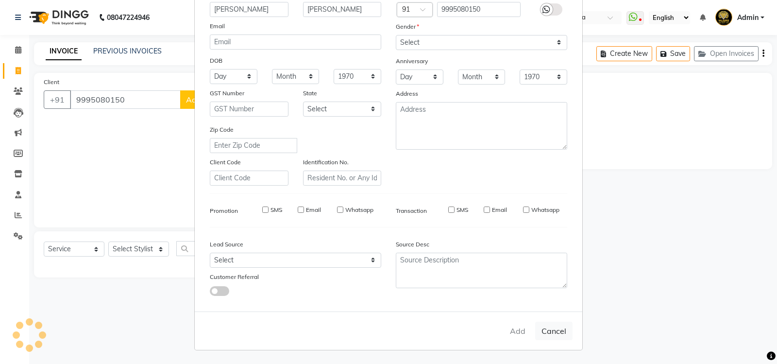
select select
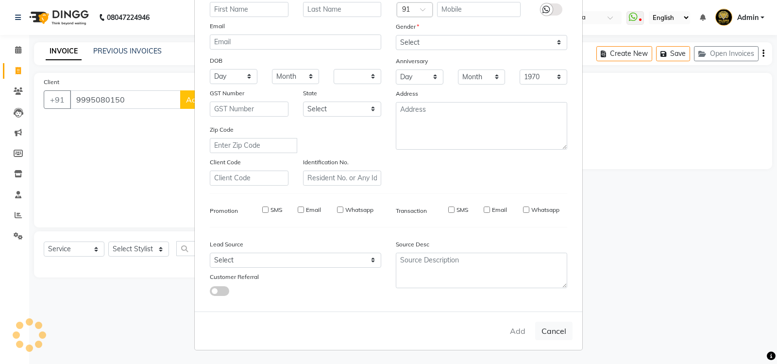
select select
checkbox input "false"
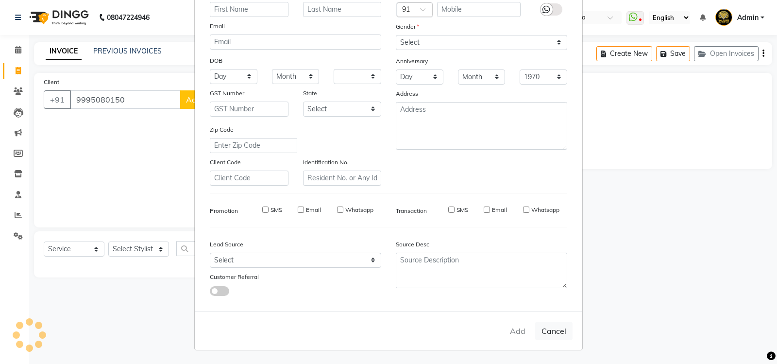
checkbox input "false"
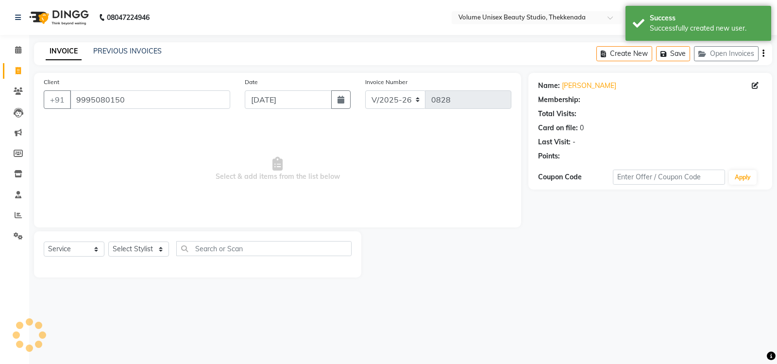
select select "1: Object"
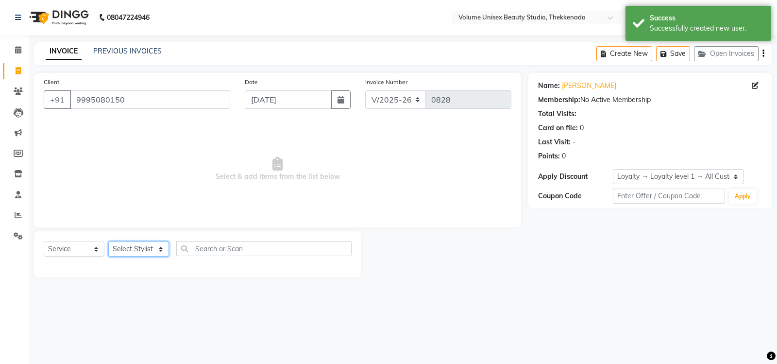
click at [160, 250] on select "Select Stylist [PERSON_NAME] [PERSON_NAME] [PERSON_NAME] [PERSON_NAME] [PERSON_…" at bounding box center [138, 248] width 61 height 15
select select "89910"
click at [108, 241] on select "Select Stylist [PERSON_NAME] [PERSON_NAME] [PERSON_NAME] [PERSON_NAME] [PERSON_…" at bounding box center [138, 248] width 61 height 15
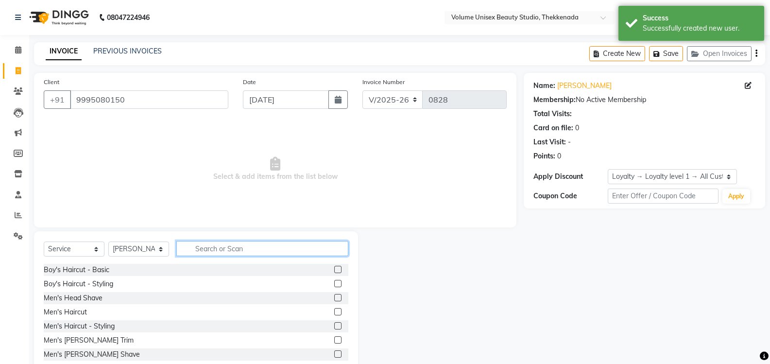
click at [211, 248] on input "text" at bounding box center [262, 248] width 172 height 15
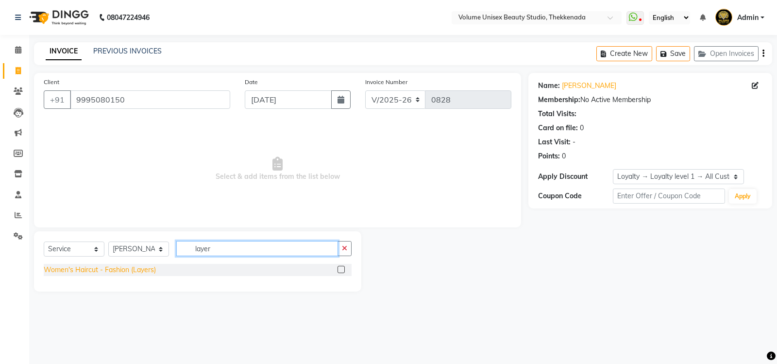
type input "layer"
click at [155, 269] on div "Women's Haircut - Fashion (Layers)" at bounding box center [100, 270] width 112 height 10
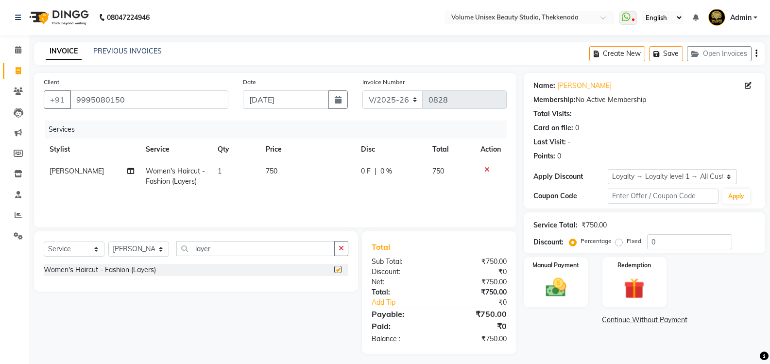
checkbox input "false"
click at [553, 281] on img at bounding box center [555, 287] width 34 height 25
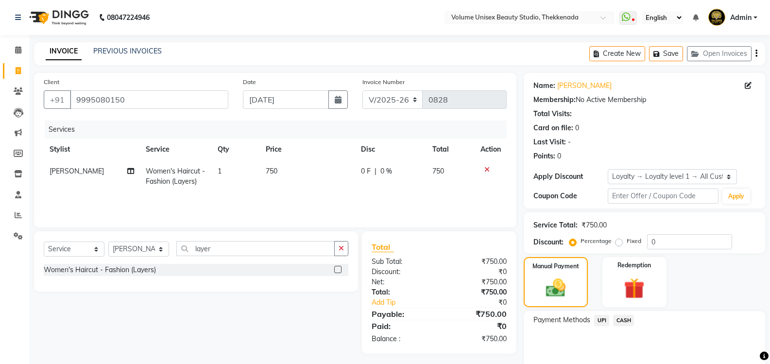
click at [604, 321] on span "UPI" at bounding box center [601, 320] width 15 height 11
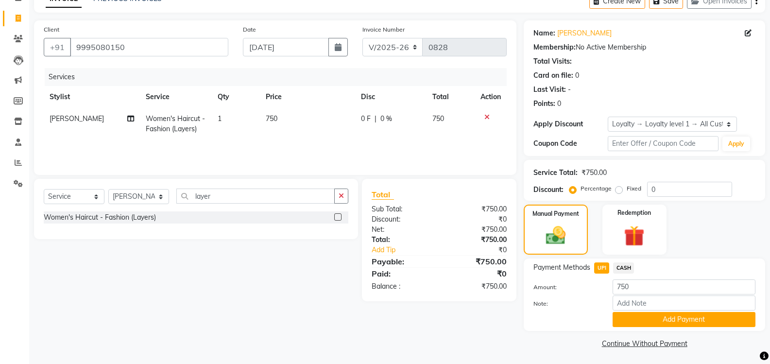
scroll to position [54, 0]
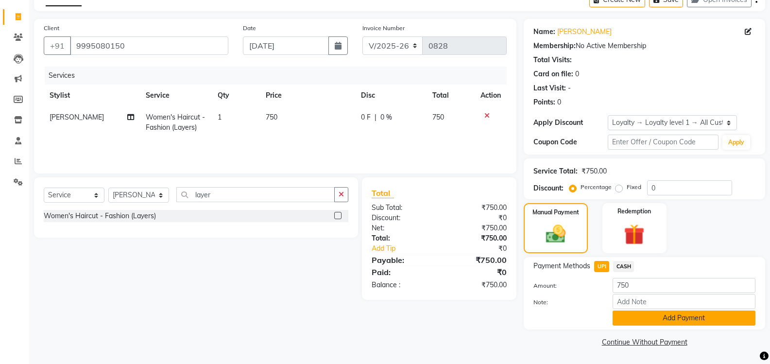
click at [624, 319] on button "Add Payment" at bounding box center [683, 317] width 143 height 15
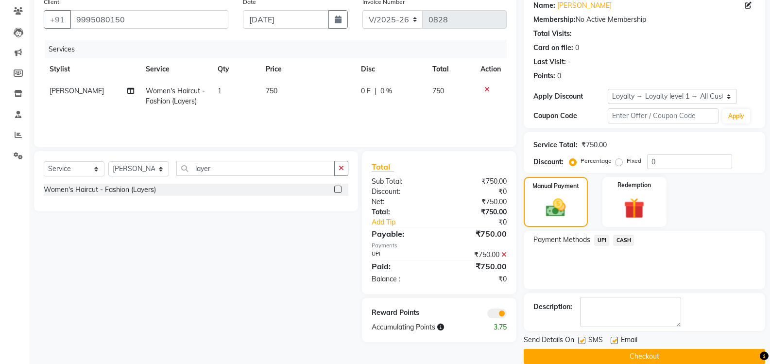
scroll to position [95, 0]
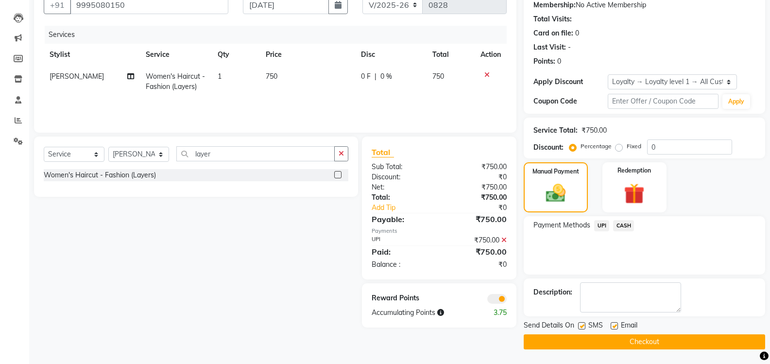
click at [613, 341] on button "Checkout" at bounding box center [643, 341] width 241 height 15
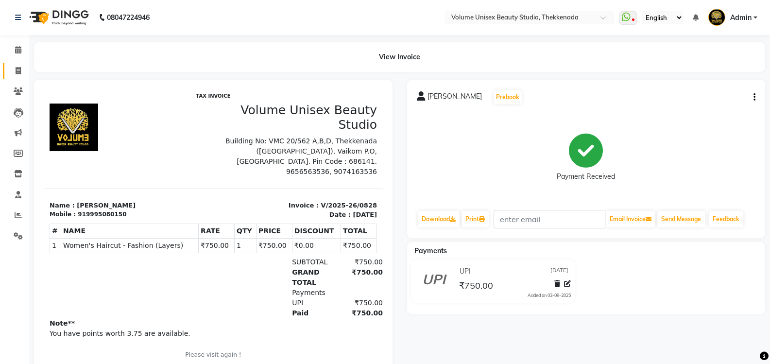
click at [18, 76] on link "Invoice" at bounding box center [14, 71] width 23 height 16
select select "7432"
select select "service"
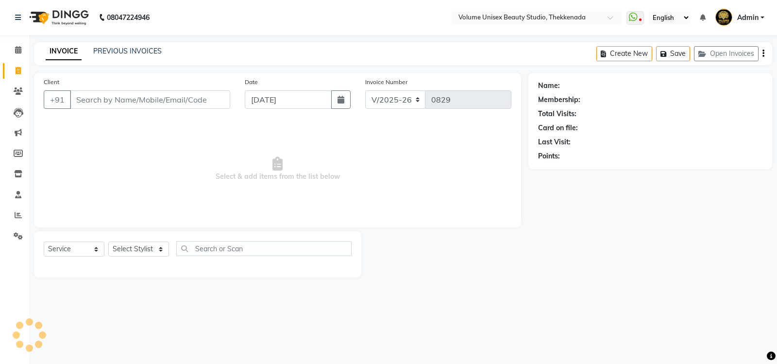
drag, startPoint x: 137, startPoint y: 95, endPoint x: 130, endPoint y: 92, distance: 7.4
click at [137, 96] on input "Client" at bounding box center [150, 99] width 160 height 18
click at [123, 100] on input "Client" at bounding box center [150, 99] width 160 height 18
type input "8590294748"
click at [214, 94] on button "Add Client" at bounding box center [205, 99] width 50 height 18
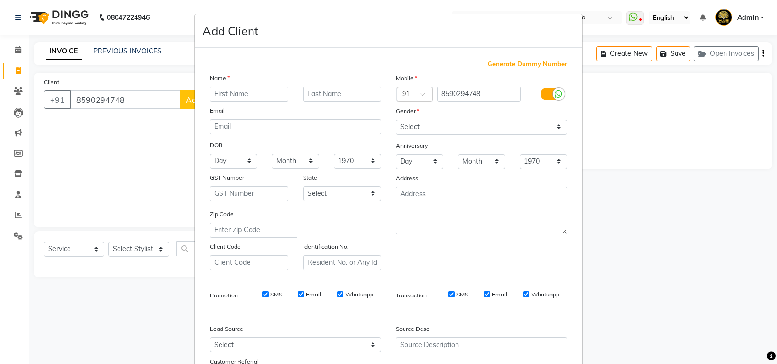
click at [221, 96] on input "text" at bounding box center [249, 93] width 79 height 15
type input "Bhavya"
type input "S Mohan"
click at [558, 129] on select "Select [DEMOGRAPHIC_DATA] [DEMOGRAPHIC_DATA] Other Prefer Not To Say" at bounding box center [481, 126] width 171 height 15
select select "[DEMOGRAPHIC_DATA]"
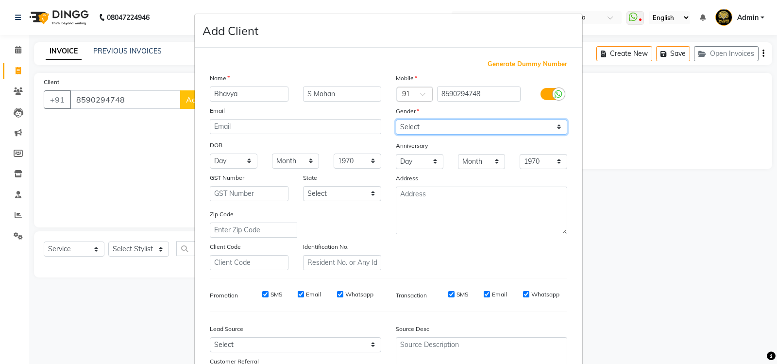
click at [396, 119] on select "Select [DEMOGRAPHIC_DATA] [DEMOGRAPHIC_DATA] Other Prefer Not To Say" at bounding box center [481, 126] width 171 height 15
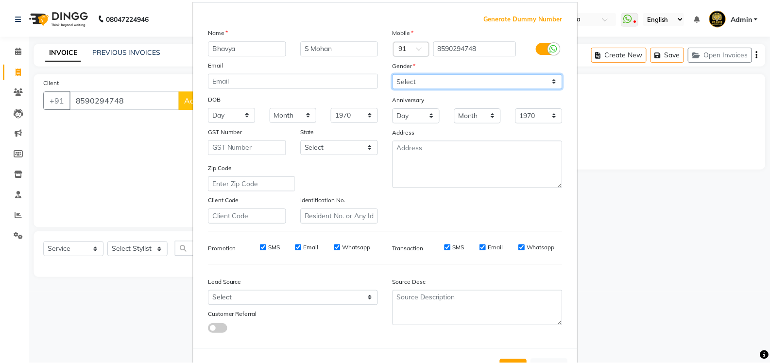
scroll to position [84, 0]
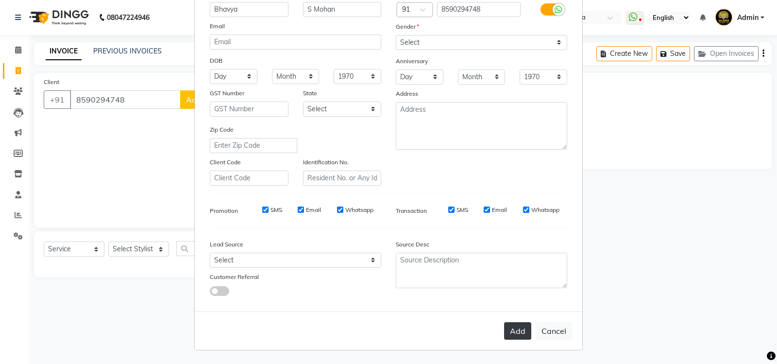
click at [518, 335] on button "Add" at bounding box center [517, 330] width 27 height 17
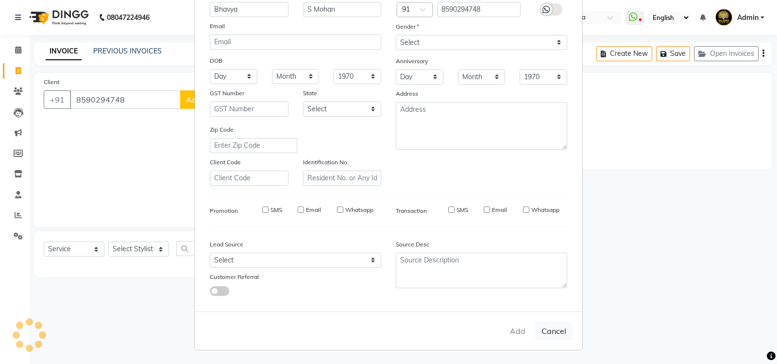
select select
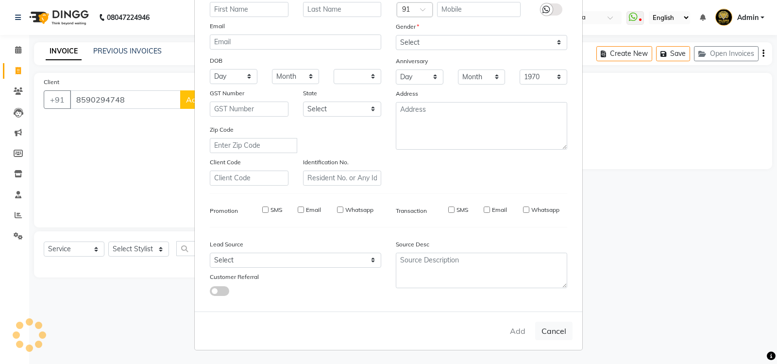
select select
checkbox input "false"
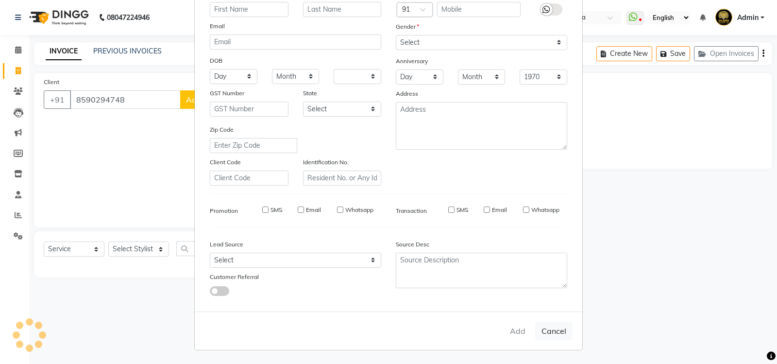
checkbox input "false"
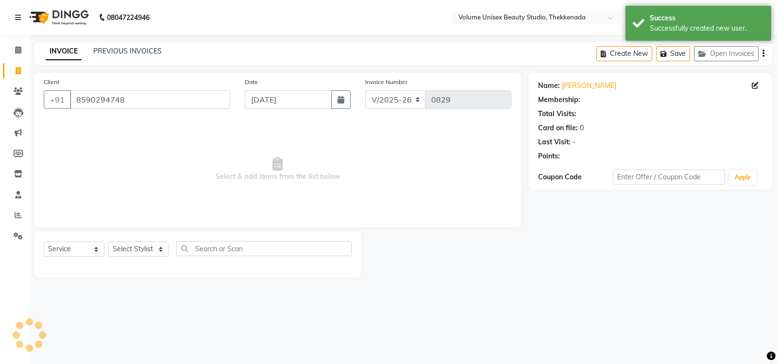
select select "1: Object"
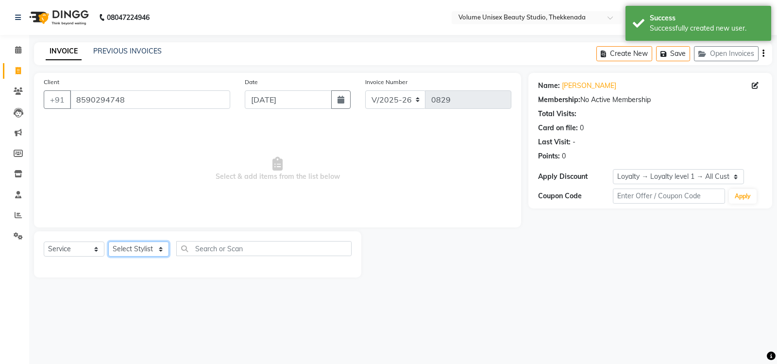
click at [160, 251] on select "Select Stylist [PERSON_NAME] [PERSON_NAME] [PERSON_NAME] [PERSON_NAME] [PERSON_…" at bounding box center [138, 248] width 61 height 15
select select "89558"
click at [108, 241] on select "Select Stylist [PERSON_NAME] [PERSON_NAME] [PERSON_NAME] [PERSON_NAME] [PERSON_…" at bounding box center [138, 248] width 61 height 15
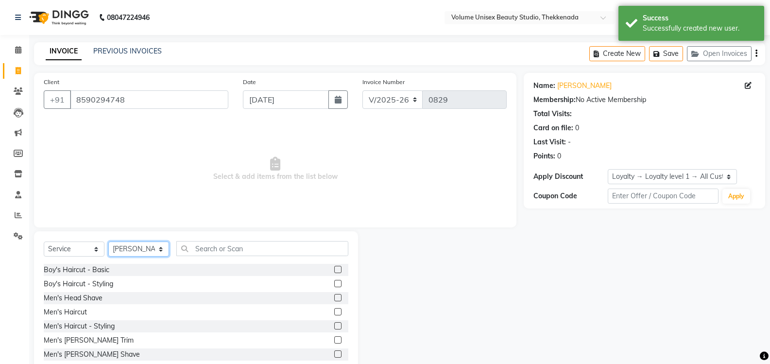
click at [161, 249] on select "Select Stylist [PERSON_NAME] [PERSON_NAME] [PERSON_NAME] [PERSON_NAME] [PERSON_…" at bounding box center [138, 248] width 61 height 15
click at [108, 241] on select "Select Stylist [PERSON_NAME] [PERSON_NAME] [PERSON_NAME] [PERSON_NAME] [PERSON_…" at bounding box center [138, 248] width 61 height 15
click at [204, 247] on input "text" at bounding box center [262, 248] width 172 height 15
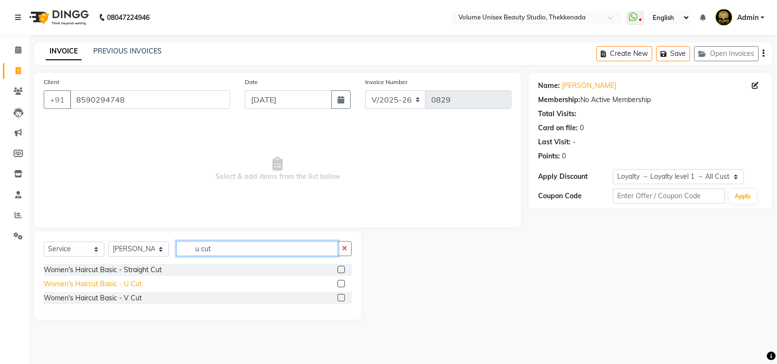
type input "u cut"
click at [127, 286] on div "Women's Haircut Basic - U Cut" at bounding box center [93, 284] width 98 height 10
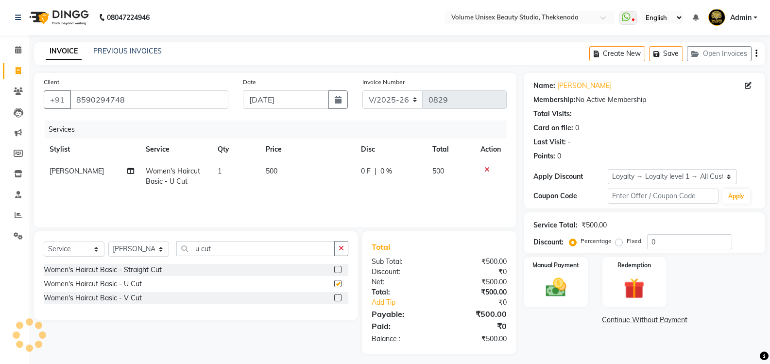
checkbox input "false"
click at [562, 286] on img at bounding box center [555, 287] width 34 height 25
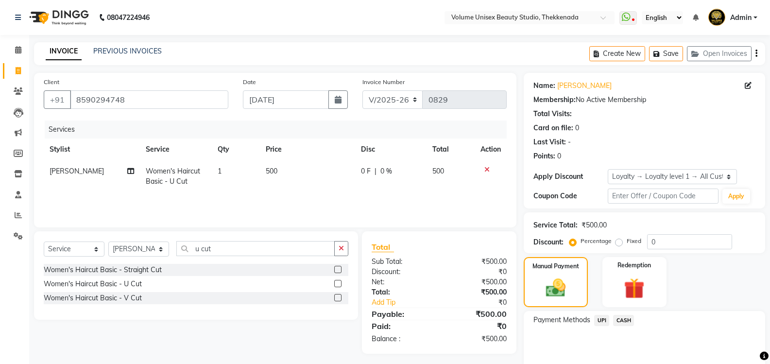
click at [601, 320] on span "UPI" at bounding box center [601, 320] width 15 height 11
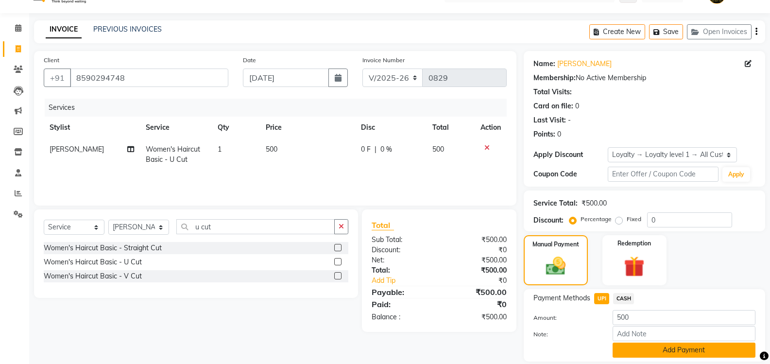
scroll to position [54, 0]
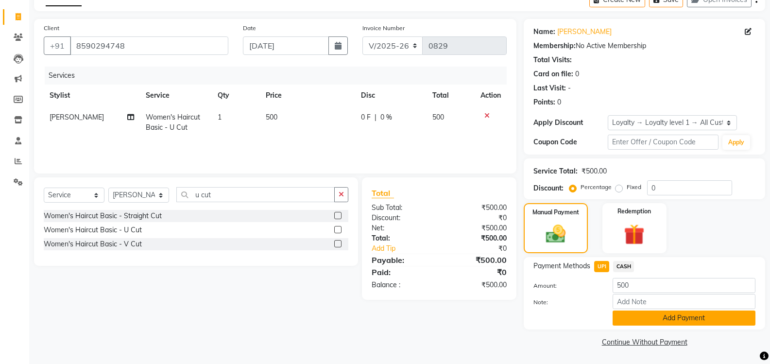
click at [649, 324] on button "Add Payment" at bounding box center [683, 317] width 143 height 15
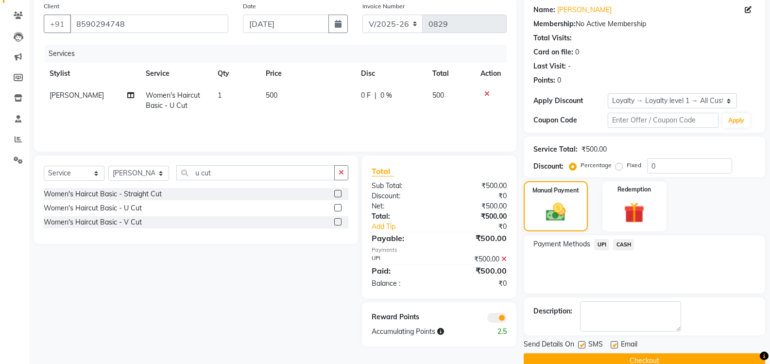
scroll to position [95, 0]
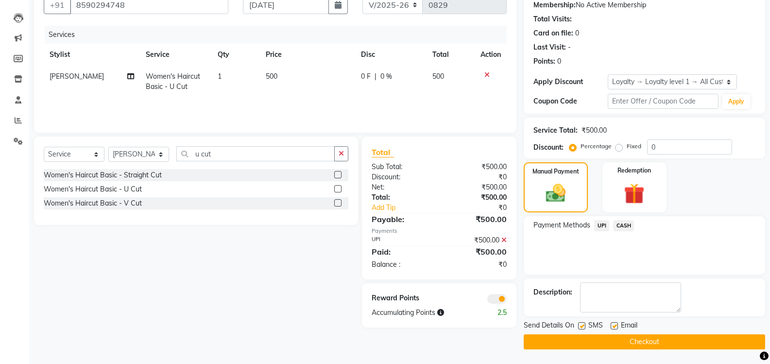
click at [626, 344] on button "Checkout" at bounding box center [643, 341] width 241 height 15
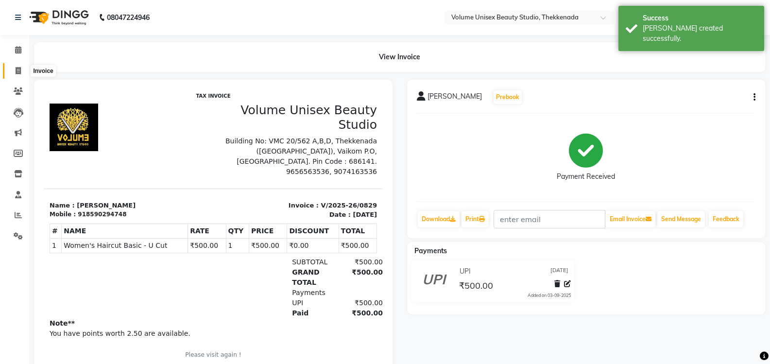
drag, startPoint x: 16, startPoint y: 69, endPoint x: 27, endPoint y: 66, distance: 11.1
click at [16, 68] on icon at bounding box center [18, 70] width 5 height 7
select select "7432"
select select "service"
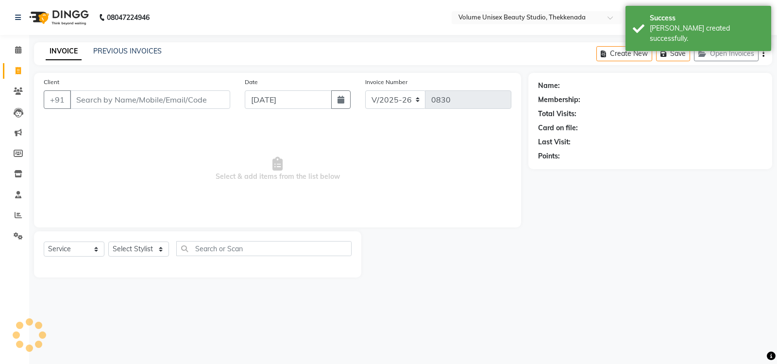
click at [118, 99] on input "Client" at bounding box center [150, 99] width 160 height 18
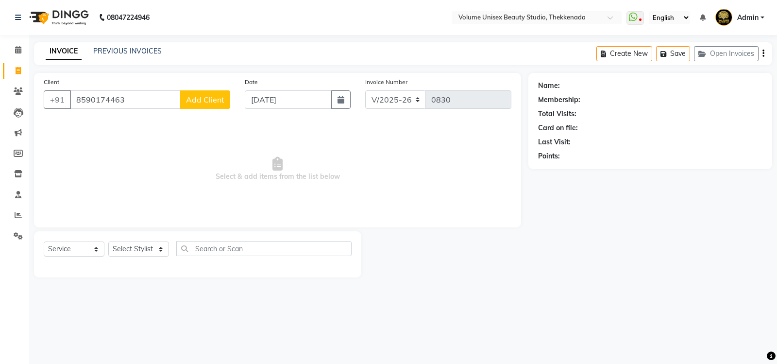
type input "8590174463"
click at [202, 103] on span "Add Client" at bounding box center [205, 100] width 38 height 10
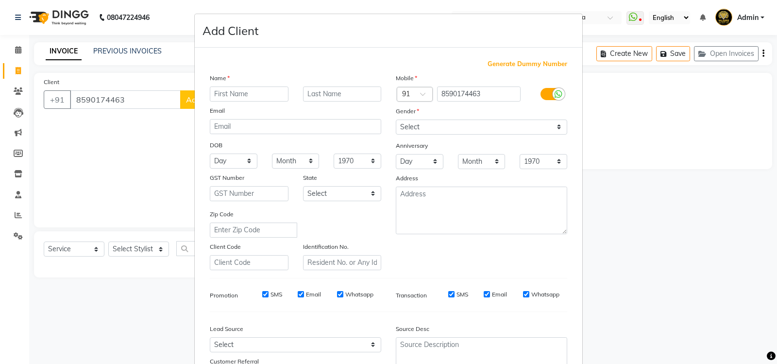
click at [231, 95] on input "text" at bounding box center [249, 93] width 79 height 15
type input "Lakshmi"
type input "[PERSON_NAME][DEMOGRAPHIC_DATA]"
click at [558, 129] on select "Select [DEMOGRAPHIC_DATA] [DEMOGRAPHIC_DATA] Other Prefer Not To Say" at bounding box center [481, 126] width 171 height 15
select select "[DEMOGRAPHIC_DATA]"
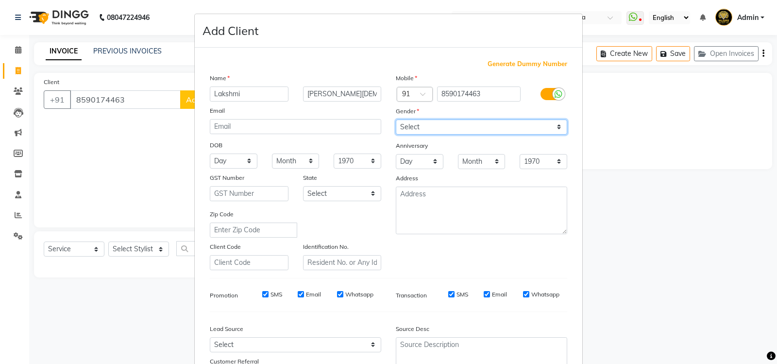
click at [396, 119] on select "Select [DEMOGRAPHIC_DATA] [DEMOGRAPHIC_DATA] Other Prefer Not To Say" at bounding box center [481, 126] width 171 height 15
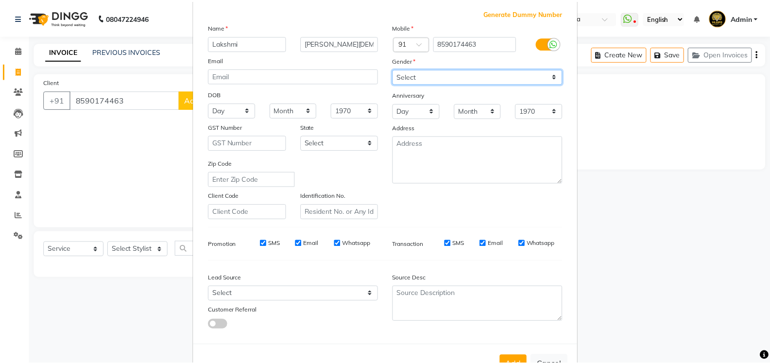
scroll to position [84, 0]
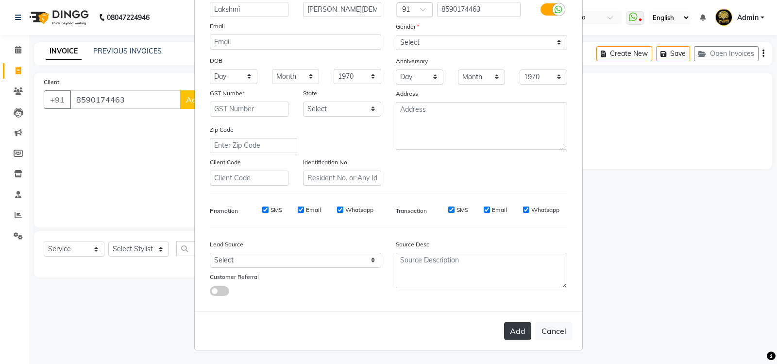
click at [518, 336] on button "Add" at bounding box center [517, 330] width 27 height 17
select select
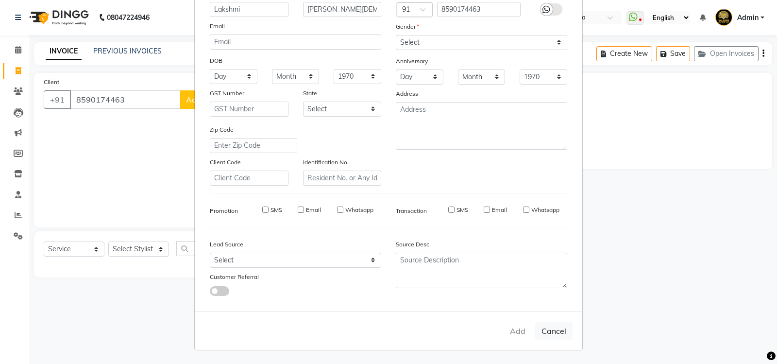
select select
checkbox input "false"
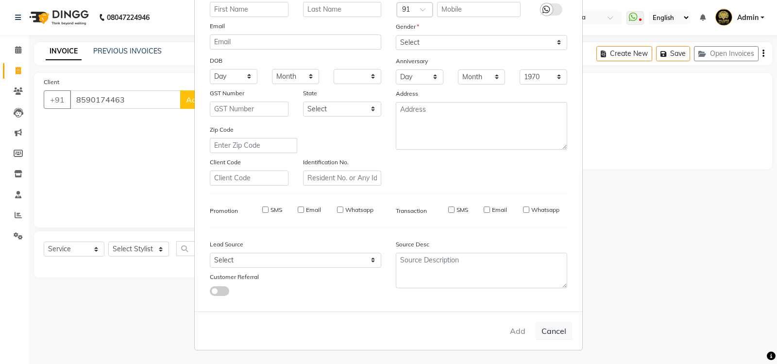
checkbox input "false"
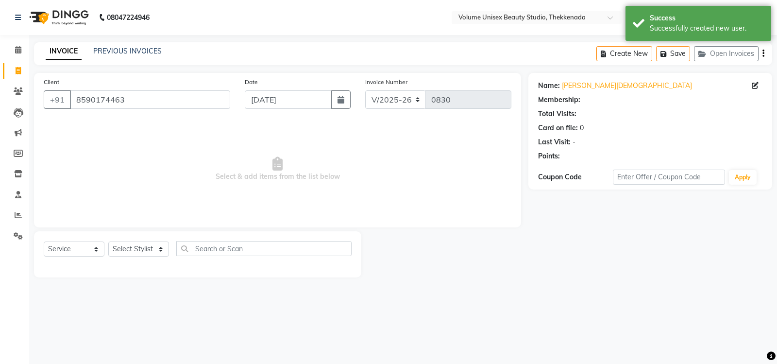
select select "1: Object"
drag, startPoint x: 161, startPoint y: 248, endPoint x: 161, endPoint y: 243, distance: 4.9
click at [161, 247] on select "Select Stylist [PERSON_NAME] [PERSON_NAME] [PERSON_NAME] [PERSON_NAME] [PERSON_…" at bounding box center [138, 248] width 61 height 15
select select "89558"
click at [108, 241] on select "Select Stylist [PERSON_NAME] [PERSON_NAME] [PERSON_NAME] [PERSON_NAME] [PERSON_…" at bounding box center [138, 248] width 61 height 15
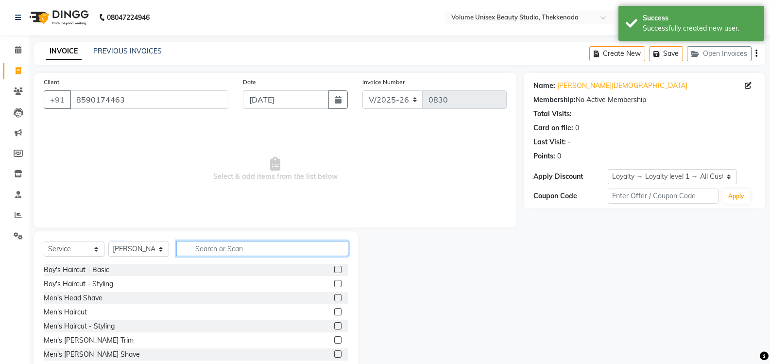
click at [211, 243] on input "text" at bounding box center [262, 248] width 172 height 15
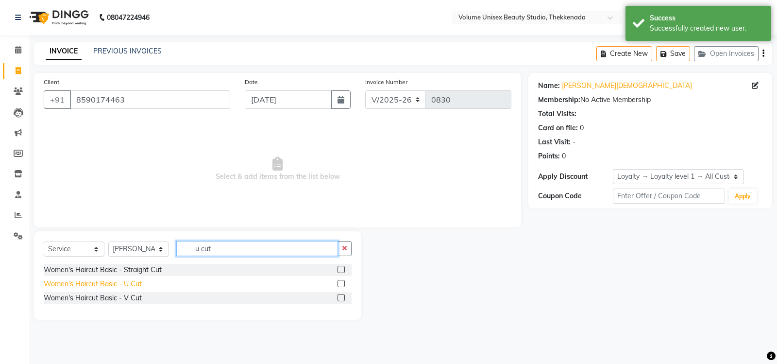
type input "u cut"
click at [102, 281] on div "Women's Haircut Basic - U Cut" at bounding box center [93, 284] width 98 height 10
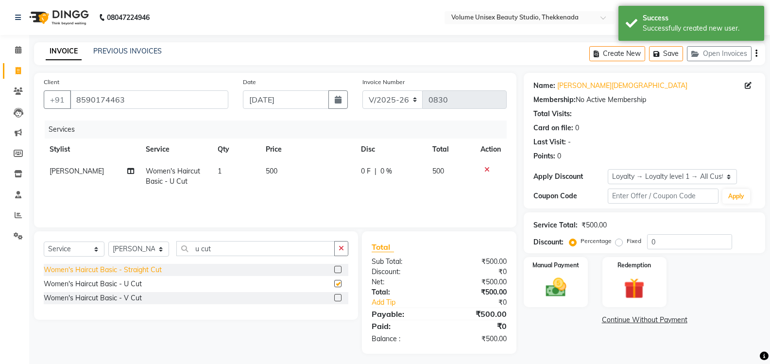
checkbox input "false"
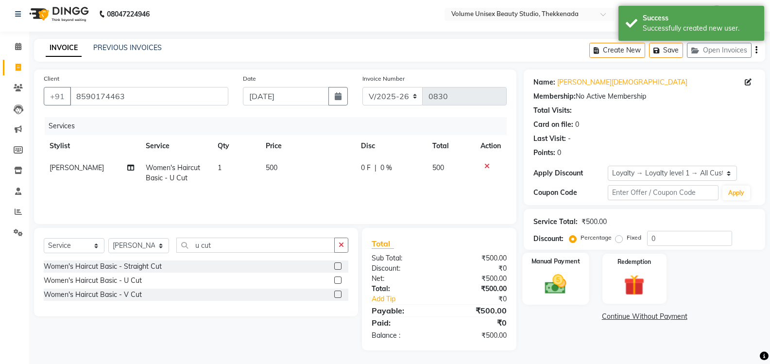
scroll to position [4, 0]
click at [552, 285] on img at bounding box center [555, 282] width 34 height 25
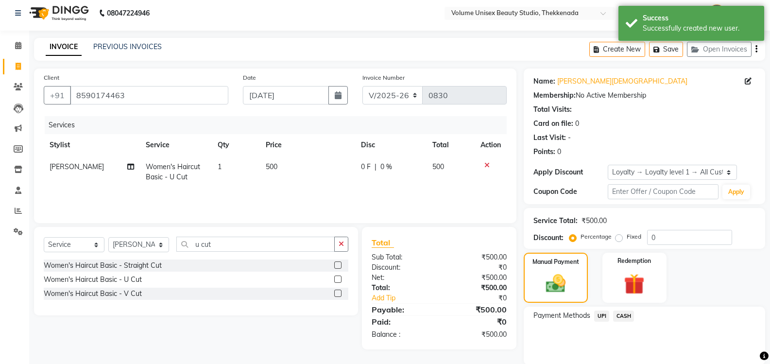
click at [603, 316] on span "UPI" at bounding box center [601, 315] width 15 height 11
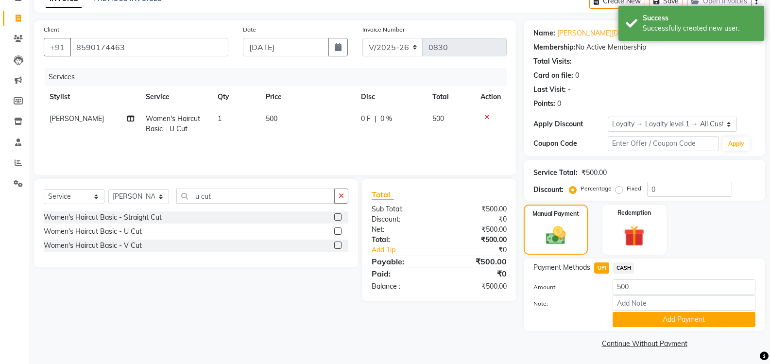
scroll to position [54, 0]
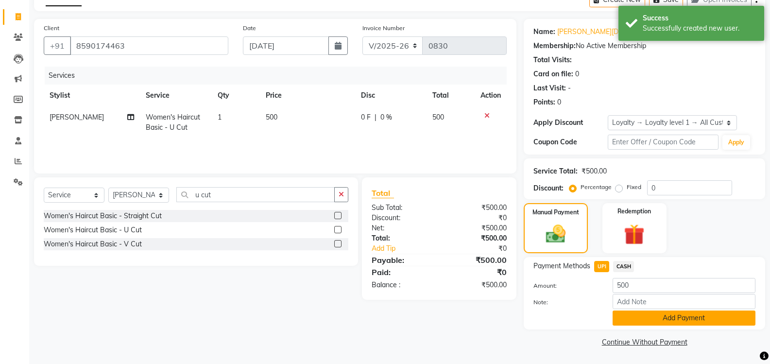
click at [641, 321] on button "Add Payment" at bounding box center [683, 317] width 143 height 15
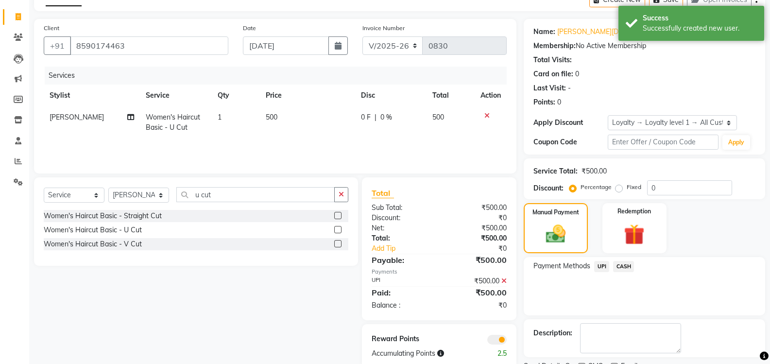
scroll to position [95, 0]
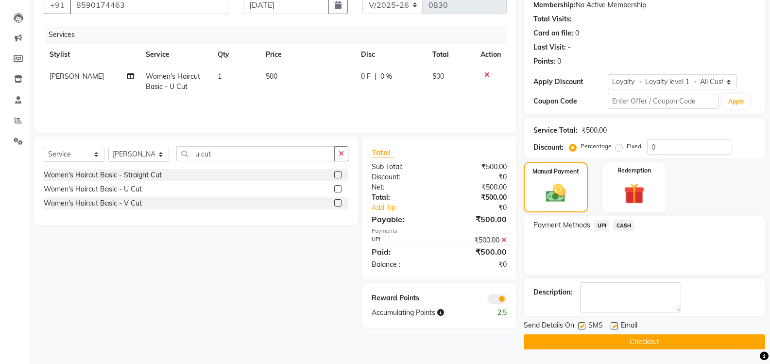
click at [598, 339] on button "Checkout" at bounding box center [643, 341] width 241 height 15
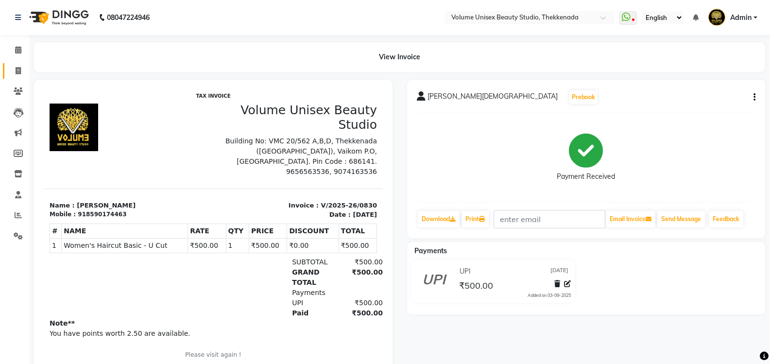
click at [17, 65] on link "Invoice" at bounding box center [14, 71] width 23 height 16
select select "service"
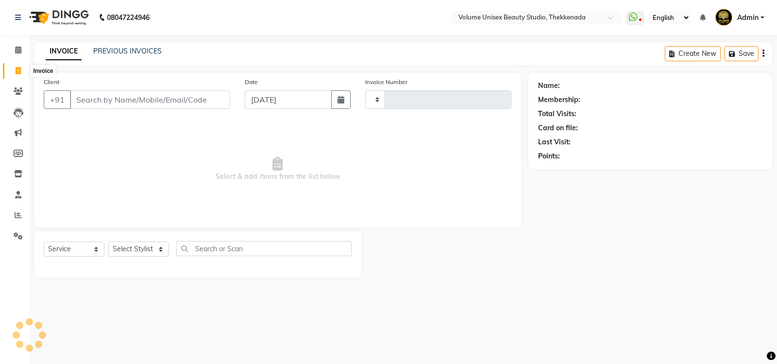
type input "0831"
select select "7432"
click at [99, 102] on input "Client" at bounding box center [150, 99] width 160 height 18
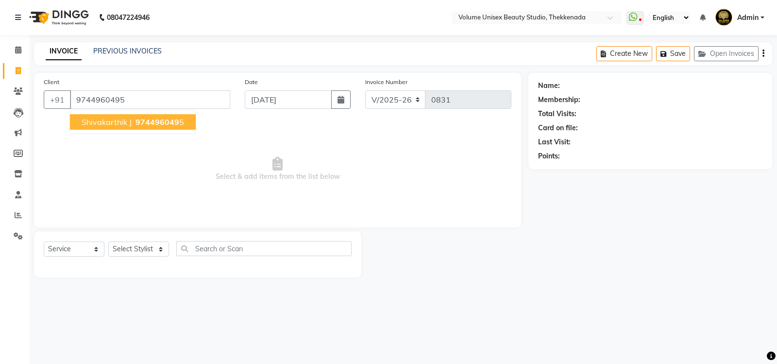
type input "9744960495"
select select "1: Object"
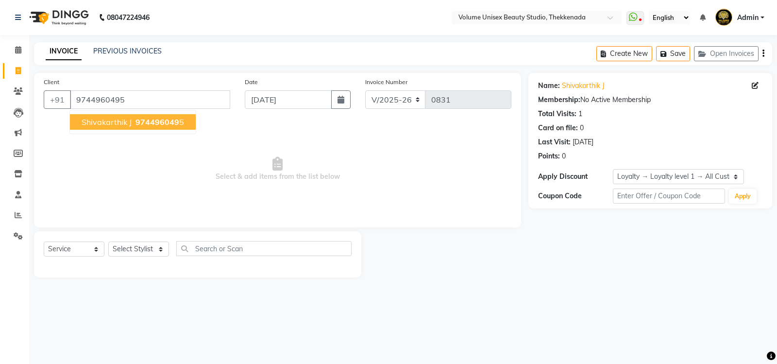
click at [143, 123] on span "974496049" at bounding box center [157, 122] width 44 height 10
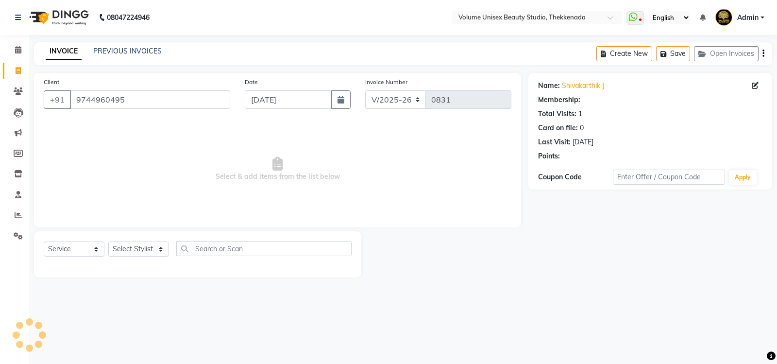
select select "1: Object"
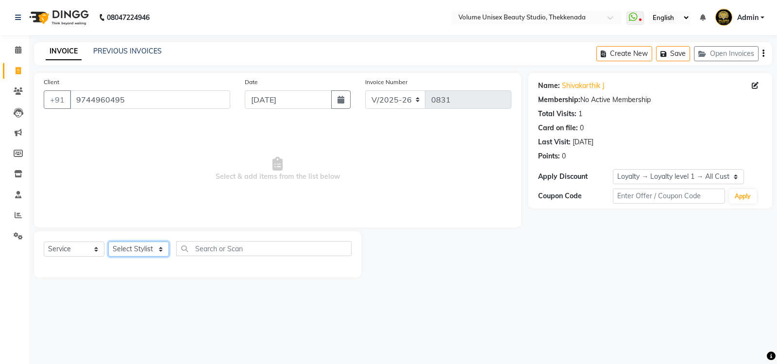
click at [161, 251] on select "Select Stylist [PERSON_NAME] [PERSON_NAME] [PERSON_NAME] [PERSON_NAME] [PERSON_…" at bounding box center [138, 248] width 61 height 15
select select "89481"
click at [108, 241] on select "Select Stylist [PERSON_NAME] [PERSON_NAME] [PERSON_NAME] [PERSON_NAME] [PERSON_…" at bounding box center [138, 248] width 61 height 15
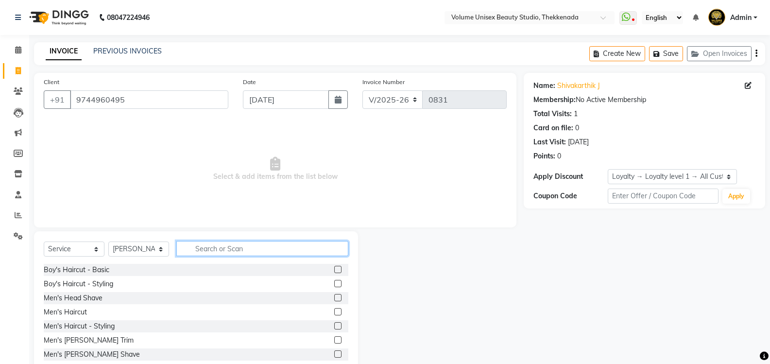
click at [192, 247] on input "text" at bounding box center [262, 248] width 172 height 15
click at [79, 313] on div "Men's Haircut" at bounding box center [65, 312] width 43 height 10
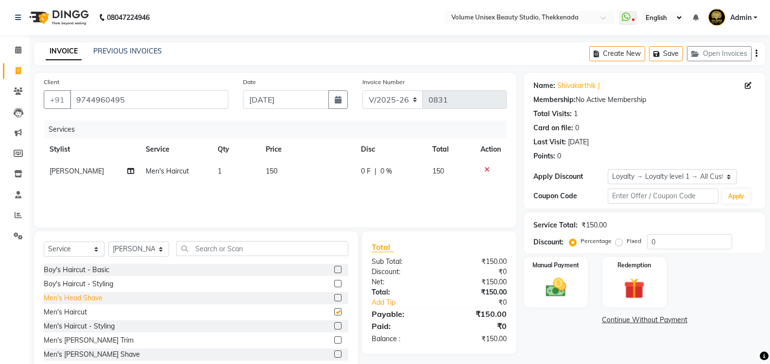
checkbox input "false"
click at [488, 169] on icon at bounding box center [486, 169] width 5 height 7
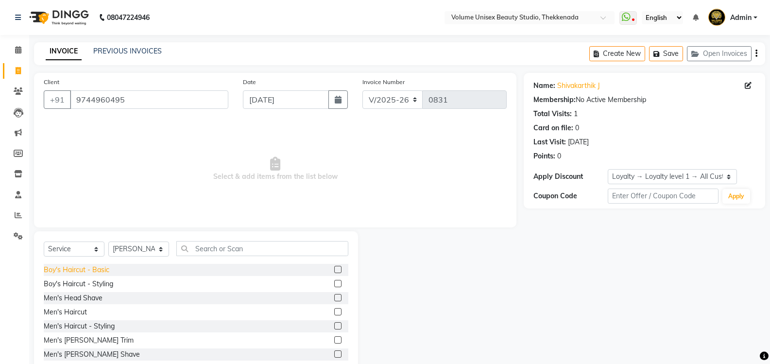
click at [76, 270] on div "Boy's Haircut - Basic" at bounding box center [77, 270] width 66 height 10
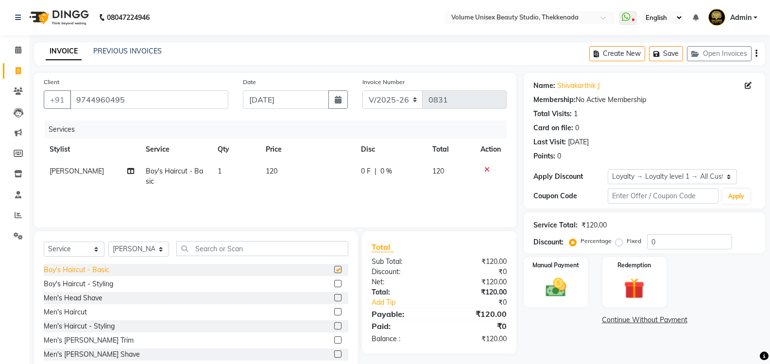
checkbox input "false"
click at [273, 170] on span "120" at bounding box center [272, 171] width 12 height 9
select select "89481"
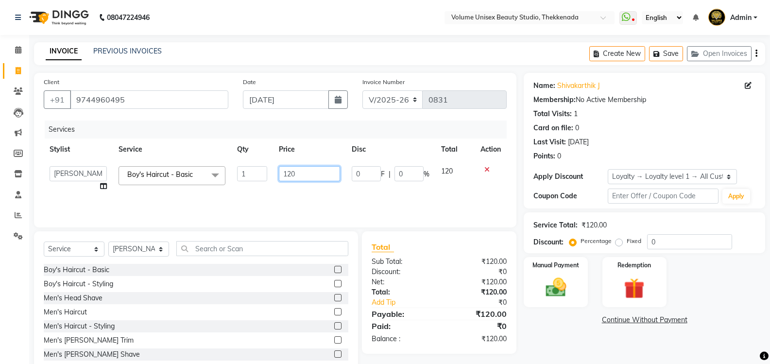
click at [297, 172] on input "120" at bounding box center [309, 173] width 61 height 15
type input "150"
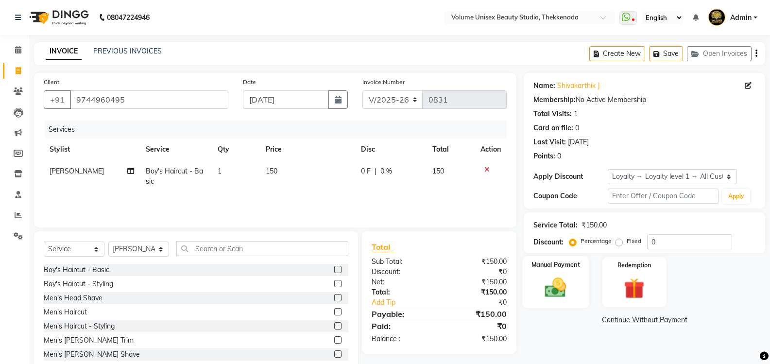
click at [548, 282] on img at bounding box center [555, 287] width 34 height 25
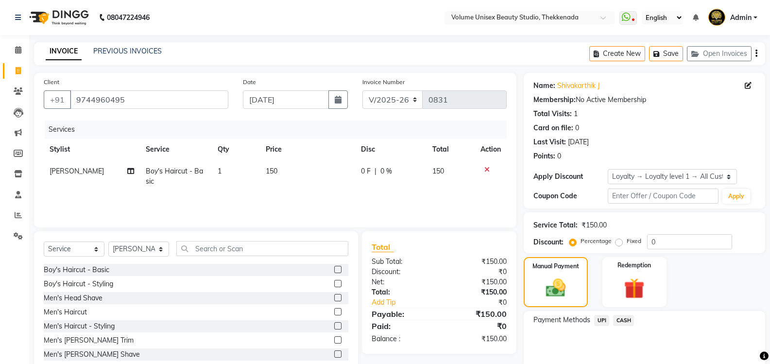
click at [599, 324] on span "UPI" at bounding box center [601, 320] width 15 height 11
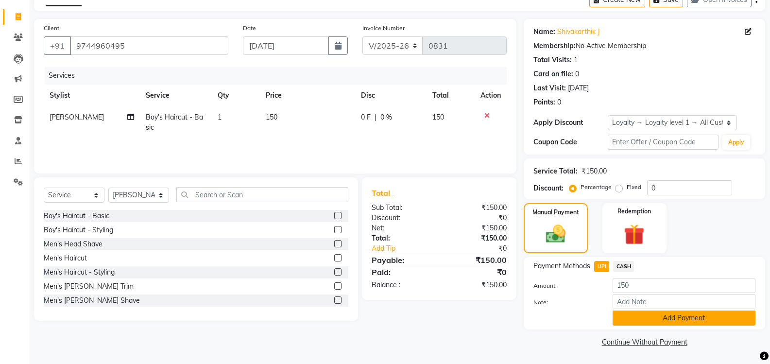
click at [632, 311] on button "Add Payment" at bounding box center [683, 317] width 143 height 15
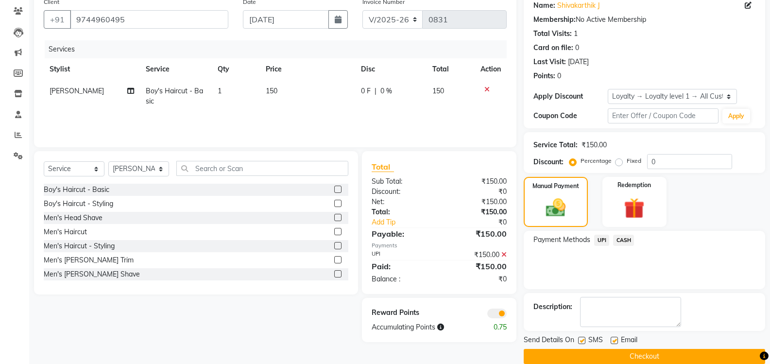
scroll to position [95, 0]
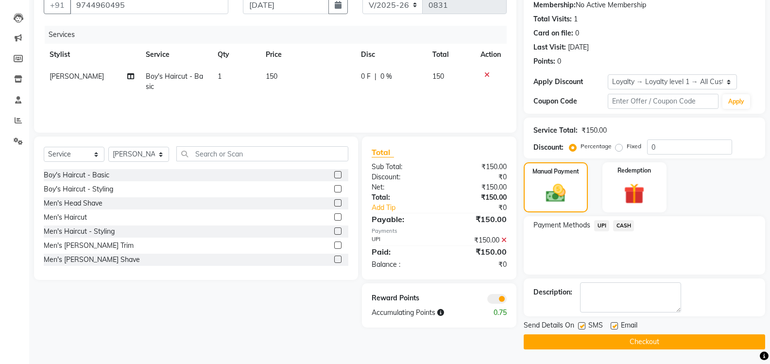
click at [617, 343] on button "Checkout" at bounding box center [643, 341] width 241 height 15
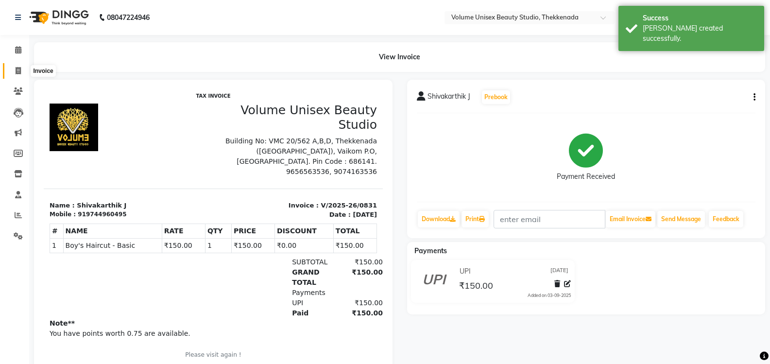
click at [19, 73] on icon at bounding box center [18, 70] width 5 height 7
select select "service"
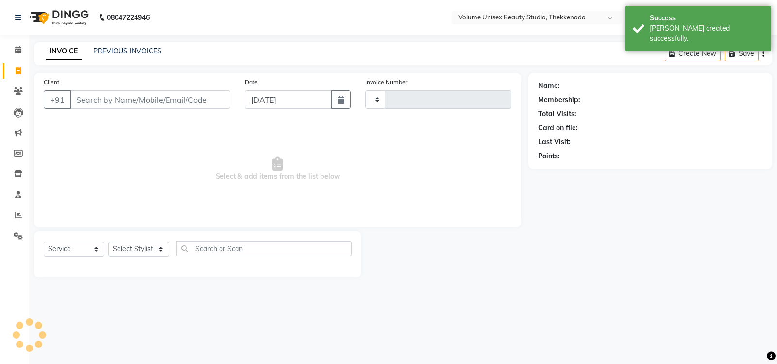
type input "0832"
select select "7432"
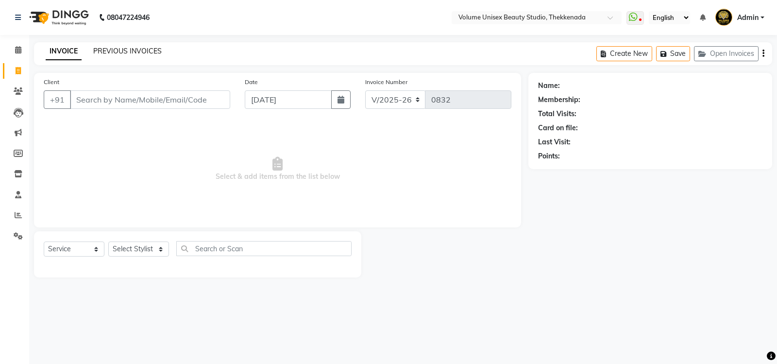
click at [118, 52] on link "PREVIOUS INVOICES" at bounding box center [127, 51] width 68 height 9
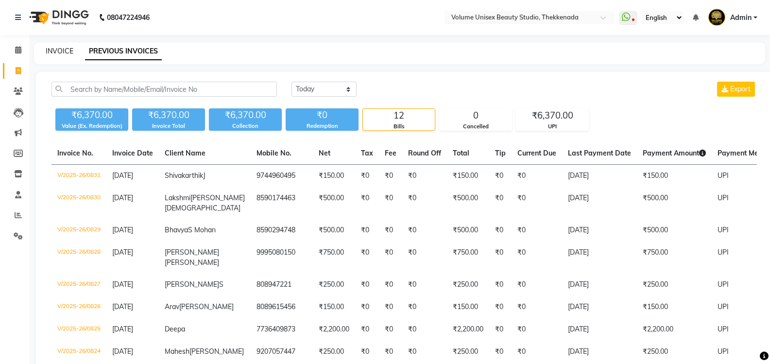
click at [52, 53] on link "INVOICE" at bounding box center [60, 51] width 28 height 9
select select "service"
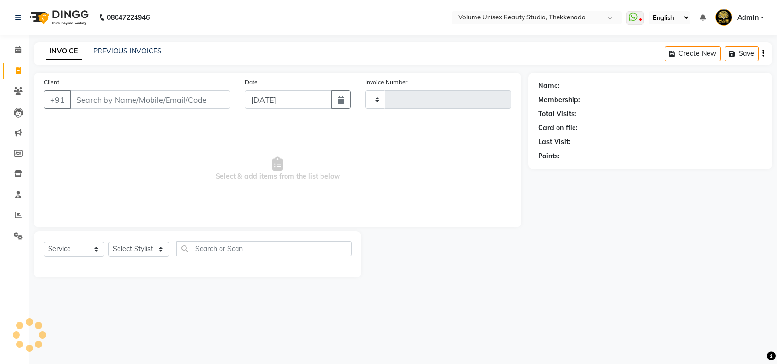
type input "0832"
select select "7432"
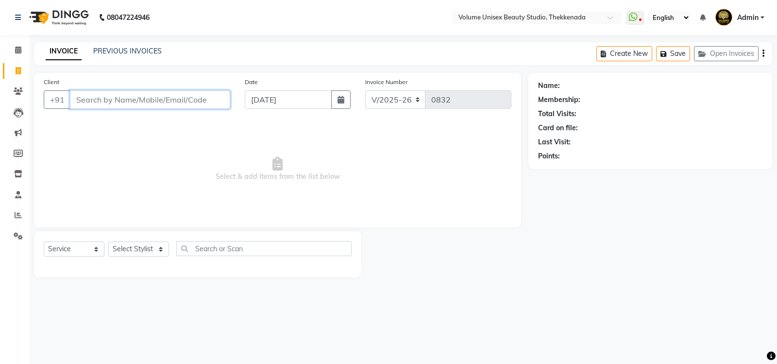
click at [110, 101] on input "Client" at bounding box center [150, 99] width 160 height 18
type input "n"
click at [106, 100] on input "Client" at bounding box center [150, 99] width 160 height 18
type input "89215221905"
click at [200, 101] on span "Add Client" at bounding box center [205, 100] width 38 height 10
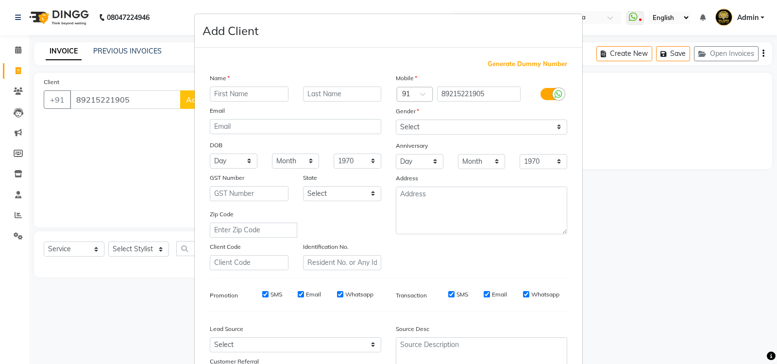
click at [240, 91] on input "text" at bounding box center [249, 93] width 79 height 15
type input "Surya"
type input "Gopinath"
click at [555, 127] on select "Select [DEMOGRAPHIC_DATA] [DEMOGRAPHIC_DATA] Other Prefer Not To Say" at bounding box center [481, 126] width 171 height 15
select select "[DEMOGRAPHIC_DATA]"
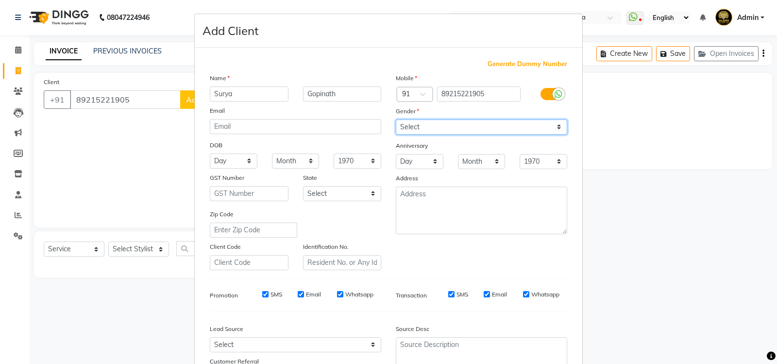
click at [396, 119] on select "Select [DEMOGRAPHIC_DATA] [DEMOGRAPHIC_DATA] Other Prefer Not To Say" at bounding box center [481, 126] width 171 height 15
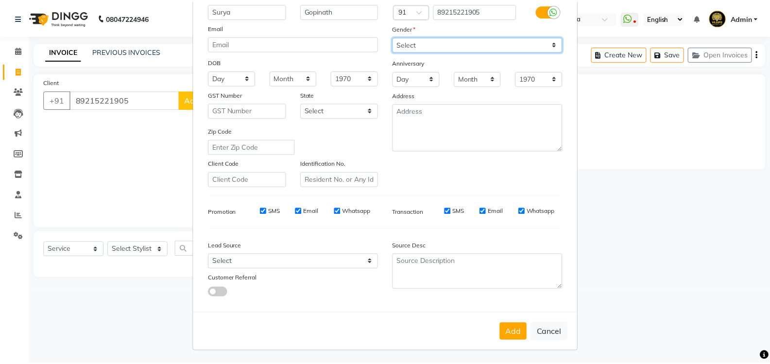
scroll to position [84, 0]
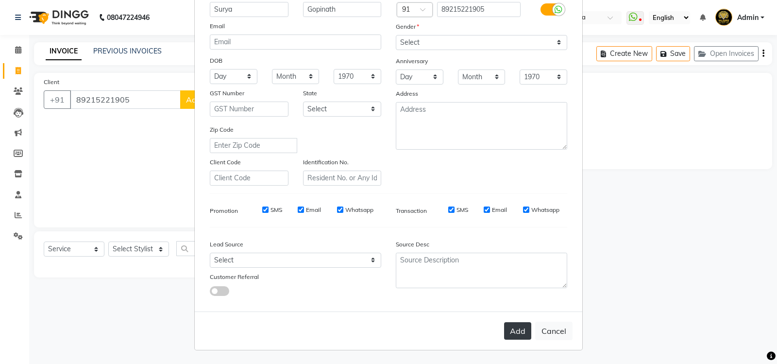
drag, startPoint x: 512, startPoint y: 337, endPoint x: 506, endPoint y: 335, distance: 6.3
click at [512, 337] on button "Add" at bounding box center [517, 330] width 27 height 17
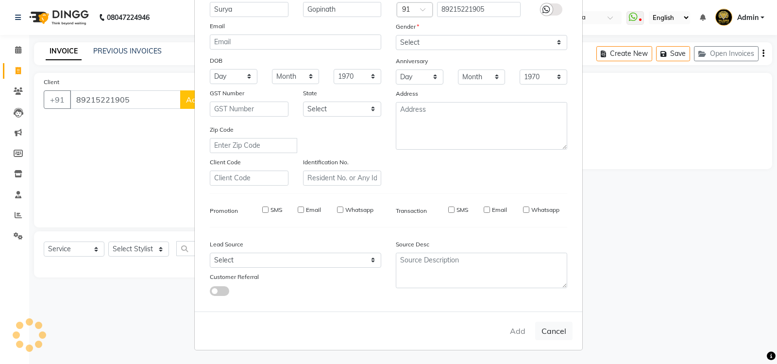
select select
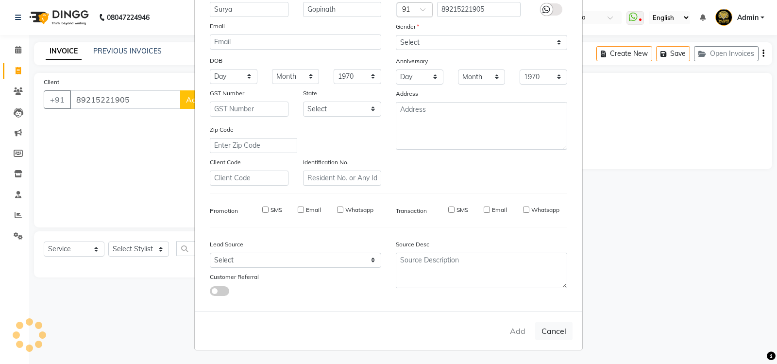
select select
checkbox input "false"
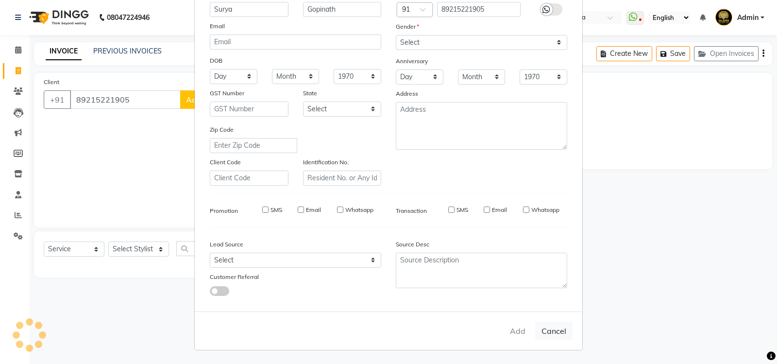
checkbox input "false"
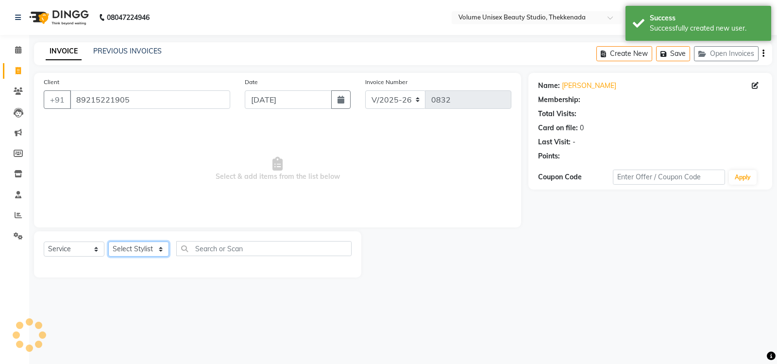
select select "1: Object"
click at [160, 250] on select "Select Stylist [PERSON_NAME] [PERSON_NAME] [PERSON_NAME] [PERSON_NAME] [PERSON_…" at bounding box center [138, 248] width 61 height 15
select select "89557"
click at [108, 241] on select "Select Stylist [PERSON_NAME] [PERSON_NAME] [PERSON_NAME] [PERSON_NAME] [PERSON_…" at bounding box center [138, 248] width 61 height 15
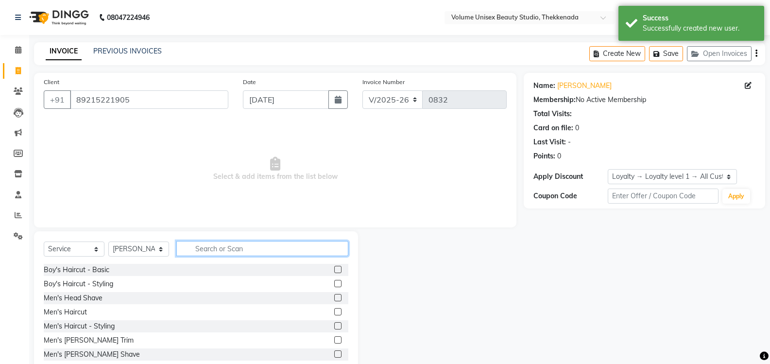
click at [219, 249] on input "text" at bounding box center [262, 248] width 172 height 15
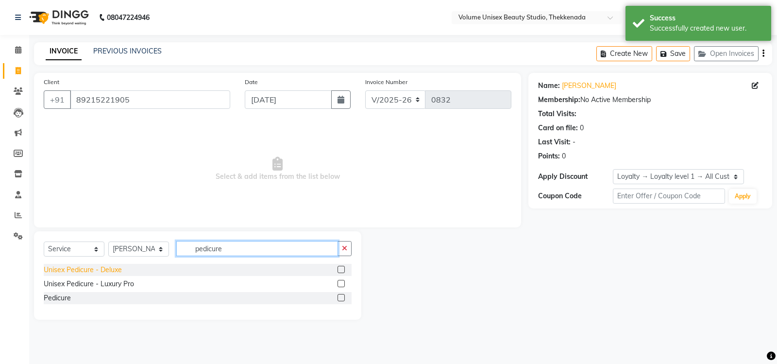
type input "pedicure"
click at [105, 269] on div "Unisex Pedicure - Deluxe" at bounding box center [83, 270] width 78 height 10
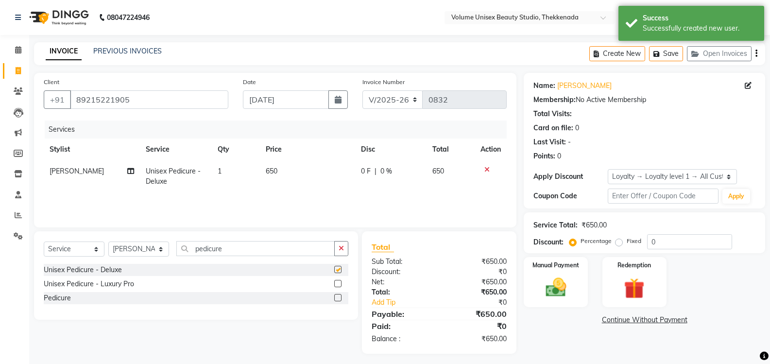
checkbox input "false"
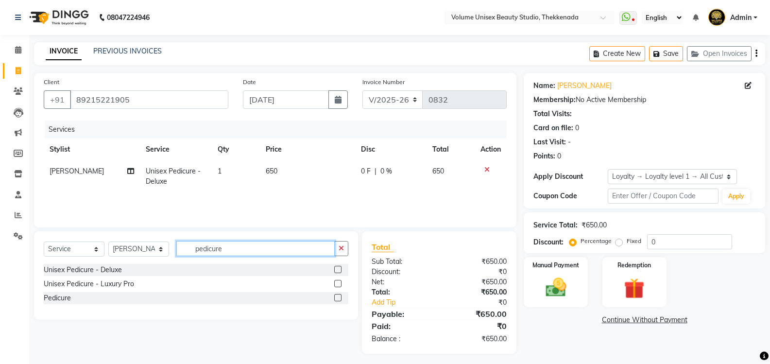
drag, startPoint x: 225, startPoint y: 248, endPoint x: 188, endPoint y: 248, distance: 36.4
click at [189, 249] on input "pedicure" at bounding box center [255, 248] width 158 height 15
type input "spa"
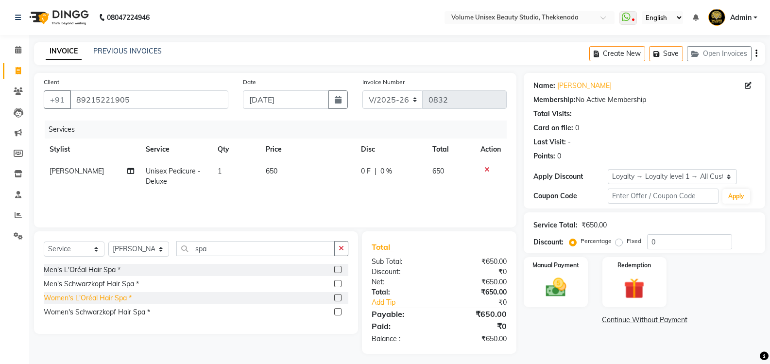
click at [97, 298] on div "Women's L'Oréal Hair Spa *" at bounding box center [88, 298] width 88 height 10
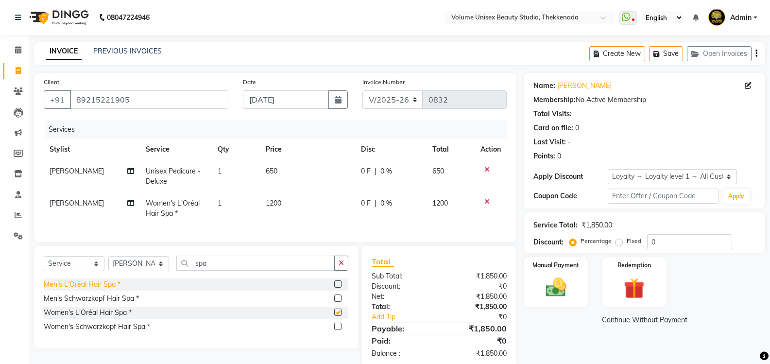
checkbox input "false"
click at [220, 268] on input "spa" at bounding box center [255, 262] width 158 height 15
type input "s"
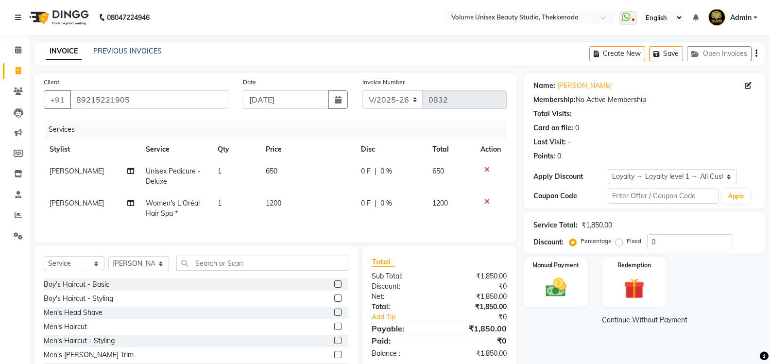
click at [275, 204] on span "1200" at bounding box center [274, 203] width 16 height 9
select select "89557"
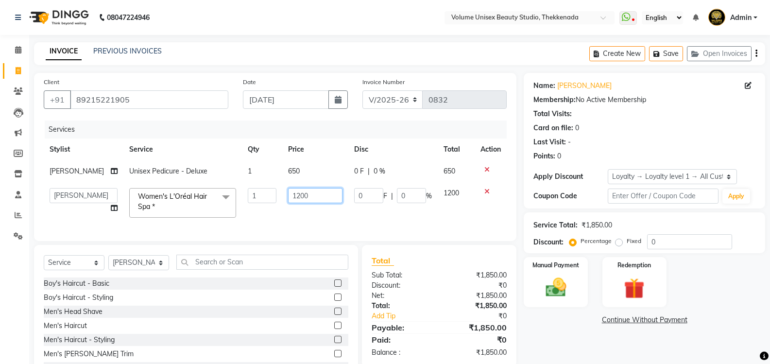
click at [290, 193] on input "1200" at bounding box center [315, 195] width 54 height 15
type input "1300"
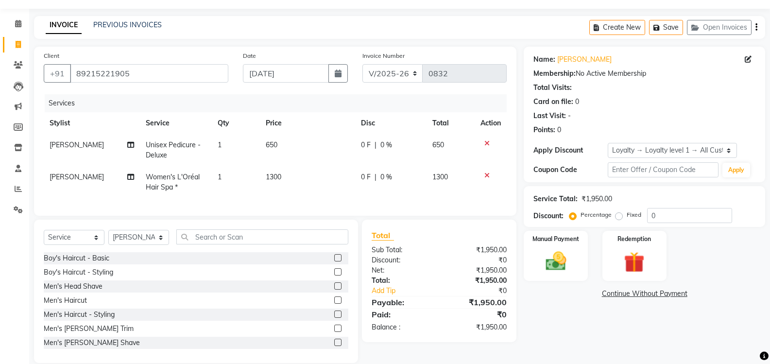
scroll to position [47, 0]
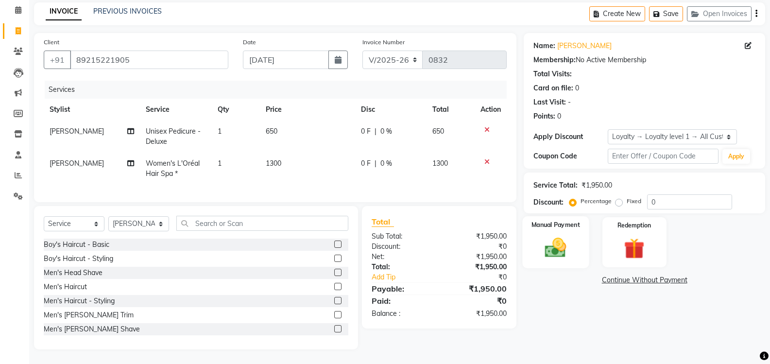
click at [552, 238] on img at bounding box center [555, 247] width 34 height 25
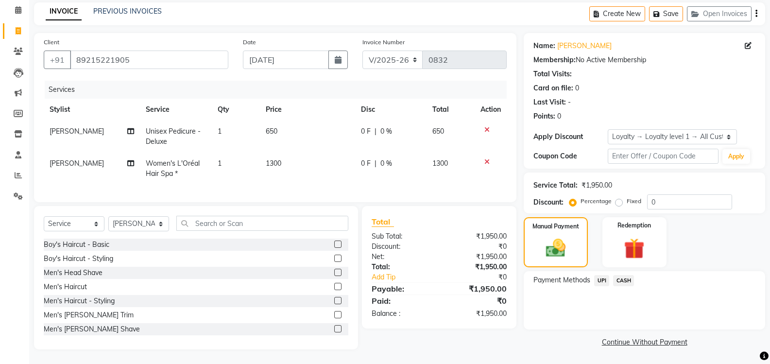
click at [603, 275] on span "UPI" at bounding box center [601, 280] width 15 height 11
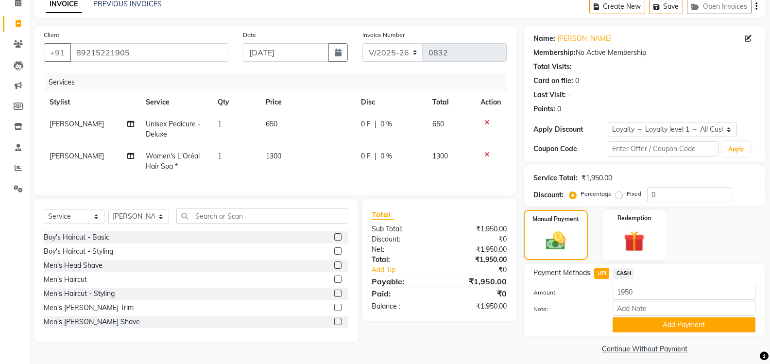
scroll to position [54, 0]
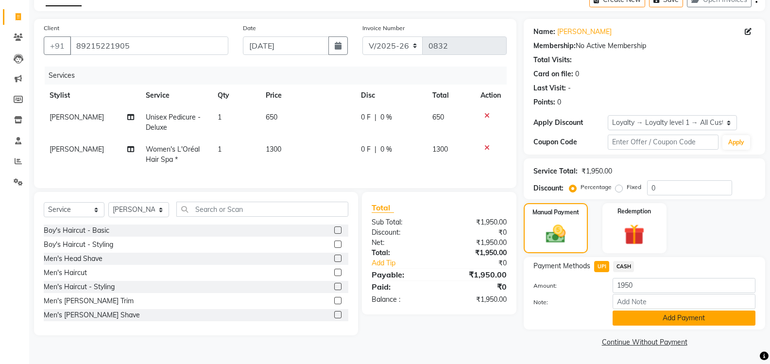
click at [664, 317] on button "Add Payment" at bounding box center [683, 317] width 143 height 15
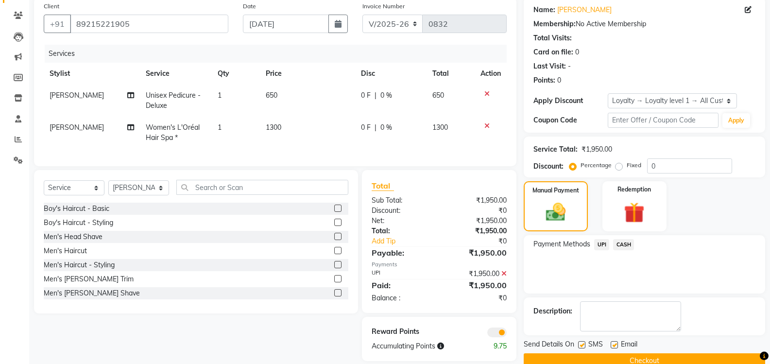
scroll to position [95, 0]
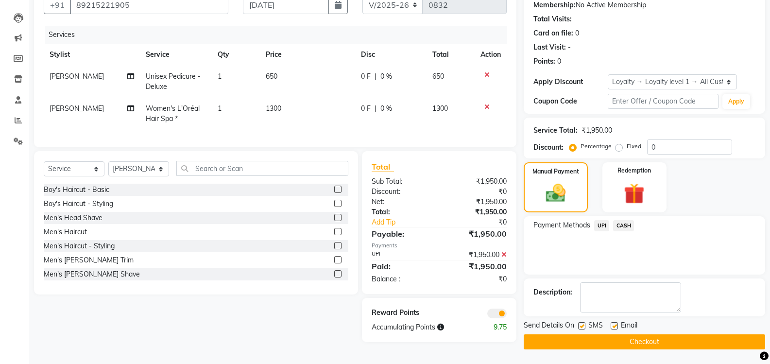
click at [648, 345] on button "Checkout" at bounding box center [643, 341] width 241 height 15
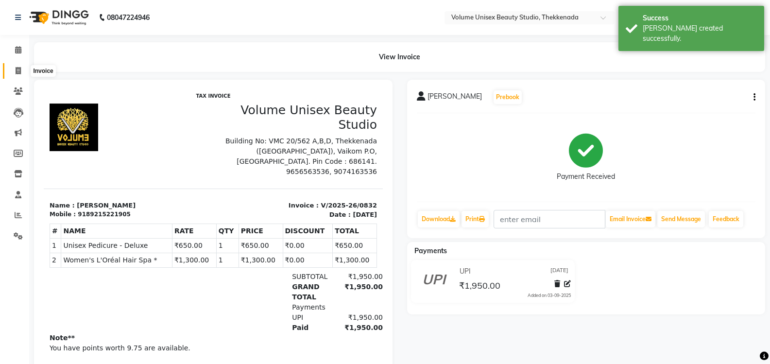
click at [17, 74] on icon at bounding box center [18, 70] width 5 height 7
select select "7432"
select select "service"
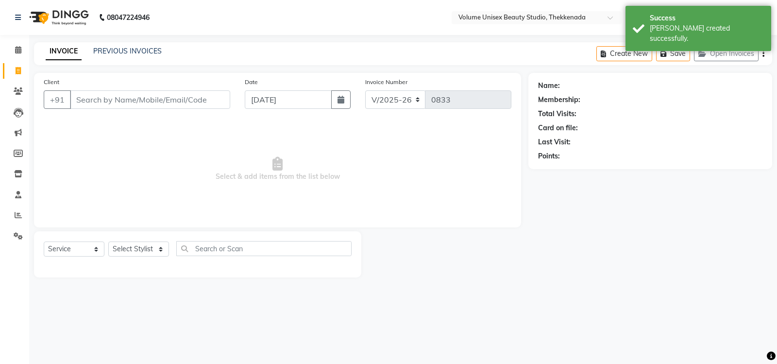
click at [135, 96] on input "Client" at bounding box center [150, 99] width 160 height 18
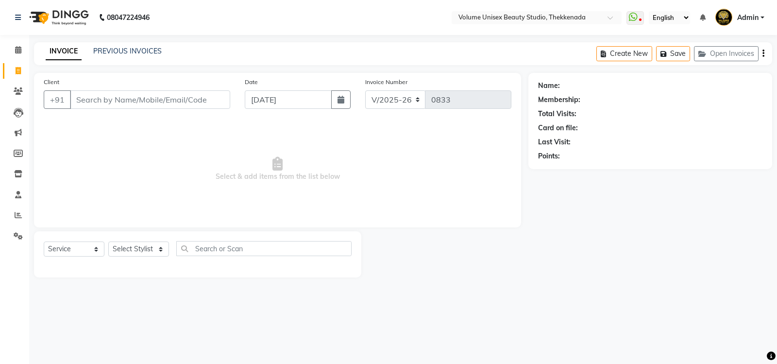
click at [135, 101] on input "Client" at bounding box center [150, 99] width 160 height 18
click at [134, 102] on input "Client" at bounding box center [150, 99] width 160 height 18
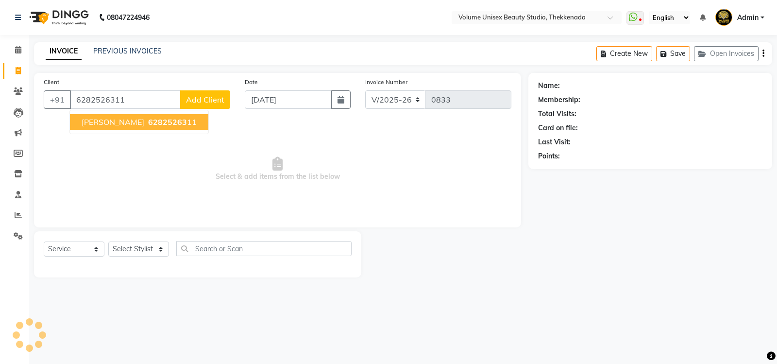
type input "6282526311"
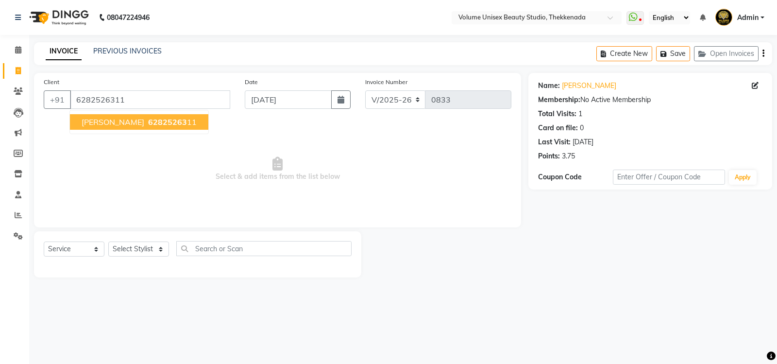
click at [148, 126] on span "62825263" at bounding box center [167, 122] width 39 height 10
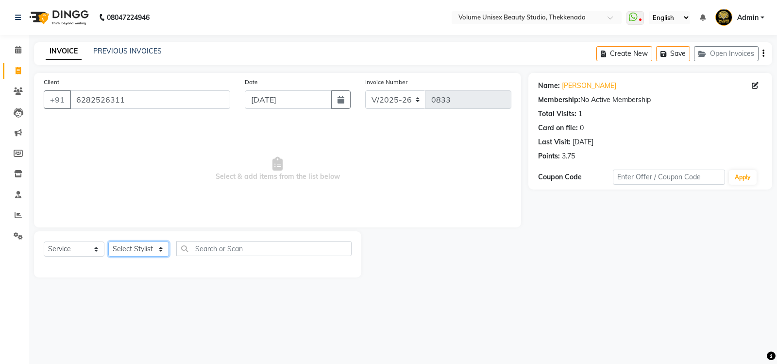
click at [158, 252] on select "Select Stylist [PERSON_NAME] [PERSON_NAME] [PERSON_NAME] [PERSON_NAME] [PERSON_…" at bounding box center [138, 248] width 61 height 15
select select "89910"
click at [108, 241] on select "Select Stylist [PERSON_NAME] [PERSON_NAME] [PERSON_NAME] [PERSON_NAME] [PERSON_…" at bounding box center [138, 248] width 61 height 15
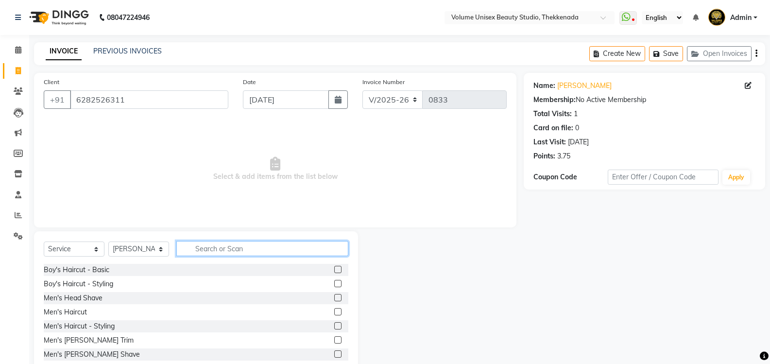
drag, startPoint x: 213, startPoint y: 247, endPoint x: 207, endPoint y: 240, distance: 8.6
click at [212, 244] on input "text" at bounding box center [262, 248] width 172 height 15
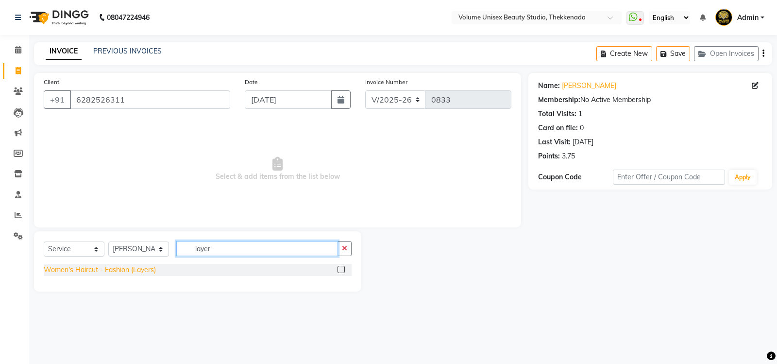
type input "layer"
click at [140, 270] on div "Women's Haircut - Fashion (Layers)" at bounding box center [100, 270] width 112 height 10
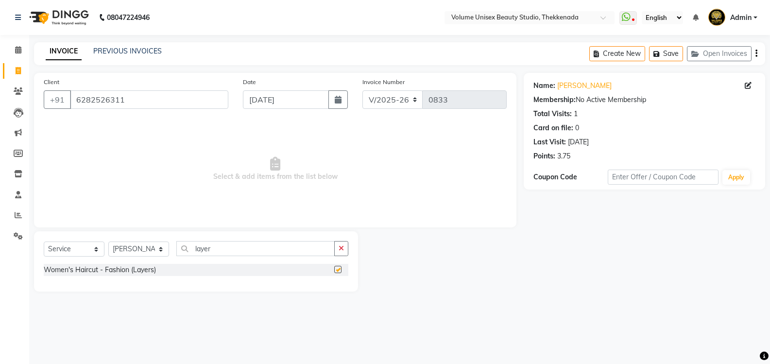
checkbox input "false"
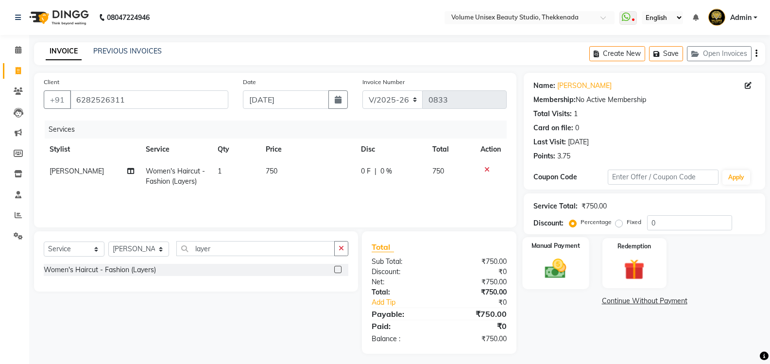
click at [560, 267] on img at bounding box center [555, 268] width 34 height 25
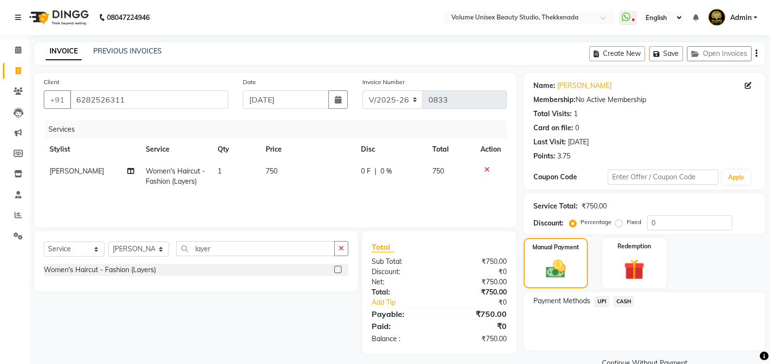
click at [601, 302] on span "UPI" at bounding box center [601, 301] width 15 height 11
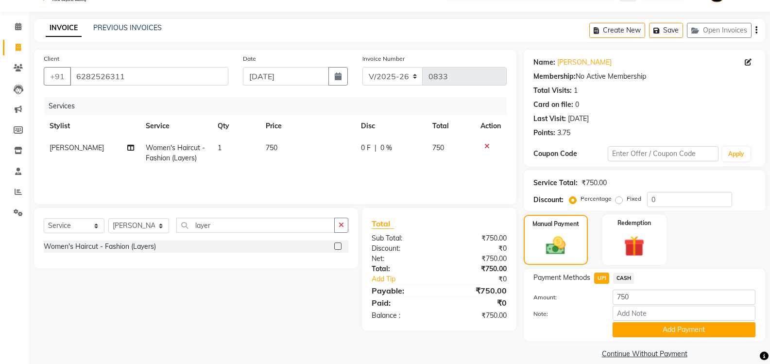
scroll to position [35, 0]
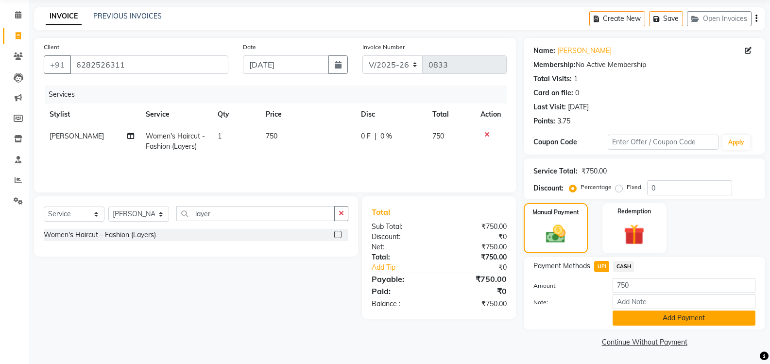
click at [635, 317] on button "Add Payment" at bounding box center [683, 317] width 143 height 15
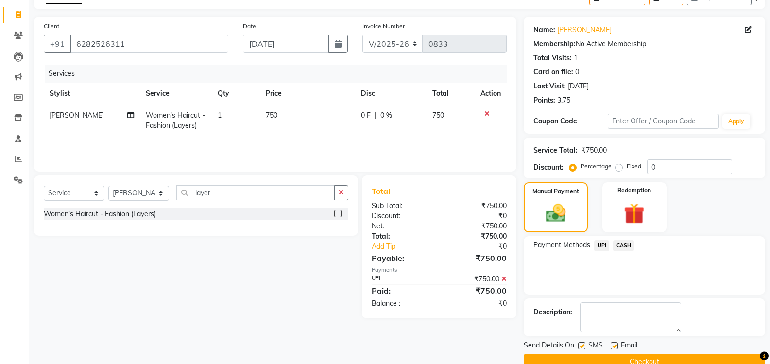
scroll to position [76, 0]
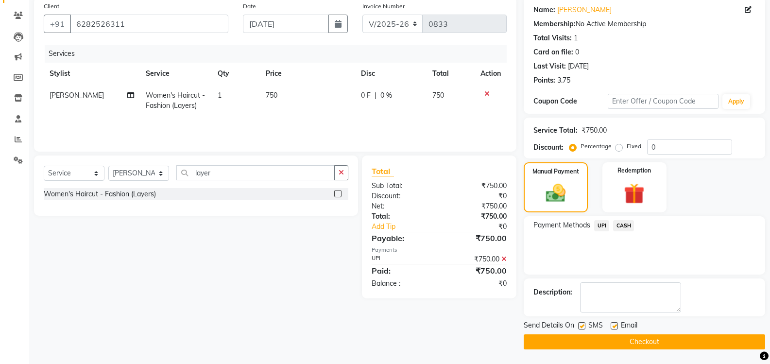
click at [636, 340] on button "Checkout" at bounding box center [643, 341] width 241 height 15
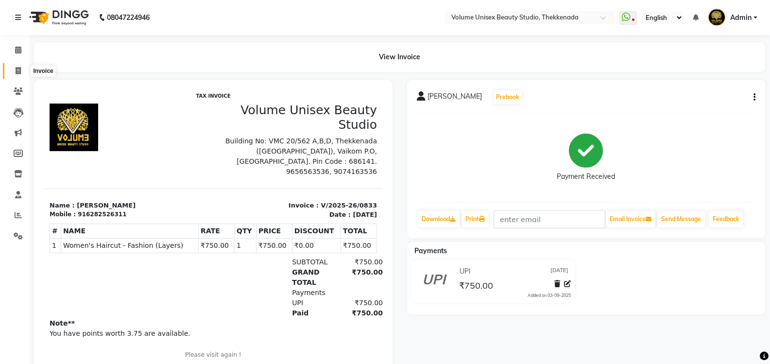
click at [18, 71] on icon at bounding box center [18, 70] width 5 height 7
select select "service"
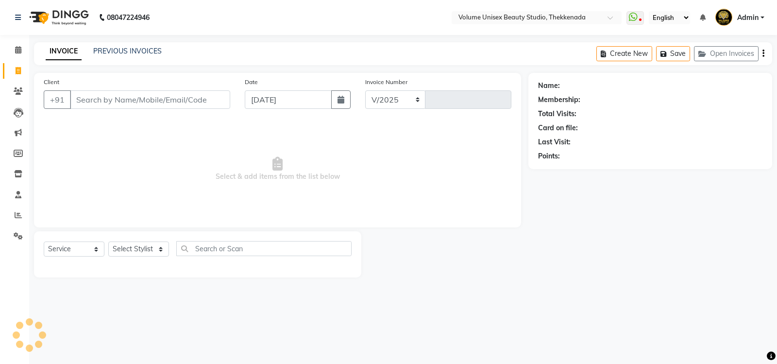
select select "7432"
type input "0834"
click at [148, 46] on div "INVOICE PREVIOUS INVOICES Create New Save Open Invoices" at bounding box center [403, 53] width 738 height 23
click at [147, 49] on link "PREVIOUS INVOICES" at bounding box center [127, 51] width 68 height 9
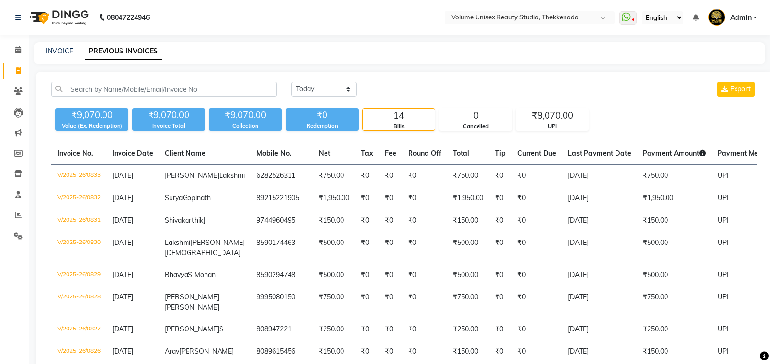
click at [75, 52] on div "INVOICE PREVIOUS INVOICES" at bounding box center [393, 51] width 719 height 10
click at [54, 50] on link "INVOICE" at bounding box center [60, 51] width 28 height 9
select select "service"
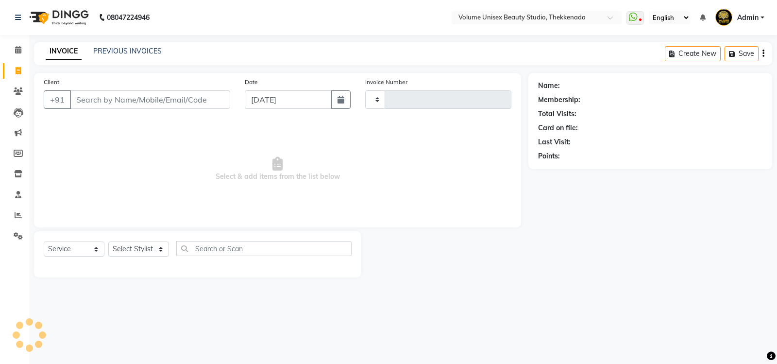
type input "0834"
select select "7432"
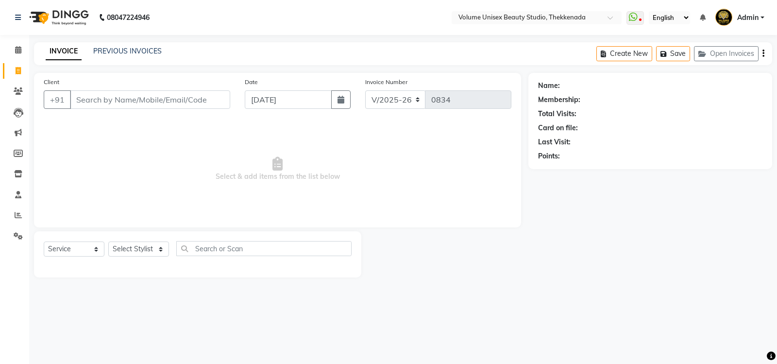
click at [117, 99] on input "Client" at bounding box center [150, 99] width 160 height 18
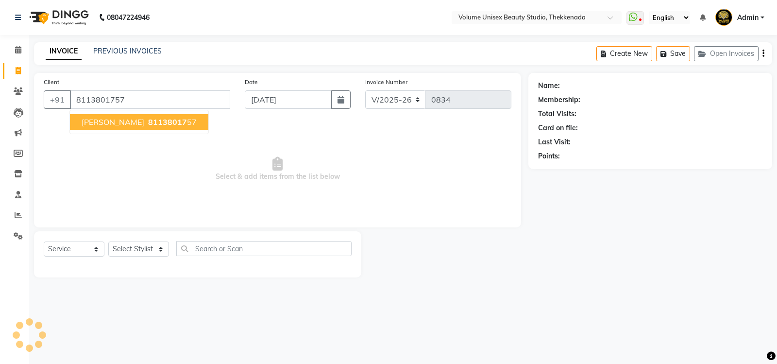
type input "8113801757"
select select "1: Object"
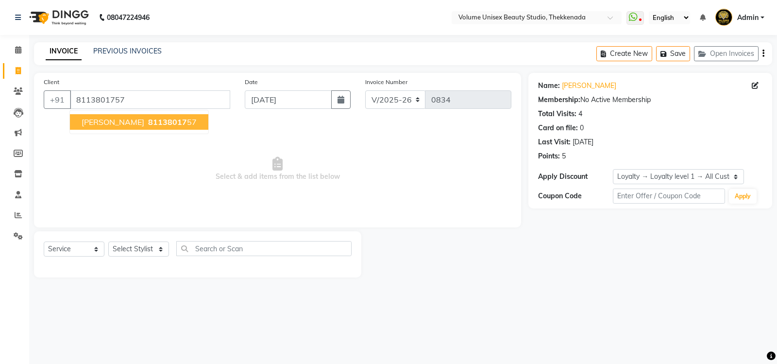
click at [126, 119] on span "[PERSON_NAME]" at bounding box center [113, 122] width 63 height 10
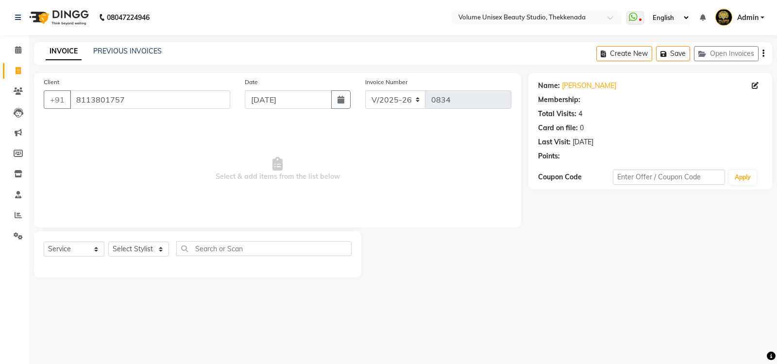
select select "1: Object"
click at [161, 250] on select "Select Stylist [PERSON_NAME] [PERSON_NAME] [PERSON_NAME] [PERSON_NAME] [PERSON_…" at bounding box center [138, 248] width 61 height 15
select select "89554"
click at [108, 241] on select "Select Stylist [PERSON_NAME] [PERSON_NAME] [PERSON_NAME] [PERSON_NAME] [PERSON_…" at bounding box center [138, 248] width 61 height 15
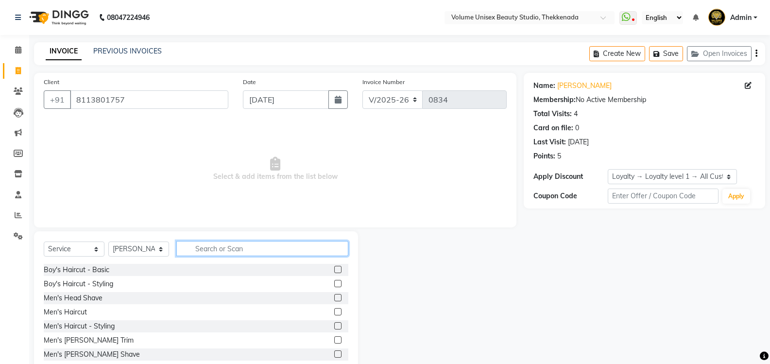
click at [208, 249] on input "text" at bounding box center [262, 248] width 172 height 15
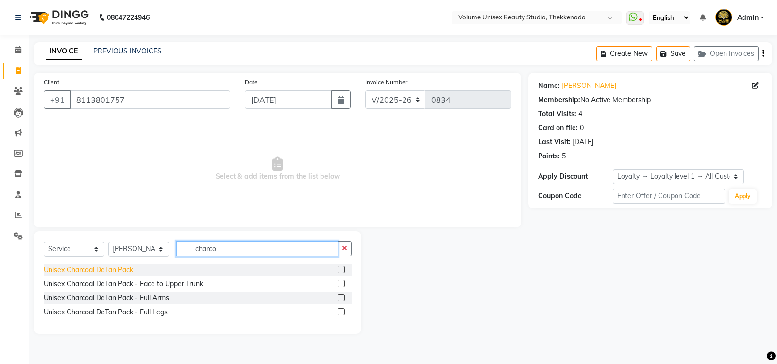
type input "charco"
click at [120, 269] on div "Unisex Charcoal DeTan Pack" at bounding box center [88, 270] width 89 height 10
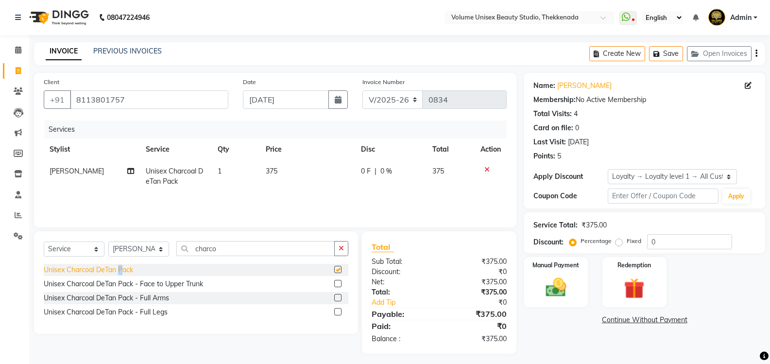
checkbox input "false"
drag, startPoint x: 220, startPoint y: 246, endPoint x: 186, endPoint y: 248, distance: 34.0
click at [186, 248] on input "charco" at bounding box center [255, 248] width 158 height 15
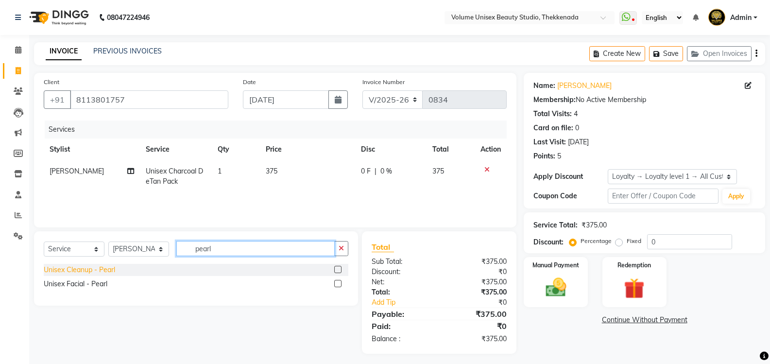
type input "pearl"
click at [74, 270] on div "Unisex Cleanup - Pearl" at bounding box center [79, 270] width 71 height 10
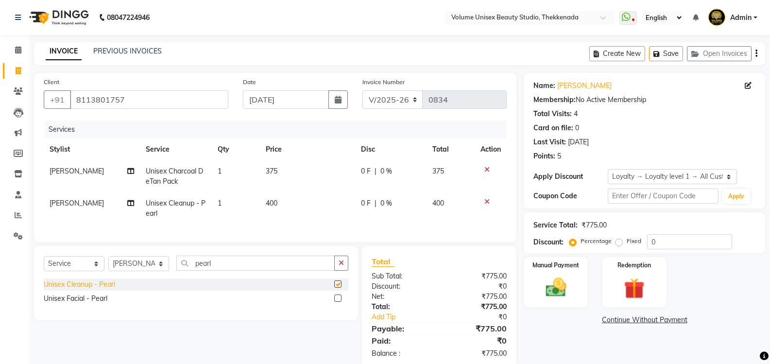
checkbox input "false"
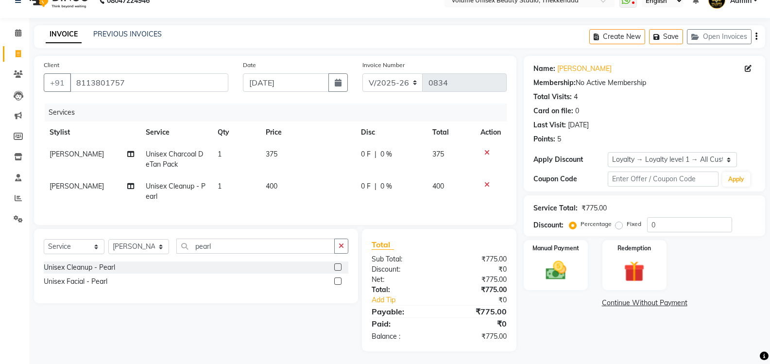
scroll to position [26, 0]
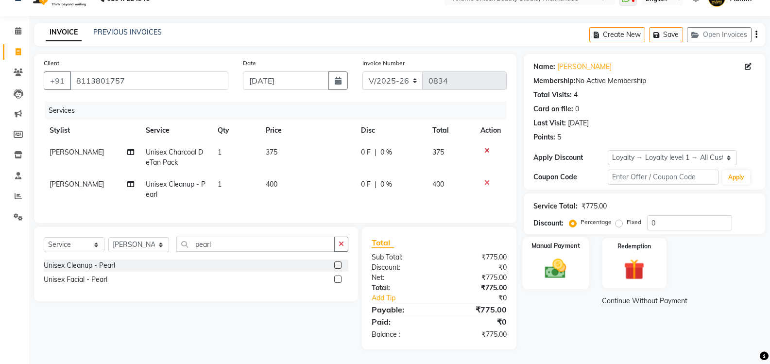
click at [558, 259] on img at bounding box center [555, 268] width 34 height 25
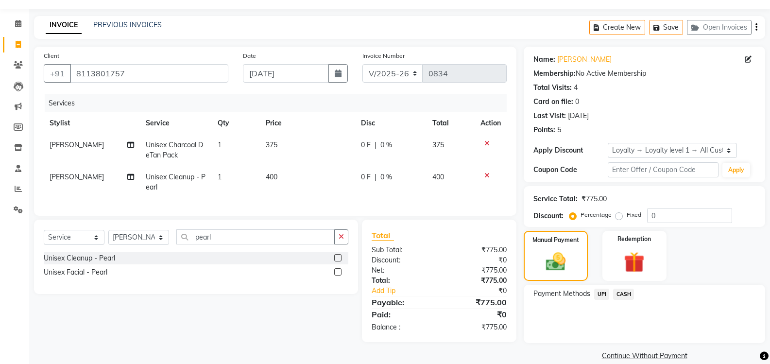
click at [603, 293] on span "UPI" at bounding box center [601, 293] width 15 height 11
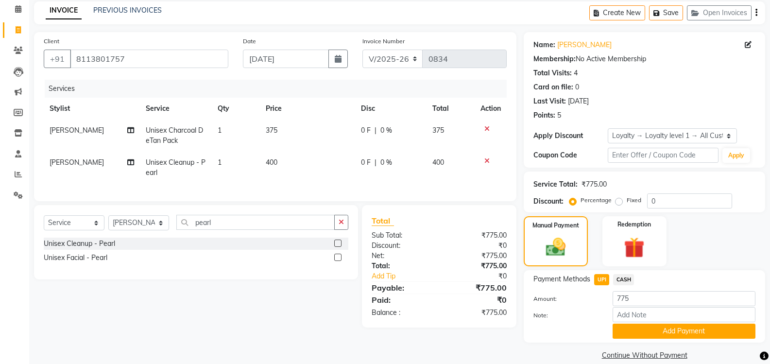
scroll to position [54, 0]
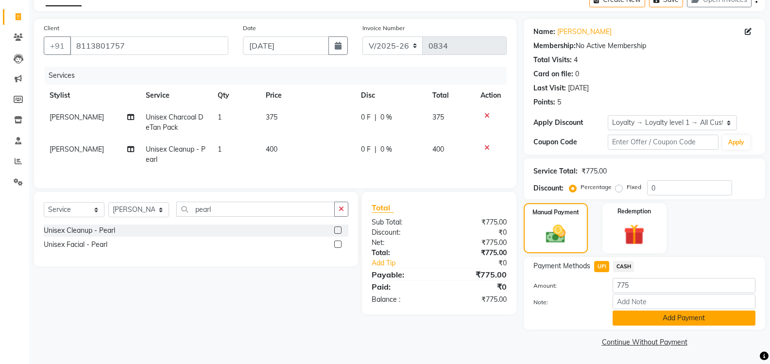
click at [656, 320] on button "Add Payment" at bounding box center [683, 317] width 143 height 15
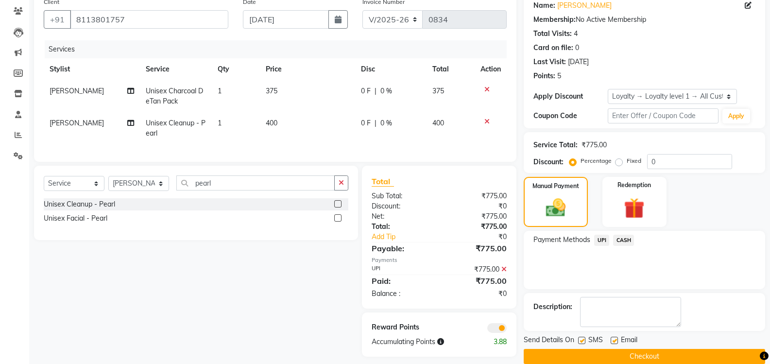
scroll to position [95, 0]
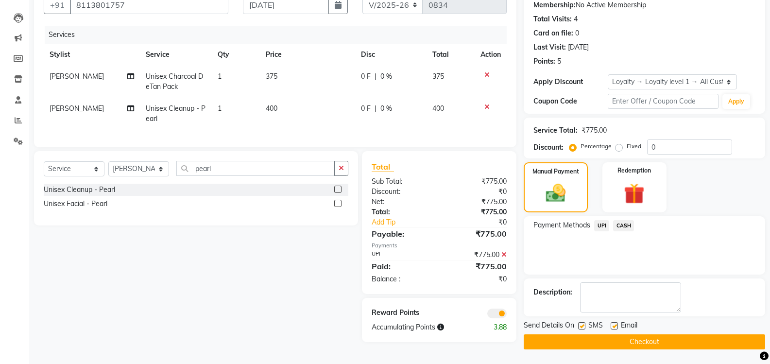
click at [613, 341] on button "Checkout" at bounding box center [643, 341] width 241 height 15
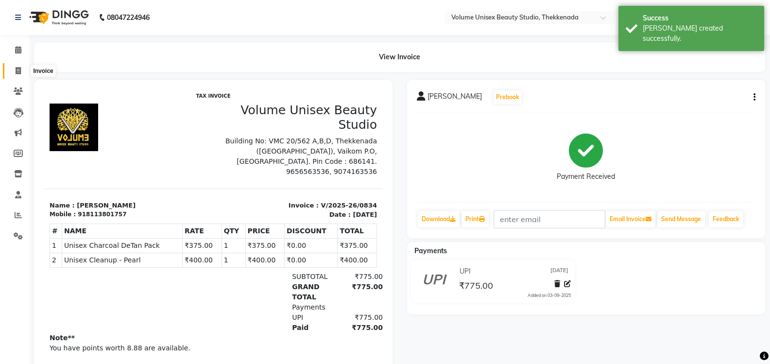
click at [17, 68] on icon at bounding box center [18, 70] width 5 height 7
select select "service"
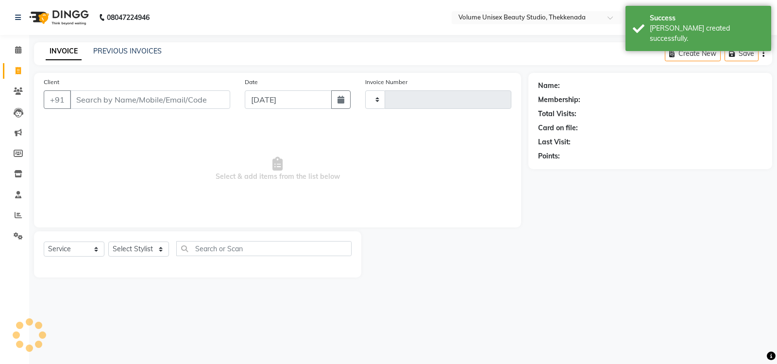
type input "0835"
select select "7432"
click at [128, 47] on link "PREVIOUS INVOICES" at bounding box center [127, 51] width 68 height 9
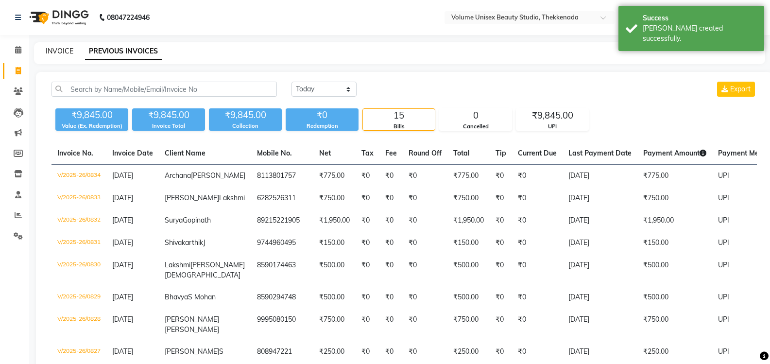
click at [53, 52] on link "INVOICE" at bounding box center [60, 51] width 28 height 9
select select "7432"
select select "service"
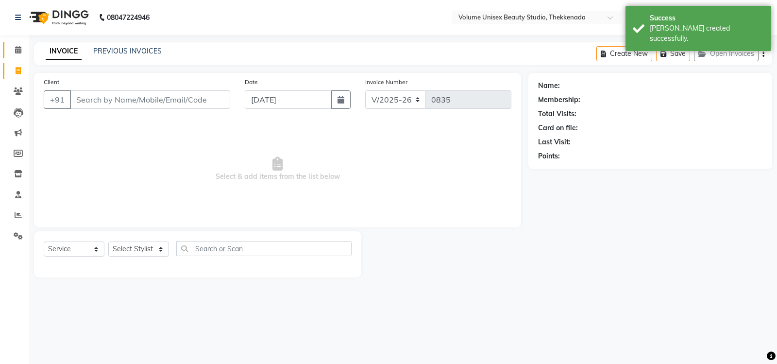
click at [16, 50] on icon at bounding box center [18, 49] width 6 height 7
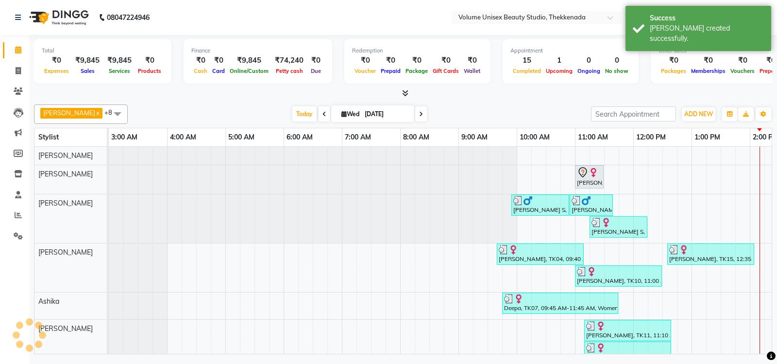
scroll to position [0, 175]
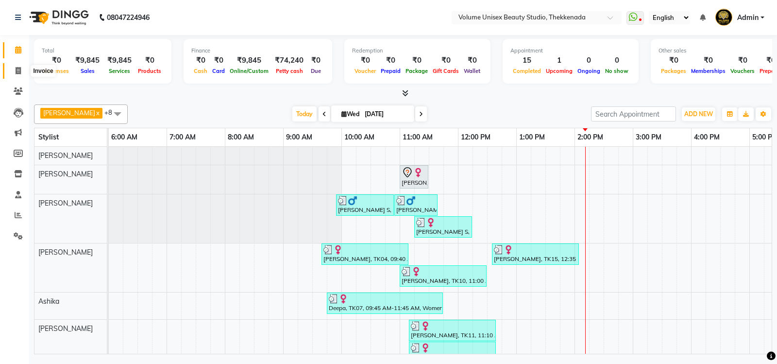
click at [20, 70] on icon at bounding box center [18, 70] width 5 height 7
select select "service"
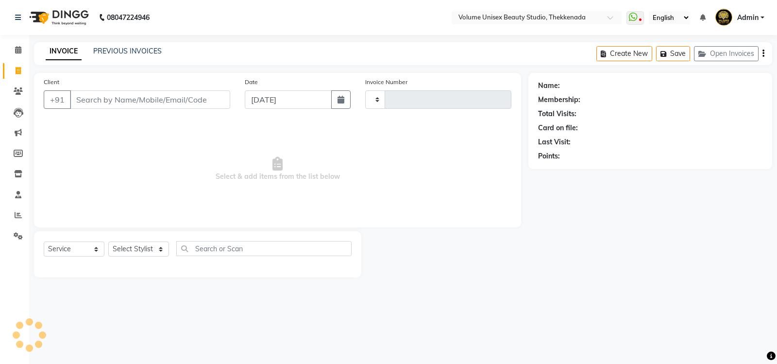
type input "0835"
select select "7432"
click at [153, 101] on input "Client" at bounding box center [150, 99] width 160 height 18
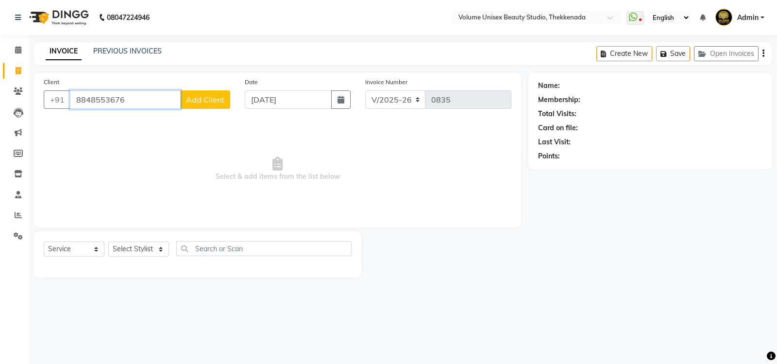
type input "8848553676"
click at [197, 98] on span "Add Client" at bounding box center [205, 100] width 38 height 10
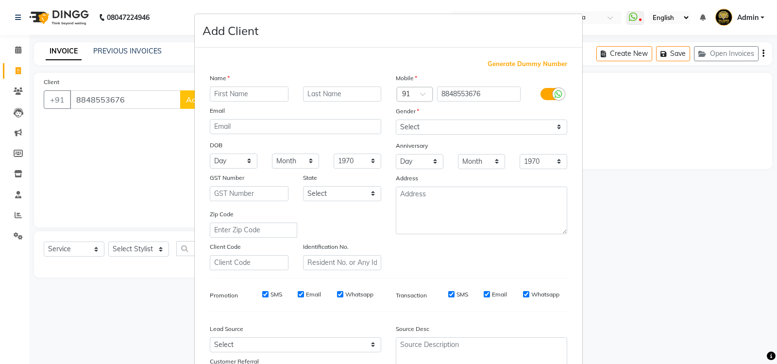
click at [214, 93] on input "text" at bounding box center [249, 93] width 79 height 15
click at [214, 94] on input "text" at bounding box center [249, 93] width 79 height 15
type input "d"
type input "Darshan"
type input "[PERSON_NAME]"
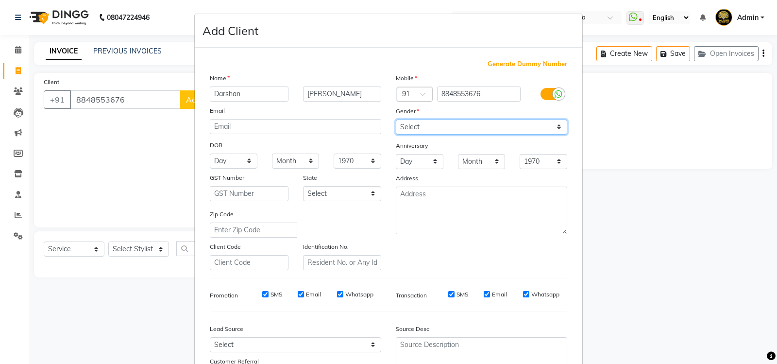
click at [558, 129] on select "Select [DEMOGRAPHIC_DATA] [DEMOGRAPHIC_DATA] Other Prefer Not To Say" at bounding box center [481, 126] width 171 height 15
select select "[DEMOGRAPHIC_DATA]"
click at [396, 119] on select "Select [DEMOGRAPHIC_DATA] [DEMOGRAPHIC_DATA] Other Prefer Not To Say" at bounding box center [481, 126] width 171 height 15
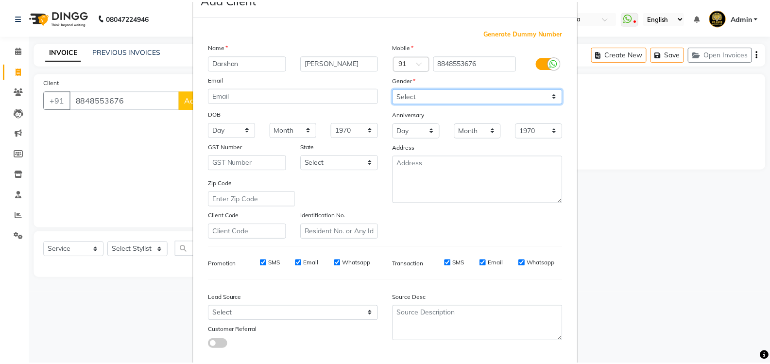
scroll to position [84, 0]
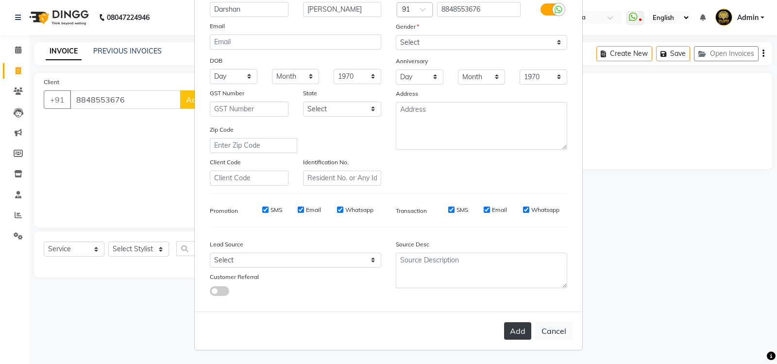
click at [519, 331] on button "Add" at bounding box center [517, 330] width 27 height 17
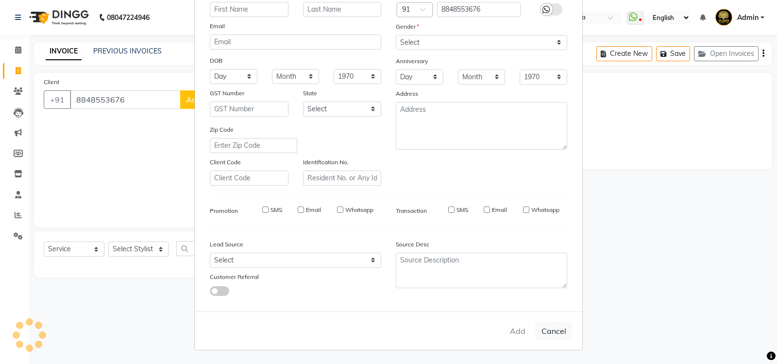
select select
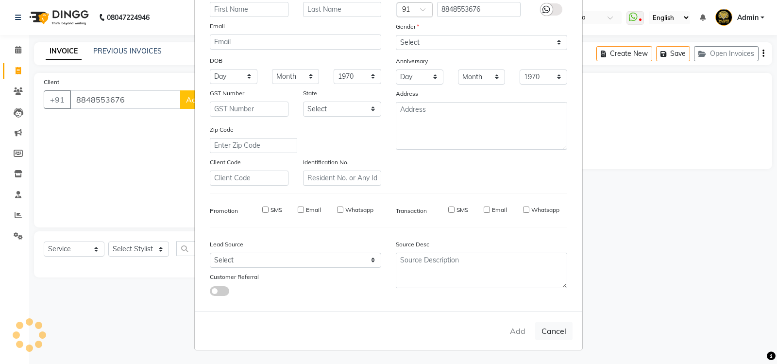
select select
checkbox input "false"
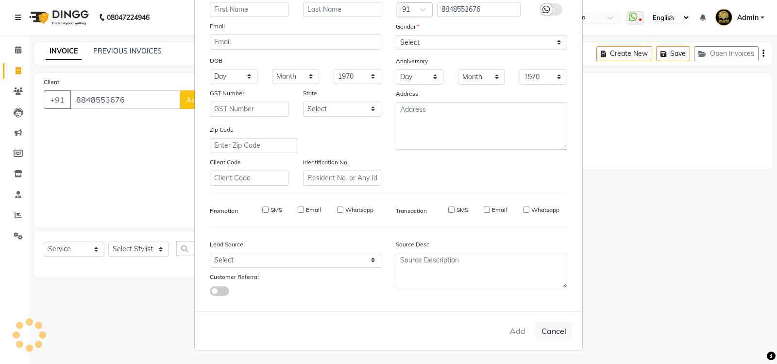
checkbox input "false"
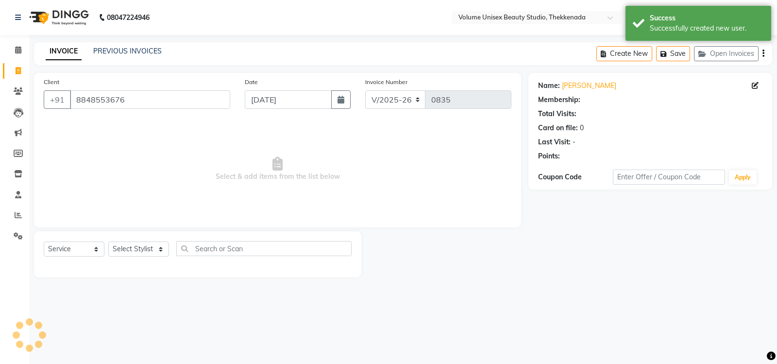
select select "1: Object"
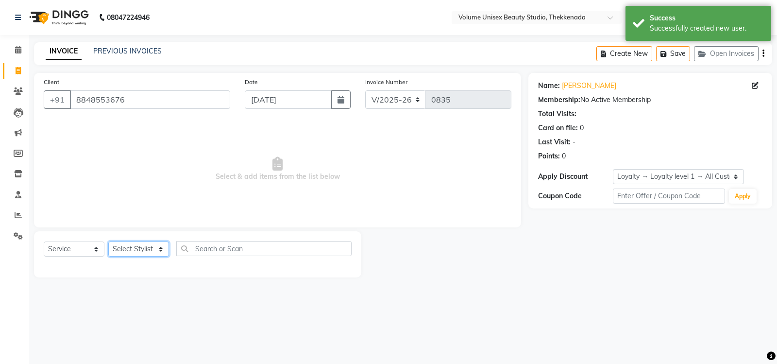
click at [161, 252] on select "Select Stylist [PERSON_NAME] [PERSON_NAME] [PERSON_NAME] [PERSON_NAME] [PERSON_…" at bounding box center [138, 248] width 61 height 15
select select "89481"
click at [108, 241] on select "Select Stylist [PERSON_NAME] [PERSON_NAME] [PERSON_NAME] [PERSON_NAME] [PERSON_…" at bounding box center [138, 248] width 61 height 15
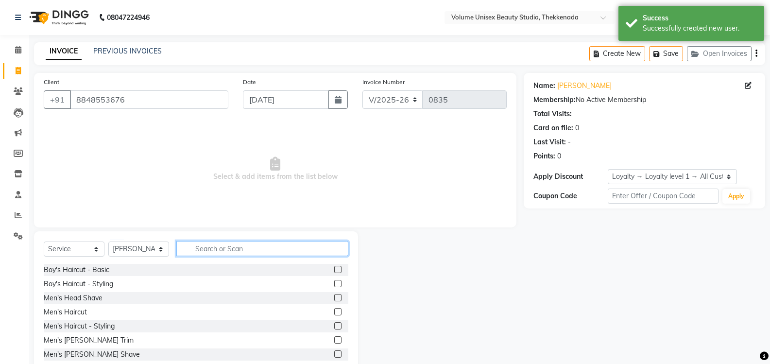
click at [220, 248] on input "text" at bounding box center [262, 248] width 172 height 15
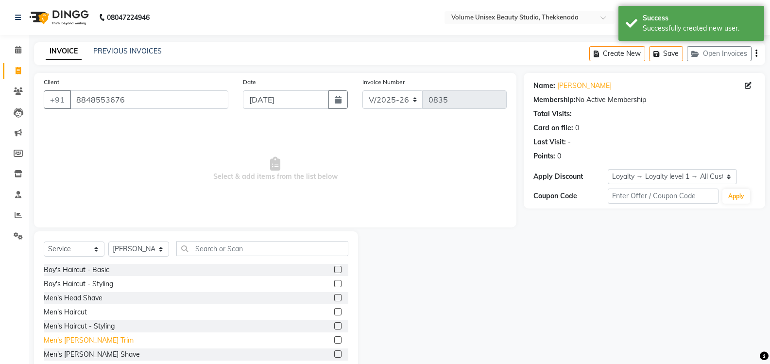
click at [83, 338] on div "Men's [PERSON_NAME] Trim" at bounding box center [89, 340] width 90 height 10
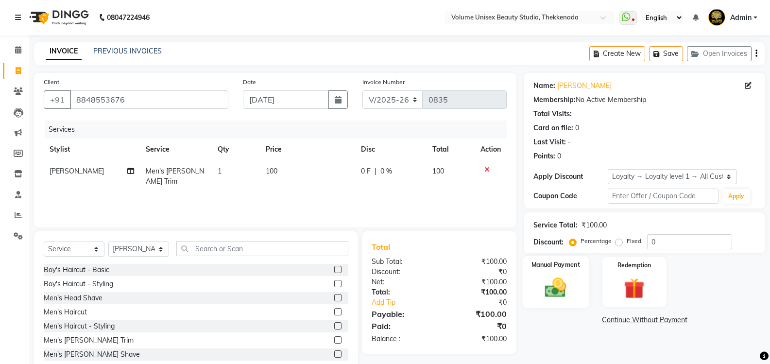
click at [562, 287] on img at bounding box center [555, 287] width 34 height 25
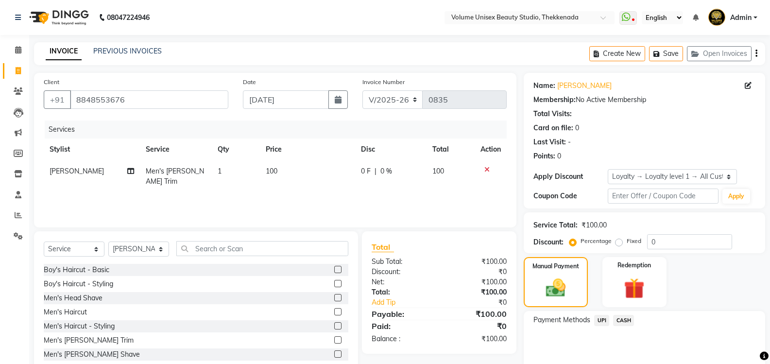
click at [601, 320] on span "UPI" at bounding box center [601, 320] width 15 height 11
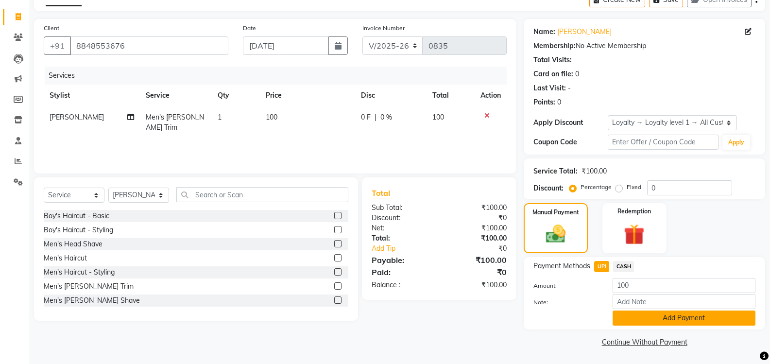
click at [646, 317] on button "Add Payment" at bounding box center [683, 317] width 143 height 15
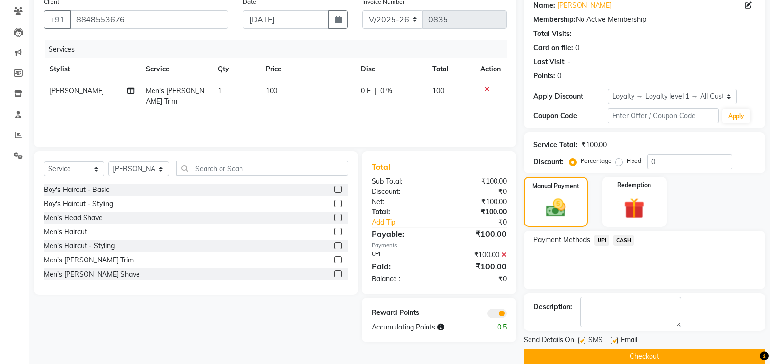
scroll to position [95, 0]
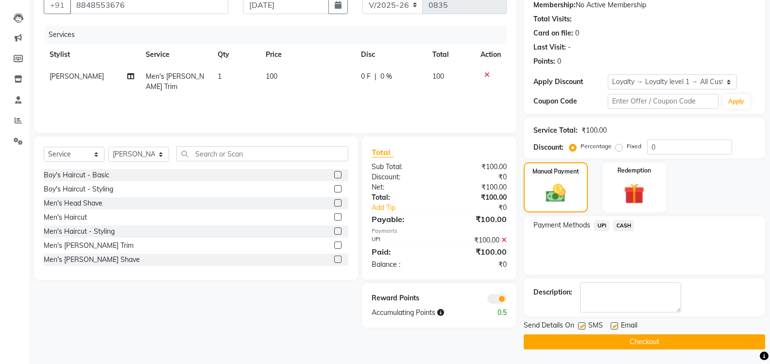
click at [640, 343] on button "Checkout" at bounding box center [643, 341] width 241 height 15
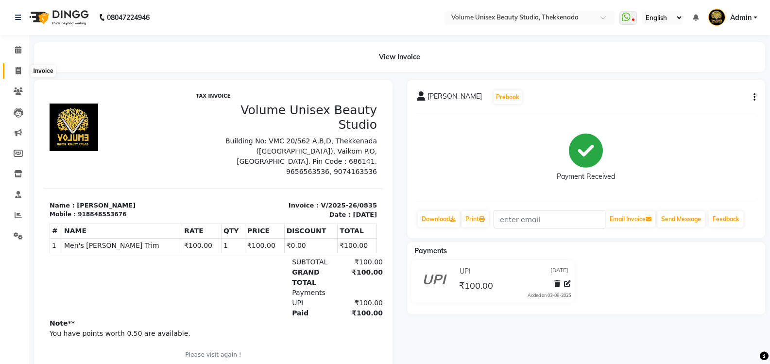
click at [15, 70] on span at bounding box center [18, 71] width 17 height 11
